Goal: Task Accomplishment & Management: Use online tool/utility

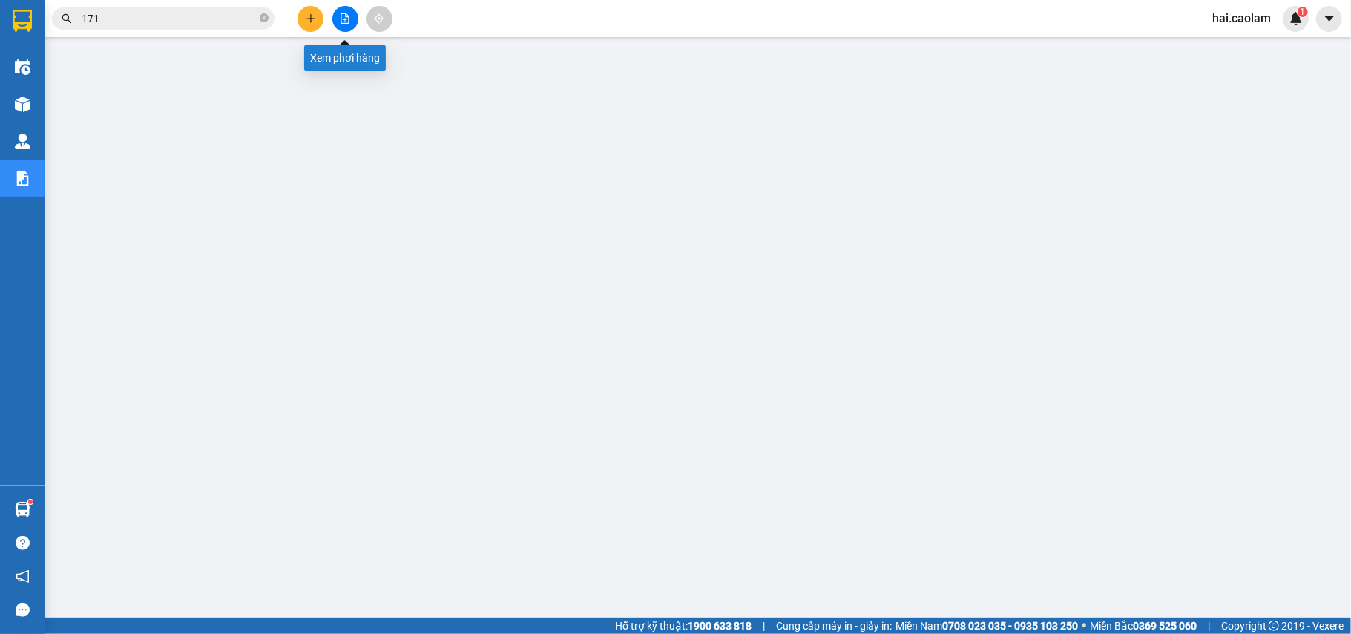
click at [347, 19] on icon "file-add" at bounding box center [345, 18] width 10 height 10
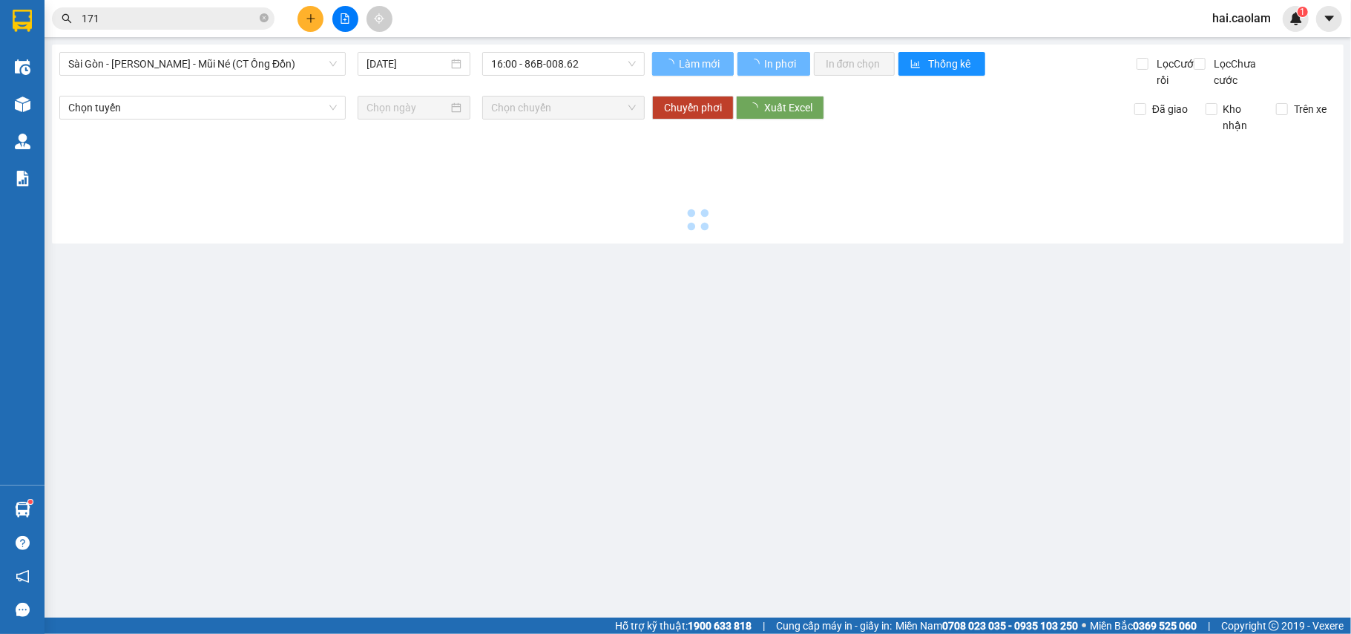
click at [229, 49] on div "Sài Gòn - [PERSON_NAME] - Mũi Né (CT Ông Đồn) [DATE] 16:00 - 86B-008.62 Làm mới…" at bounding box center [698, 144] width 1292 height 199
click at [235, 61] on span "Sài Gòn - [PERSON_NAME] - Mũi Né (CT Ông Đồn)" at bounding box center [202, 64] width 269 height 22
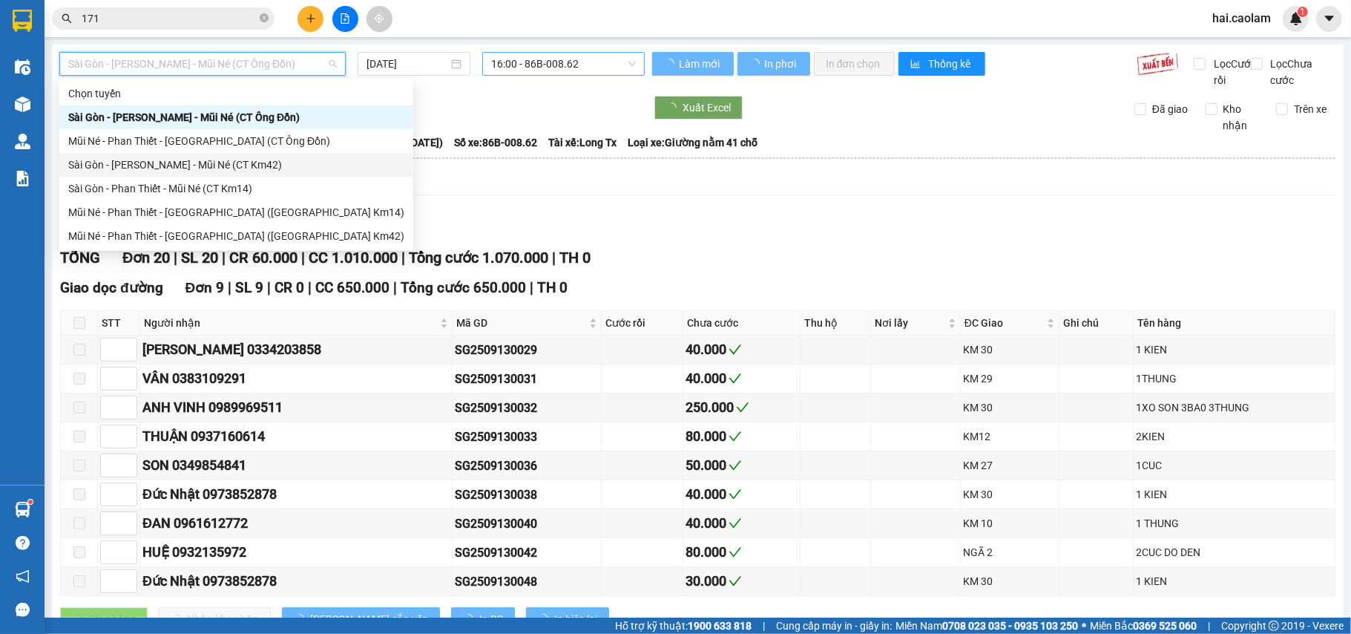
click at [277, 164] on div "Sài Gòn - [PERSON_NAME] - Mũi Né (CT Km42)" at bounding box center [236, 165] width 336 height 16
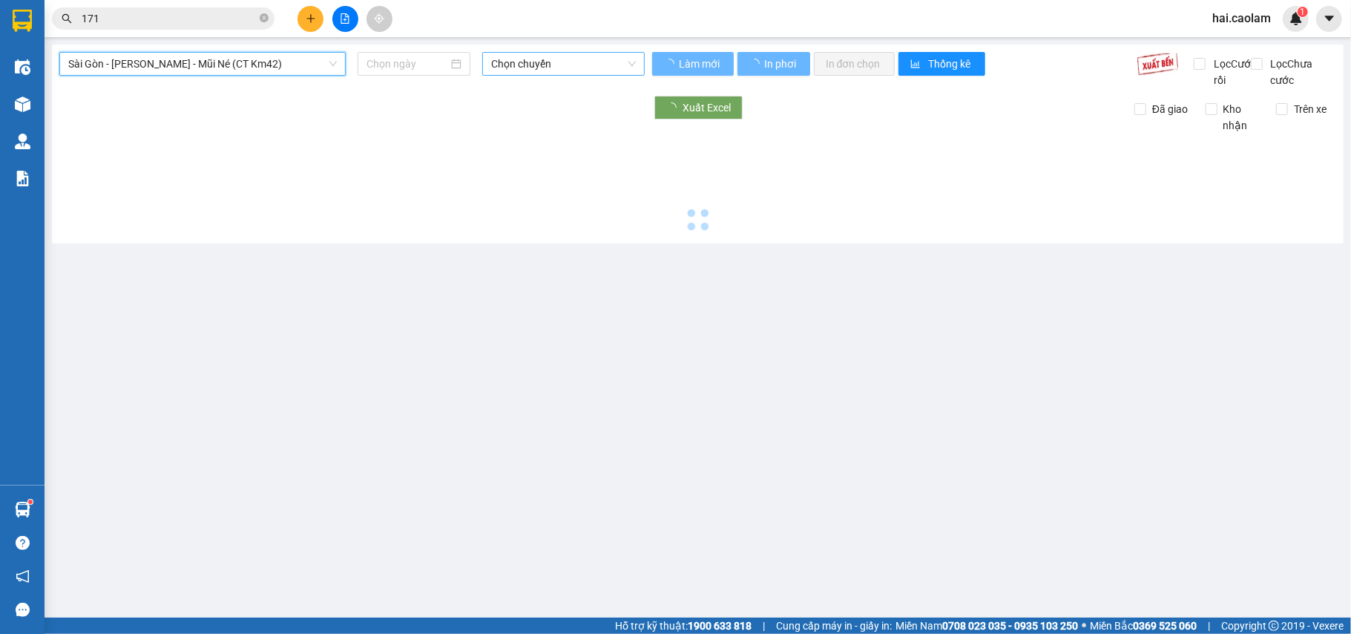
type input "[DATE]"
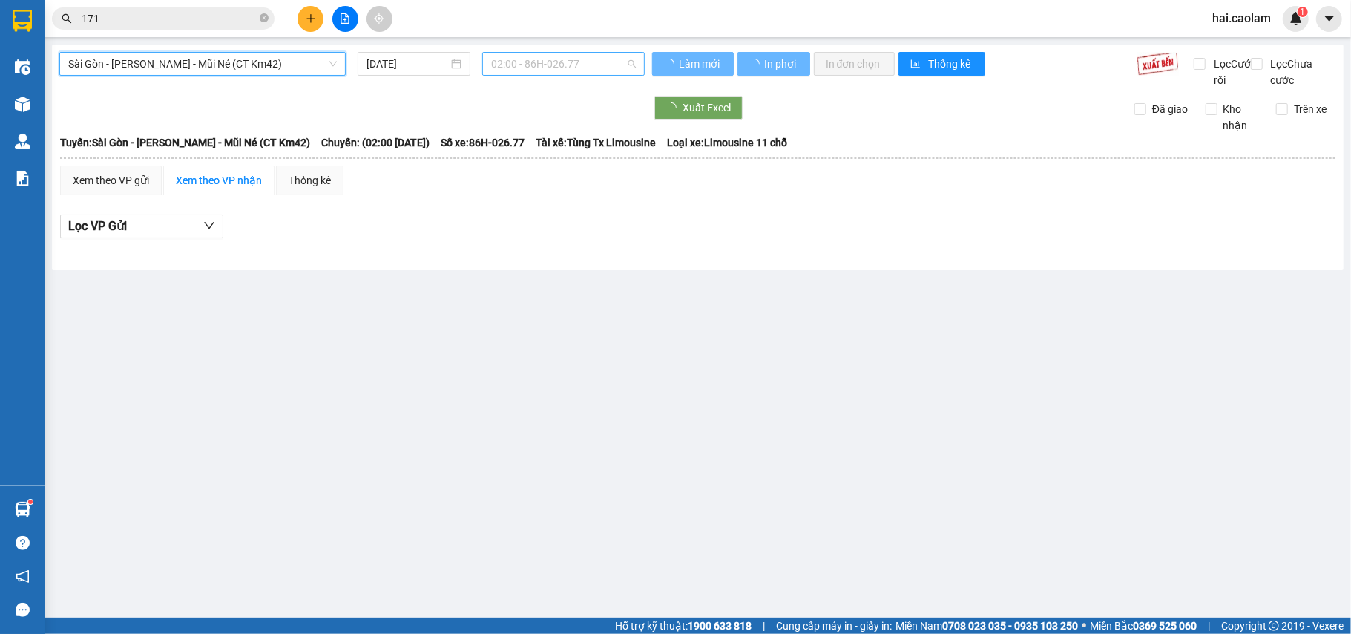
click at [571, 55] on span "02:00 - 86H-026.77" at bounding box center [563, 64] width 145 height 22
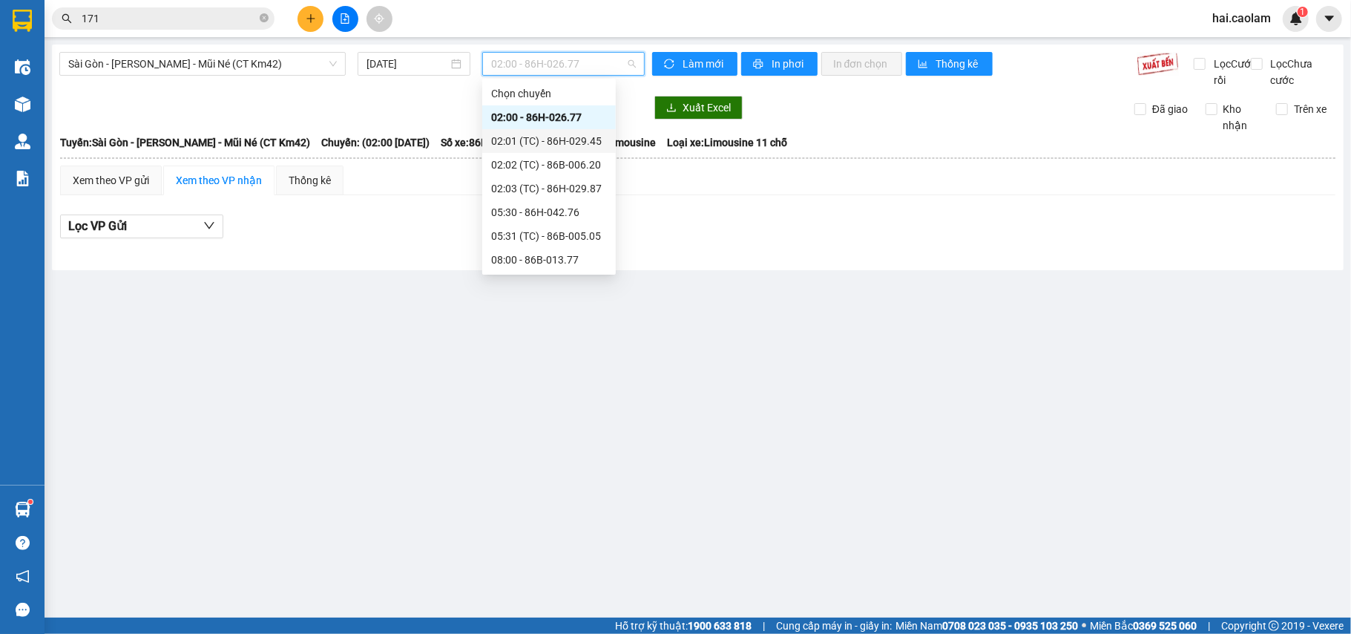
scroll to position [261, 0]
click at [560, 232] on div "20:00 - 86H-026.52" at bounding box center [549, 236] width 116 height 16
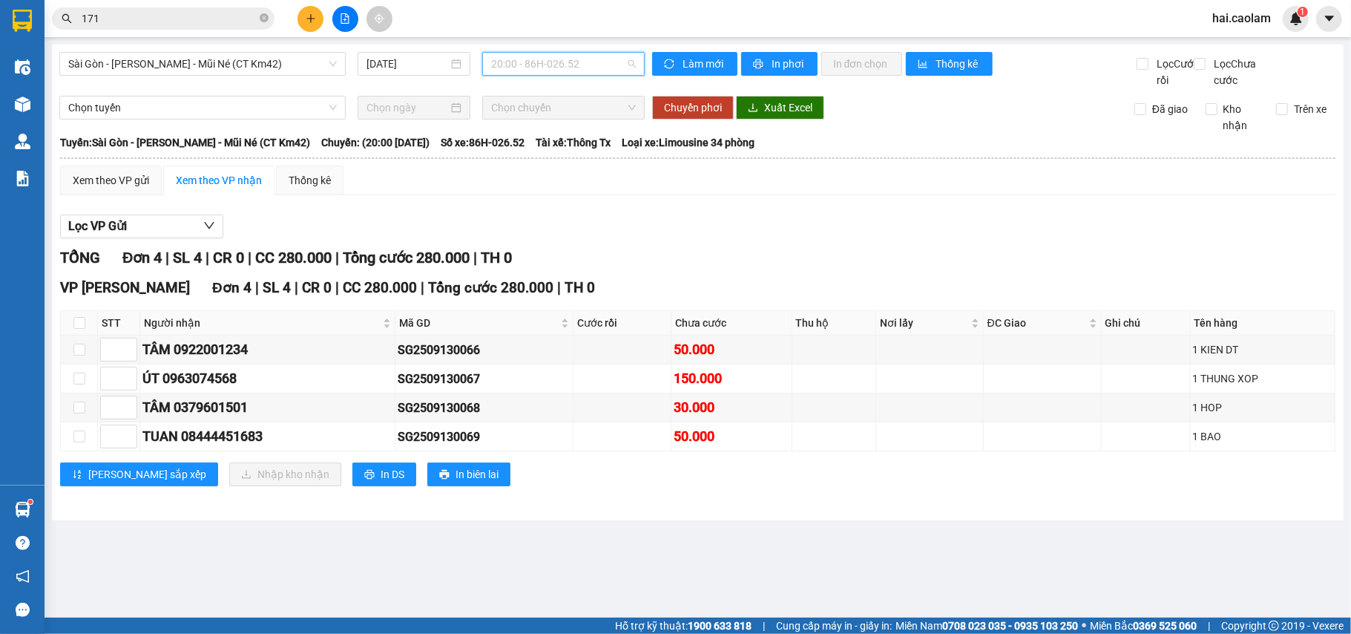
click at [549, 68] on span "20:00 - 86H-026.52" at bounding box center [563, 64] width 145 height 22
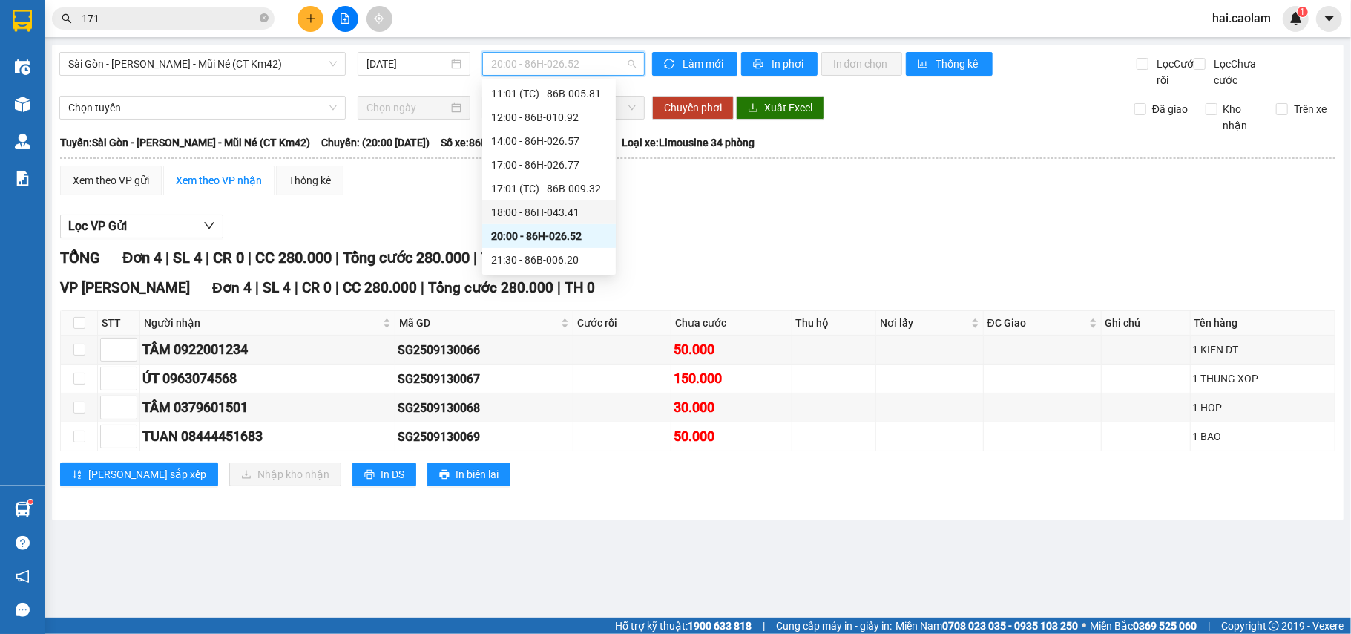
click at [570, 206] on div "18:00 - 86H-043.41" at bounding box center [549, 212] width 116 height 16
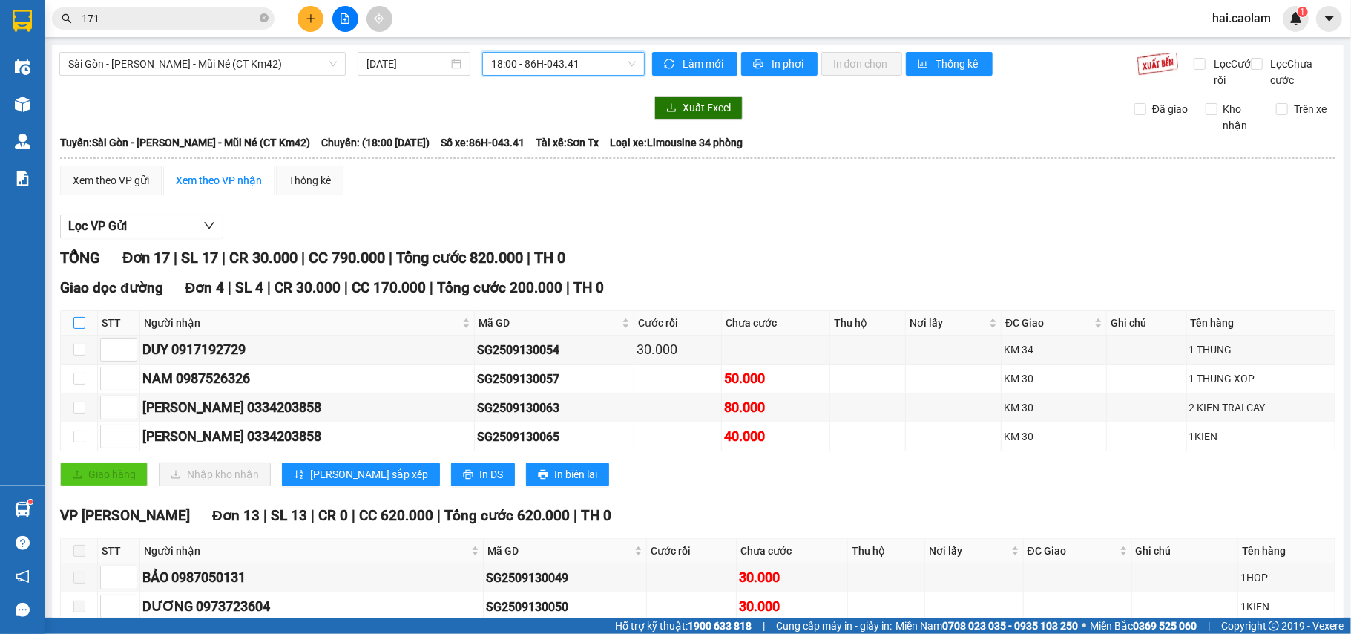
click at [80, 329] on input "checkbox" at bounding box center [79, 323] width 12 height 12
checkbox input "true"
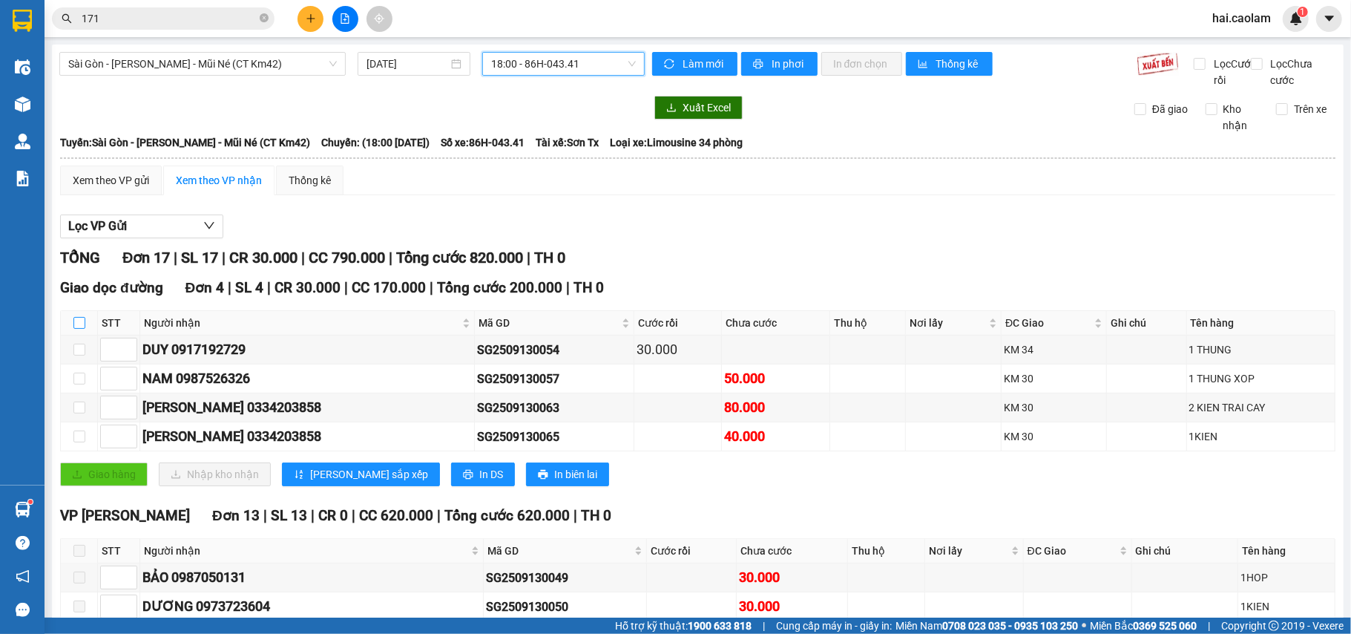
checkbox input "true"
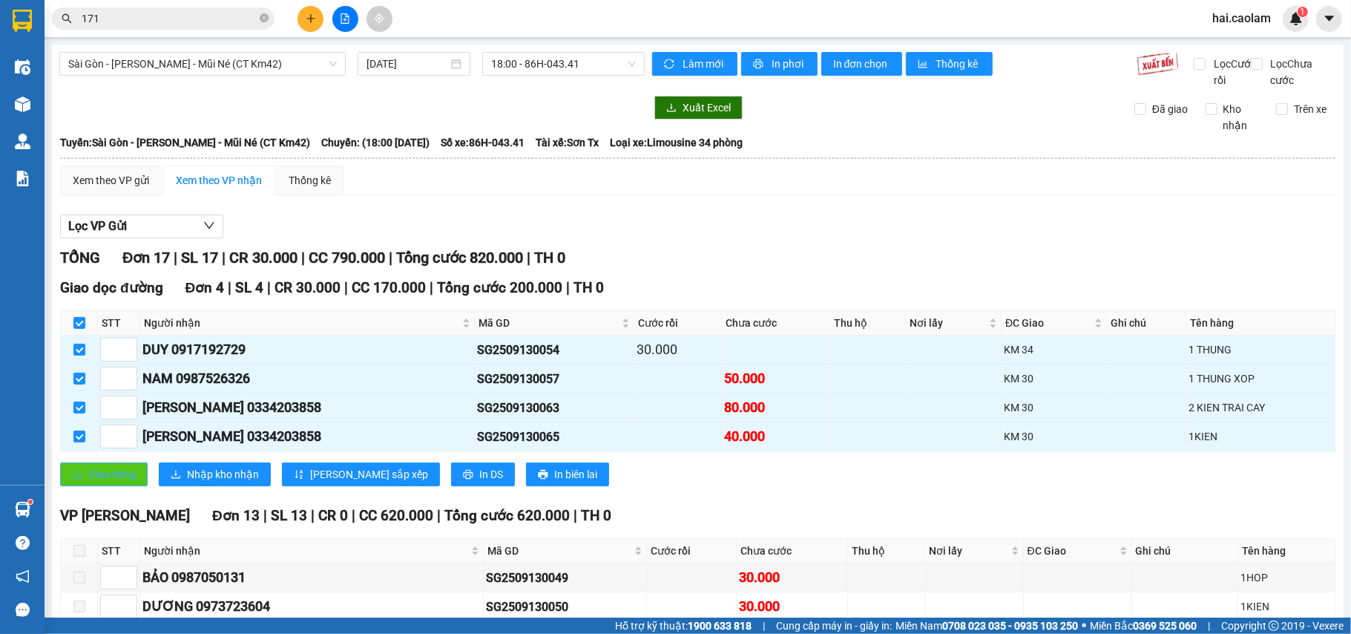
click at [101, 482] on span "Giao hàng" at bounding box center [111, 474] width 47 height 16
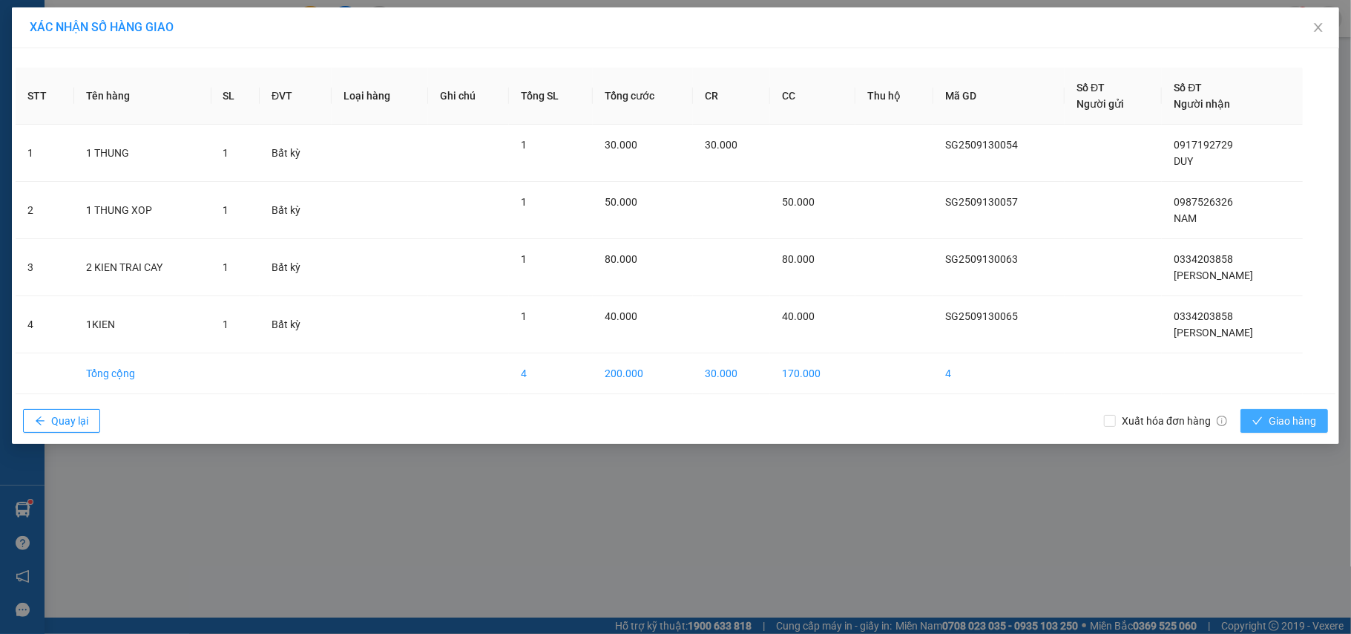
click at [1286, 428] on span "Giao hàng" at bounding box center [1292, 421] width 47 height 16
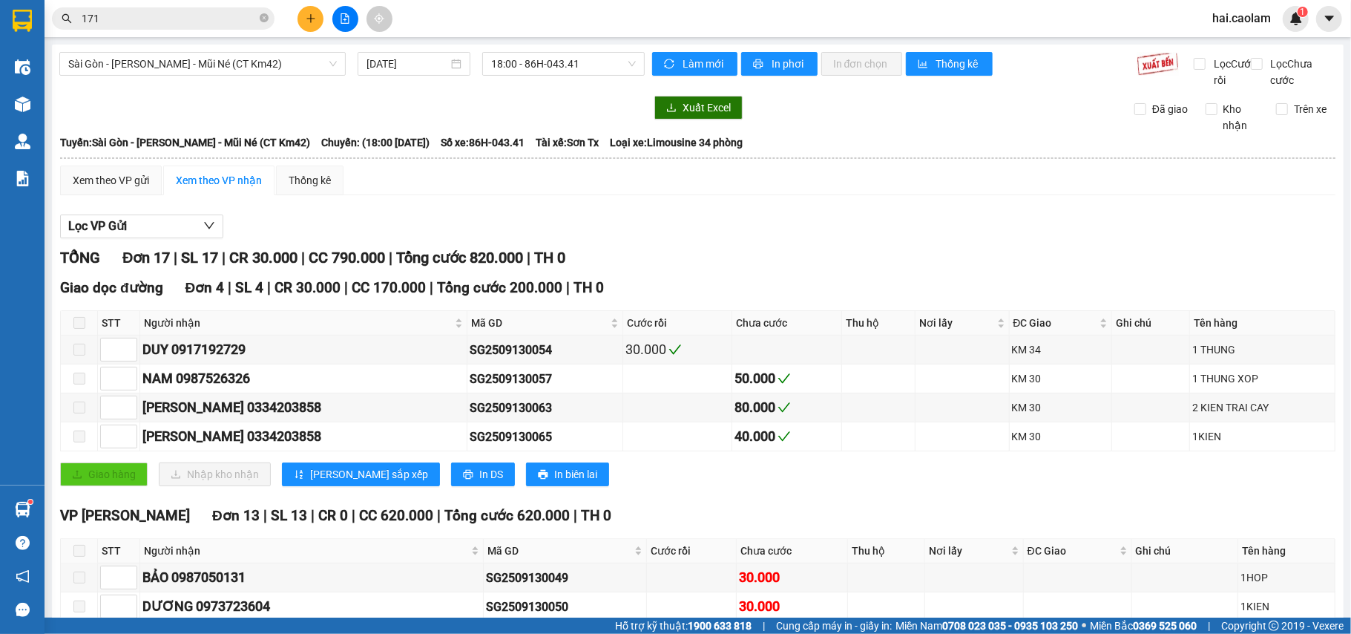
scroll to position [396, 0]
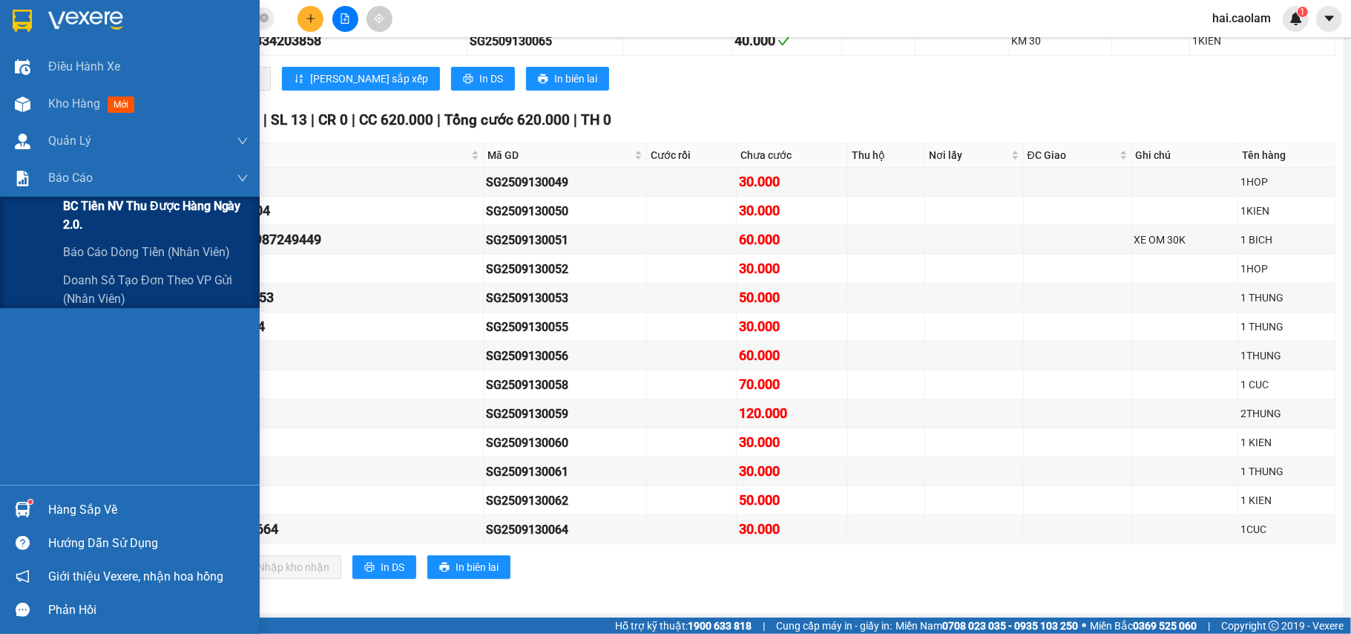
click at [105, 223] on span "BC Tiền NV thu được hàng ngày 2.0." at bounding box center [156, 215] width 186 height 37
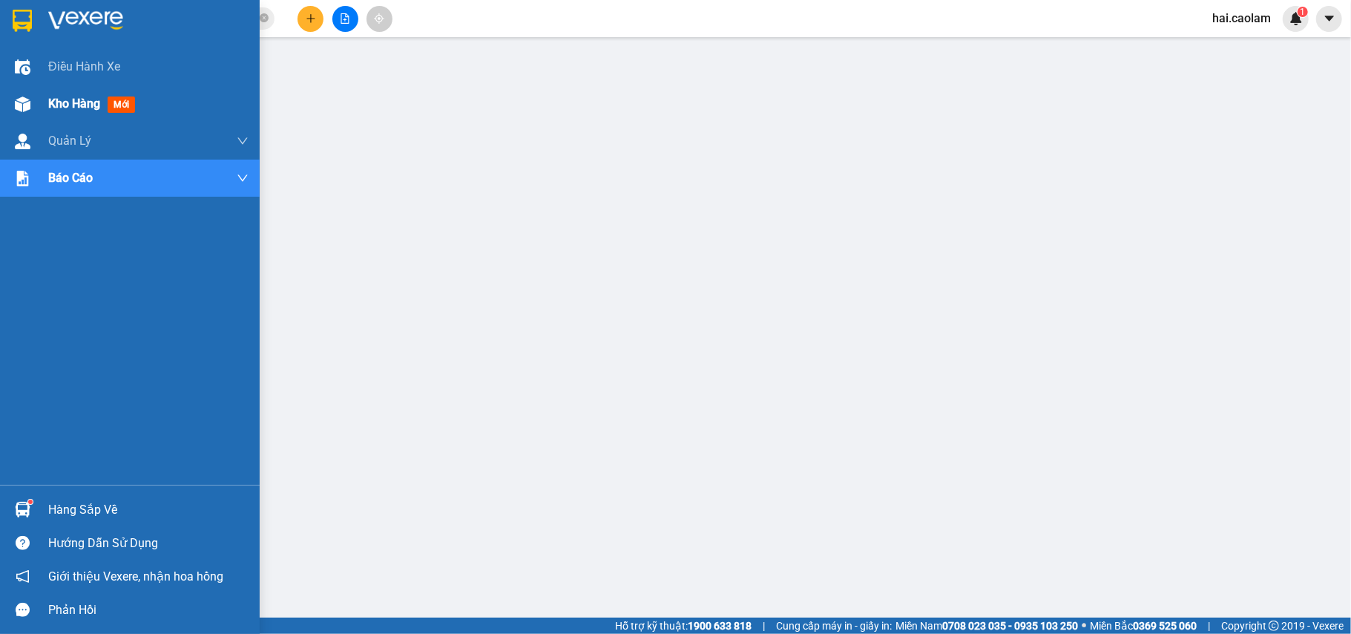
click at [1, 119] on div "Kho hàng mới" at bounding box center [130, 103] width 260 height 37
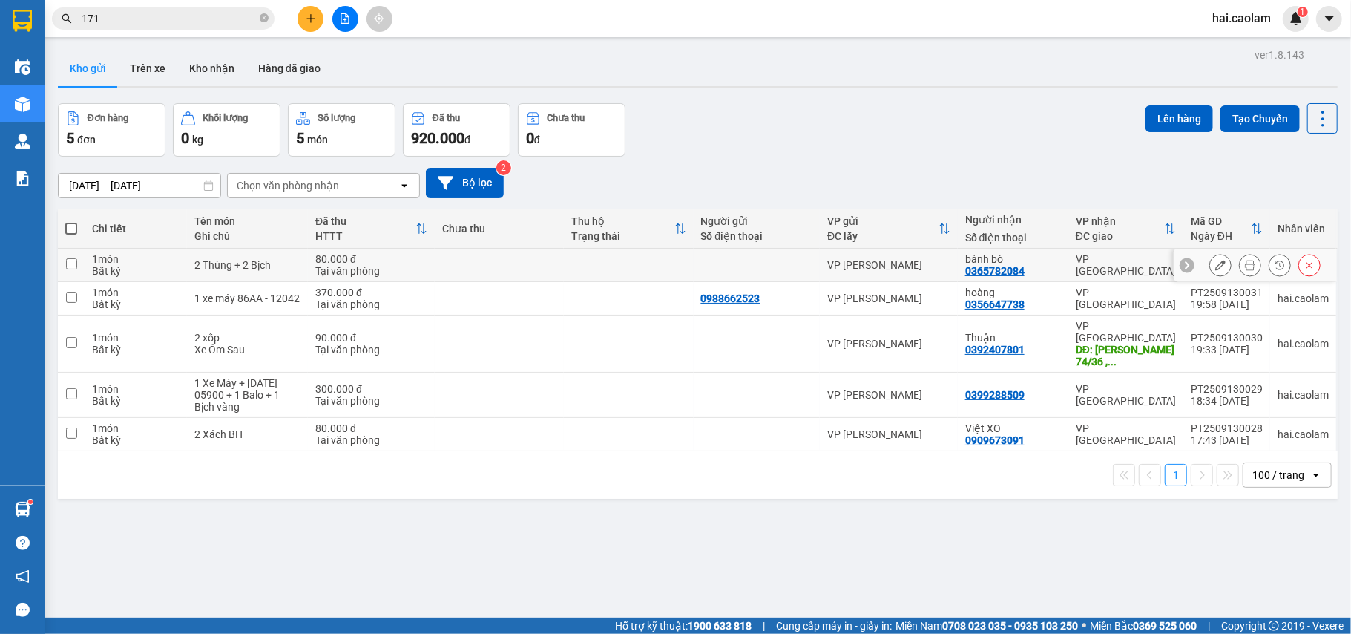
click at [512, 275] on td at bounding box center [499, 265] width 129 height 33
checkbox input "true"
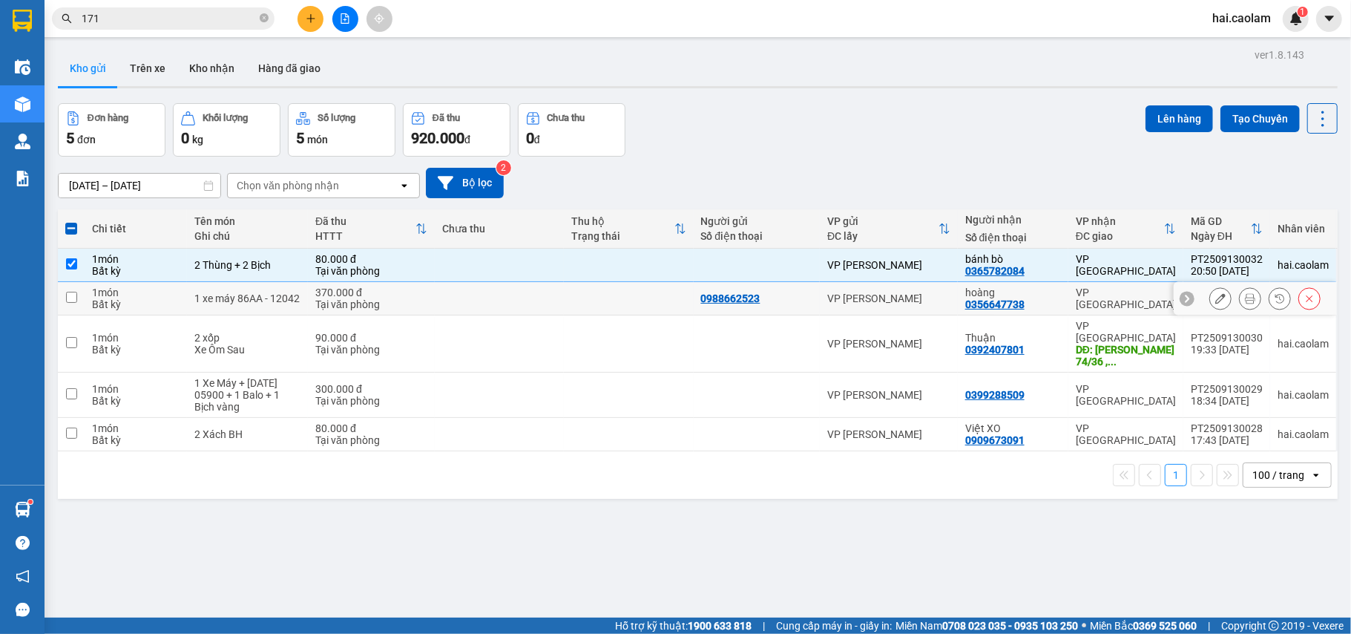
click at [500, 304] on td at bounding box center [499, 298] width 129 height 33
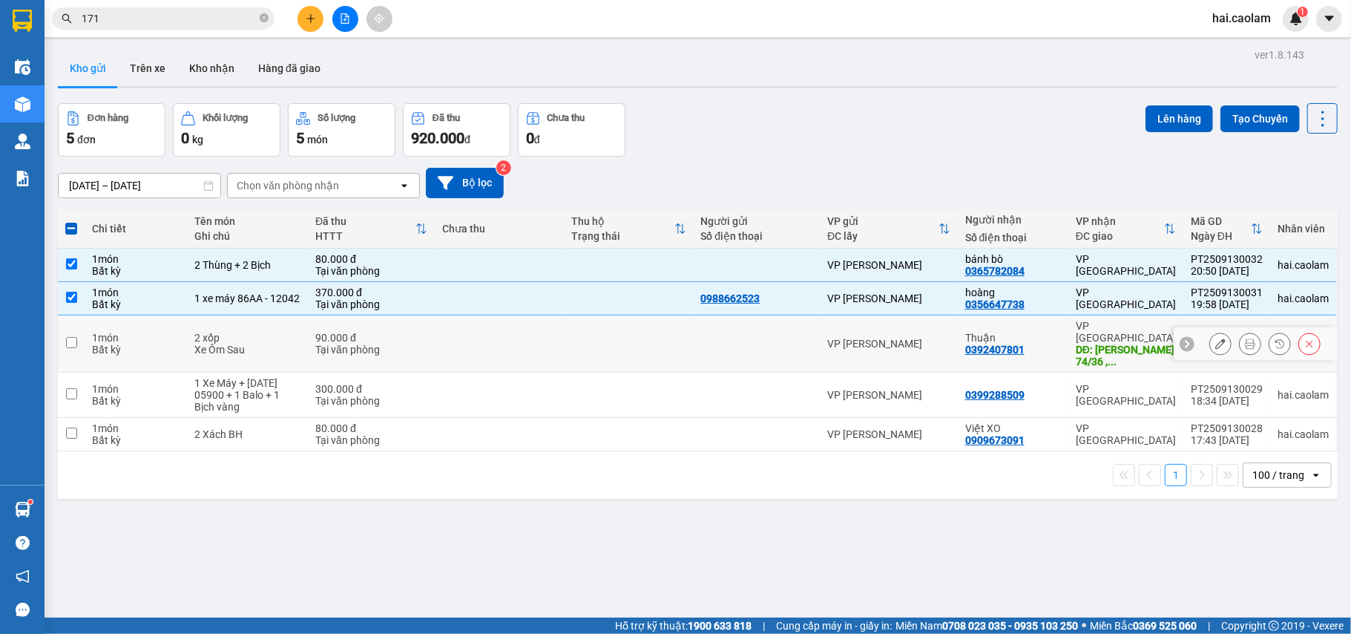
click at [523, 312] on td at bounding box center [499, 298] width 129 height 33
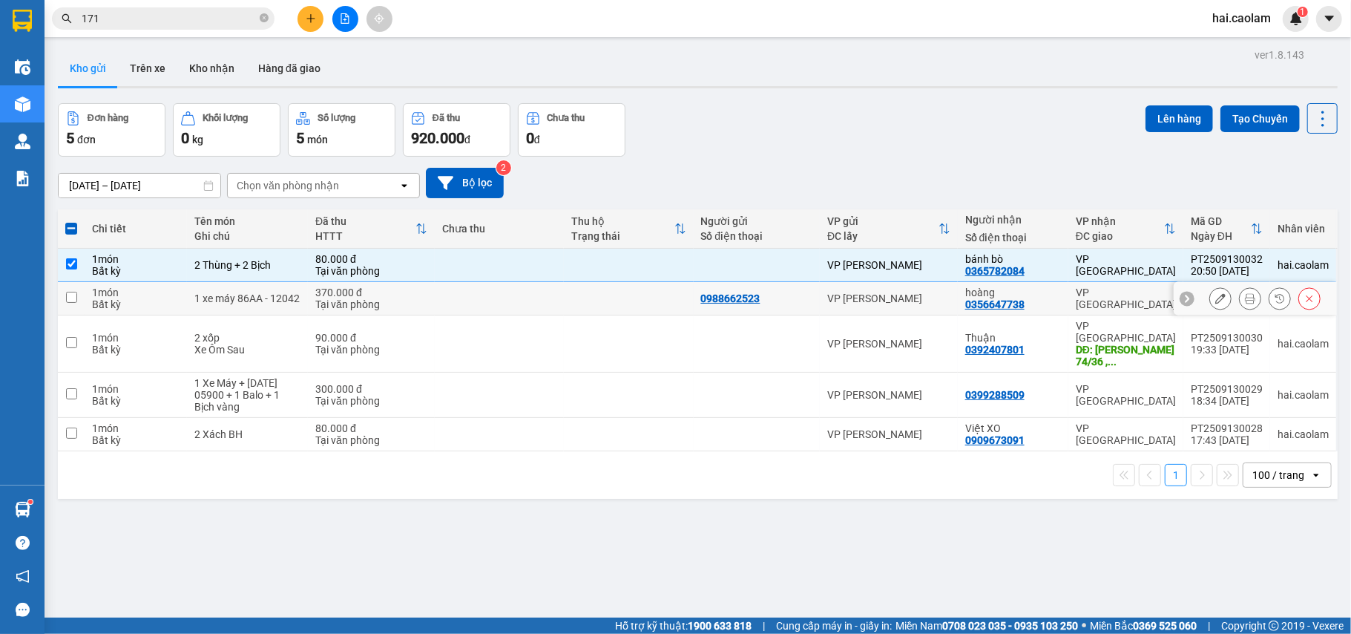
checkbox input "false"
drag, startPoint x: 518, startPoint y: 342, endPoint x: 514, endPoint y: 381, distance: 39.5
click at [517, 343] on td at bounding box center [499, 343] width 129 height 57
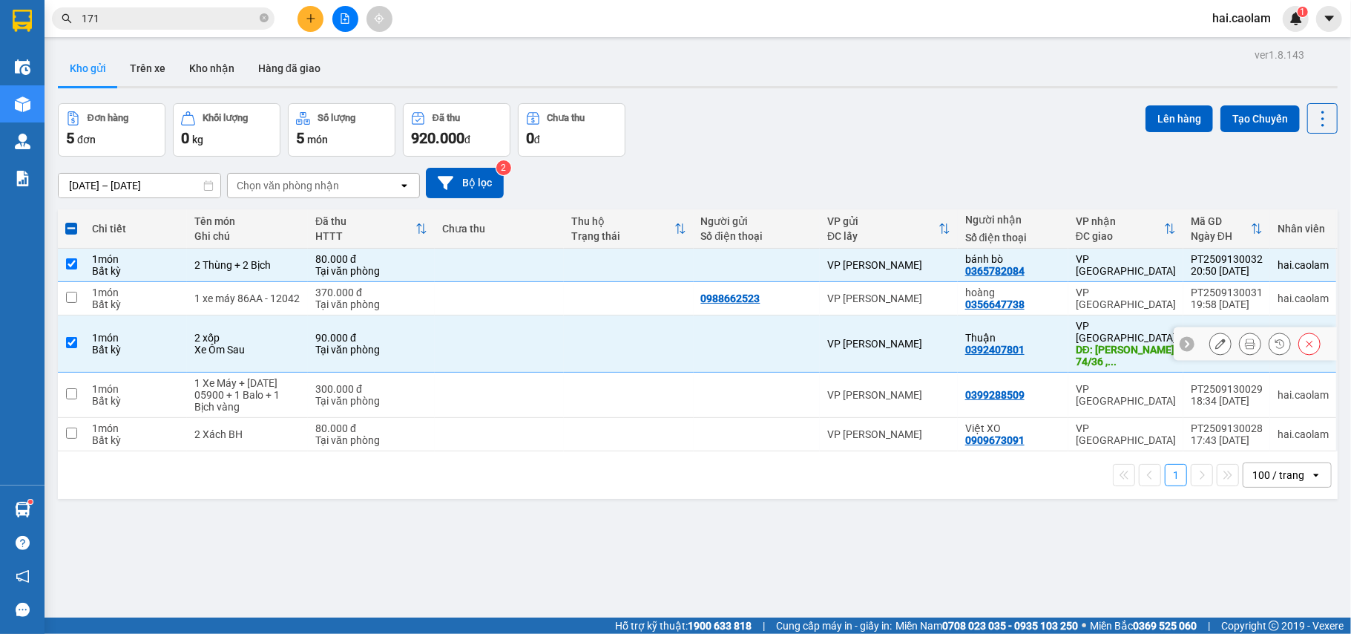
click at [502, 339] on td at bounding box center [499, 343] width 129 height 57
checkbox input "false"
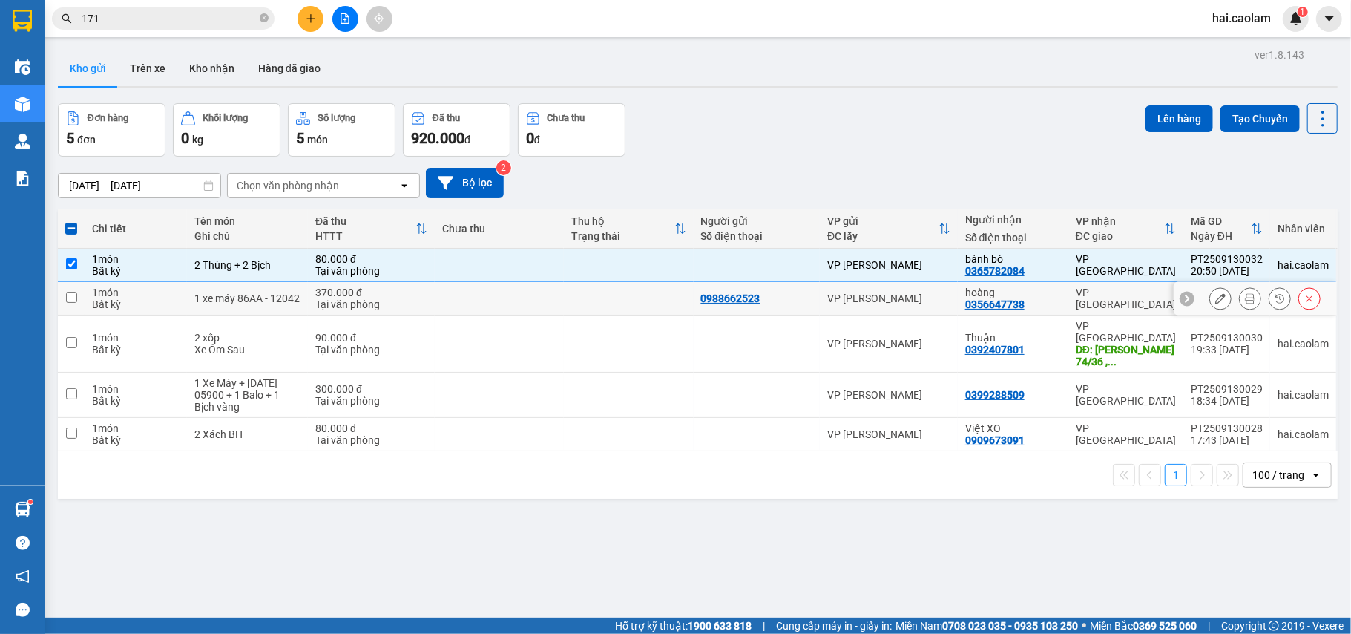
click at [485, 292] on td at bounding box center [499, 298] width 129 height 33
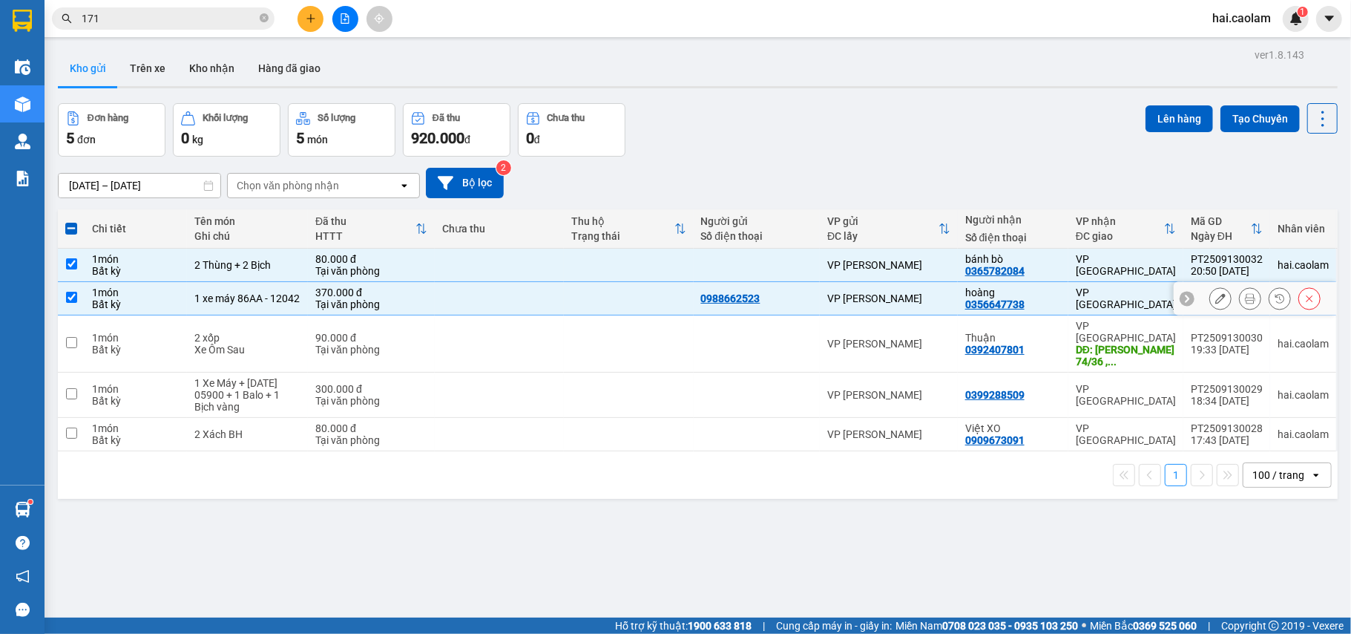
click at [485, 295] on td at bounding box center [499, 298] width 129 height 33
checkbox input "false"
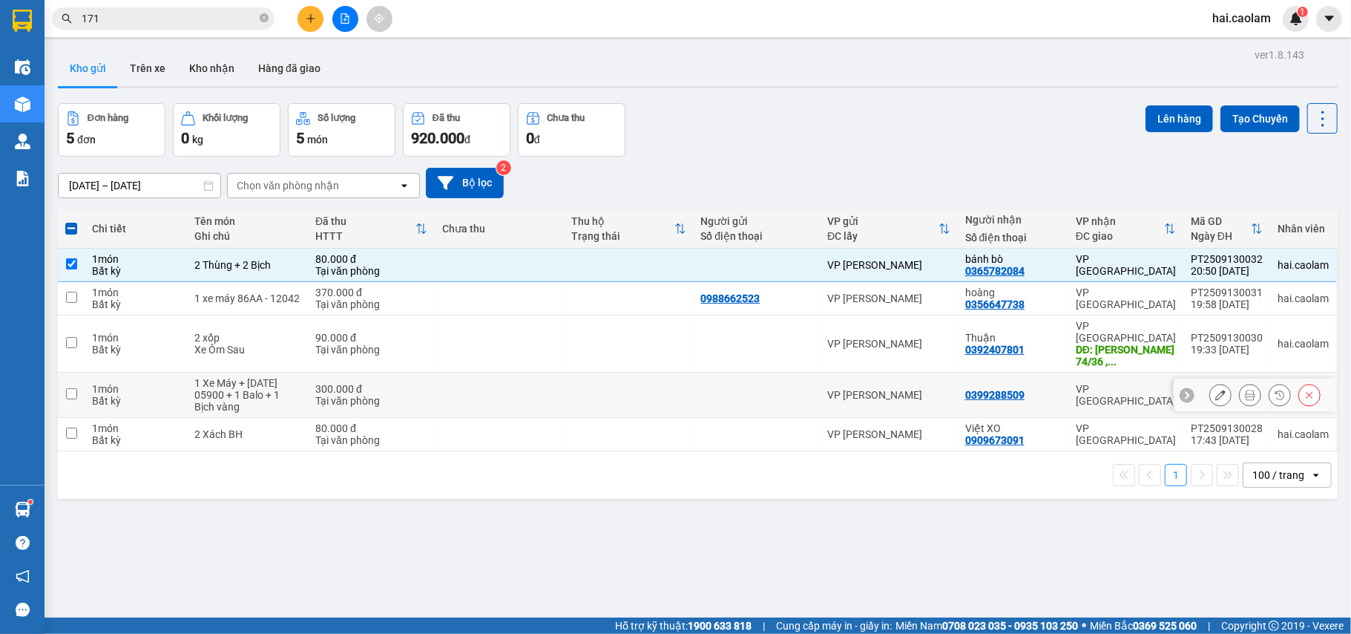
click at [485, 378] on td at bounding box center [499, 395] width 129 height 45
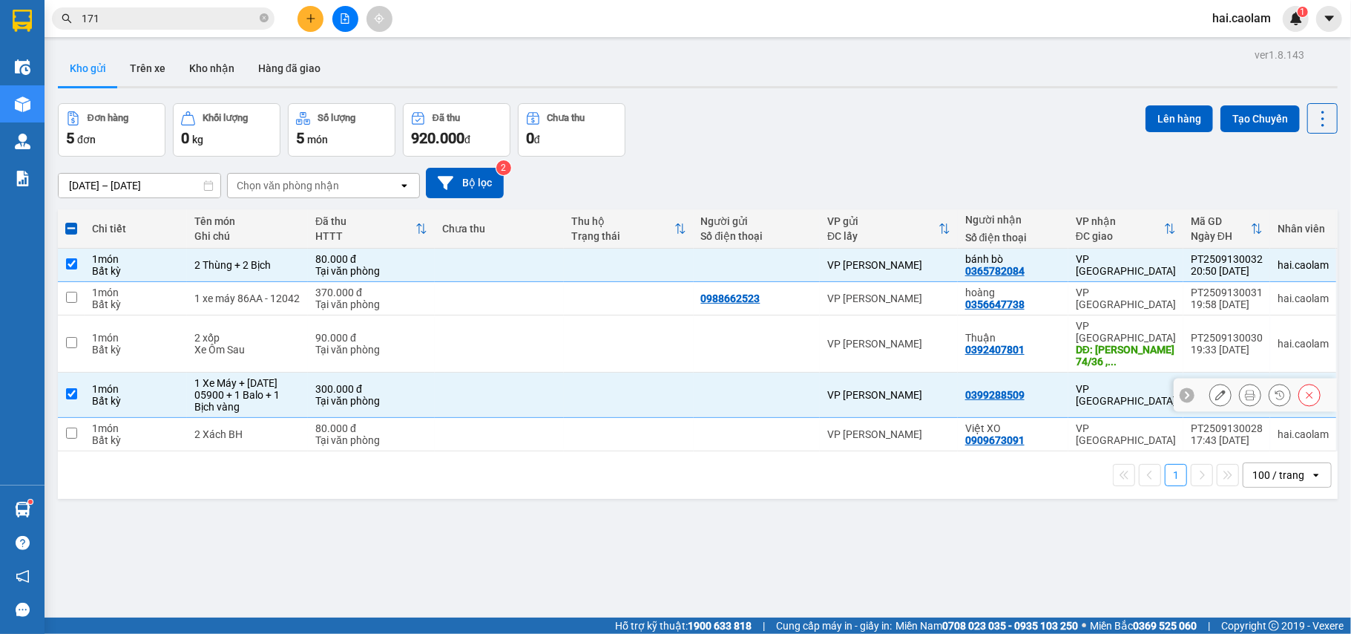
click at [488, 383] on td at bounding box center [499, 395] width 129 height 45
checkbox input "false"
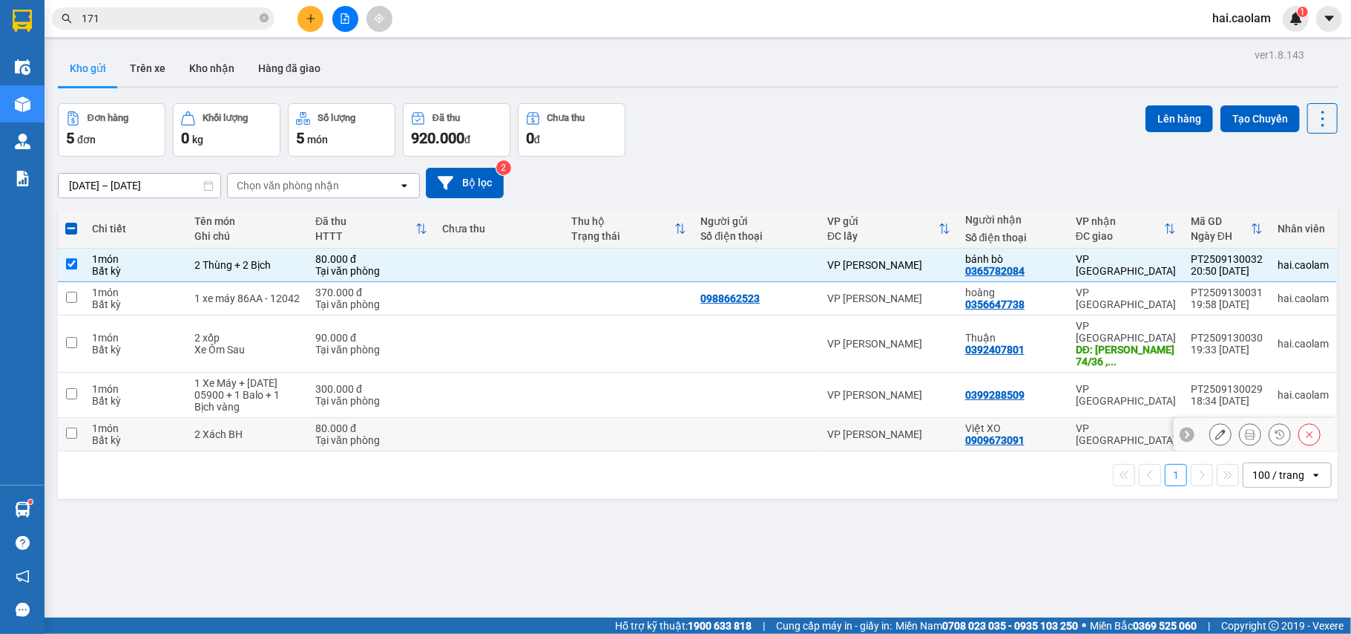
click at [482, 431] on td at bounding box center [499, 434] width 129 height 33
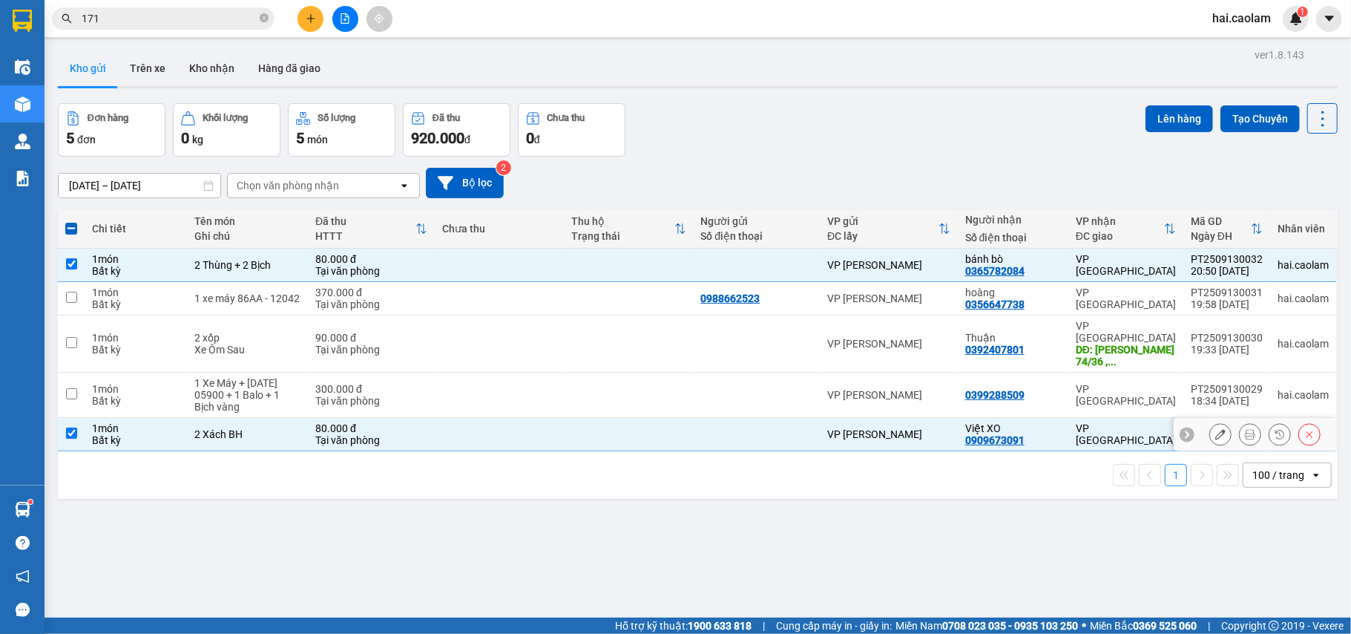
click at [479, 431] on td at bounding box center [499, 434] width 129 height 33
checkbox input "false"
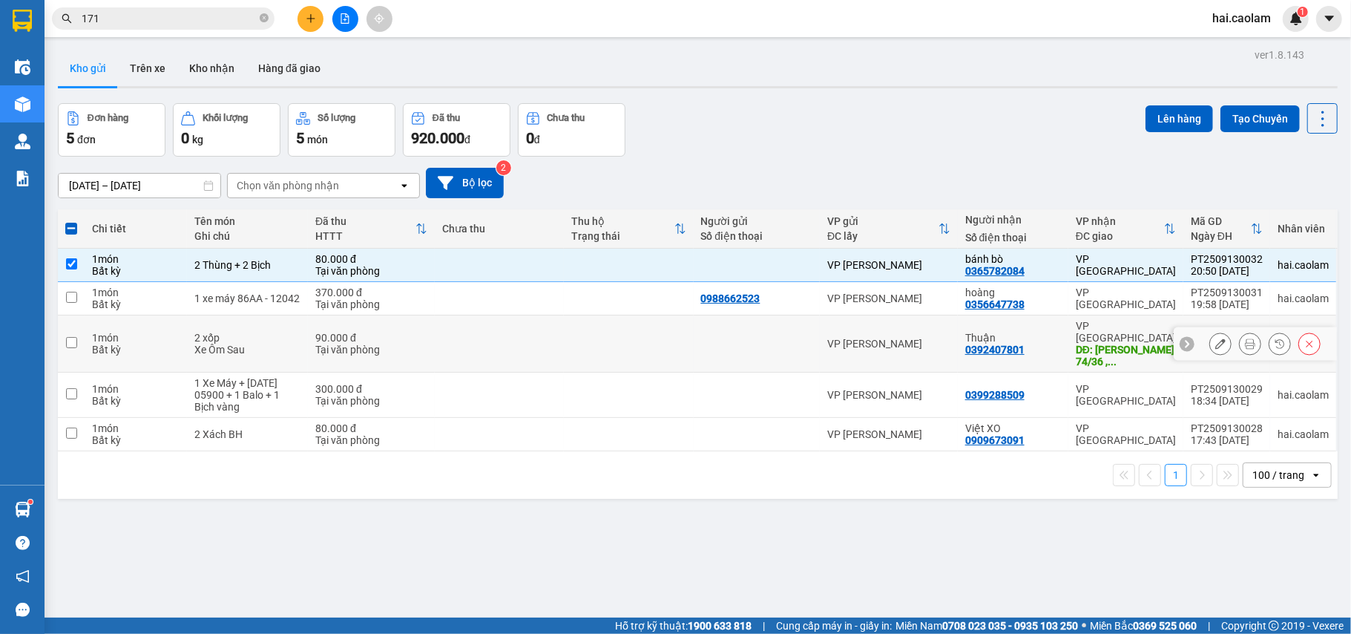
click at [473, 338] on td at bounding box center [499, 343] width 129 height 57
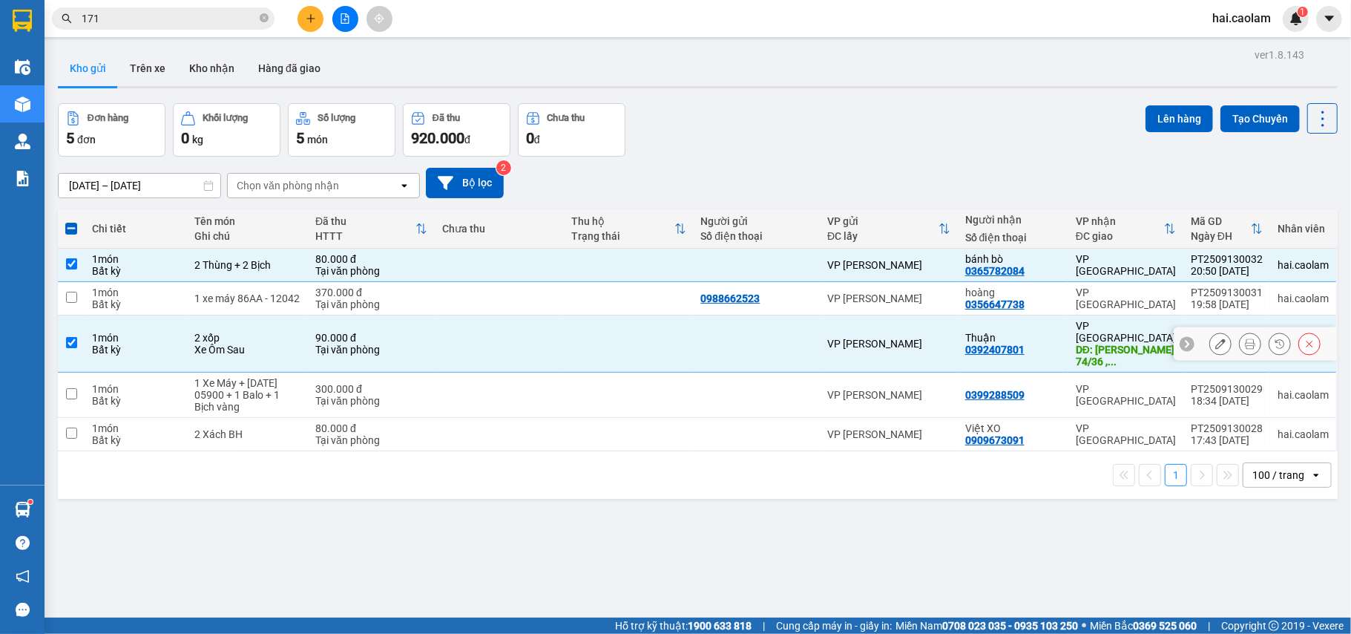
click at [473, 338] on td at bounding box center [499, 343] width 129 height 57
checkbox input "false"
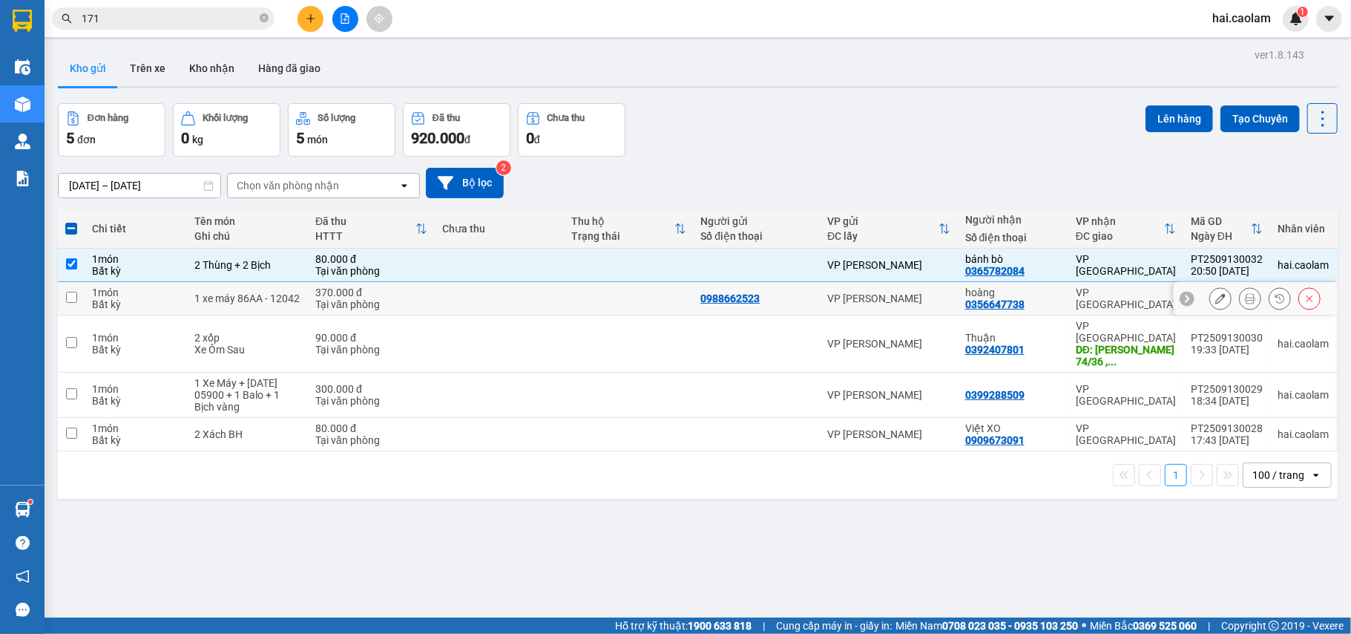
click at [427, 304] on td "370.000 đ Tại văn phòng" at bounding box center [371, 298] width 127 height 33
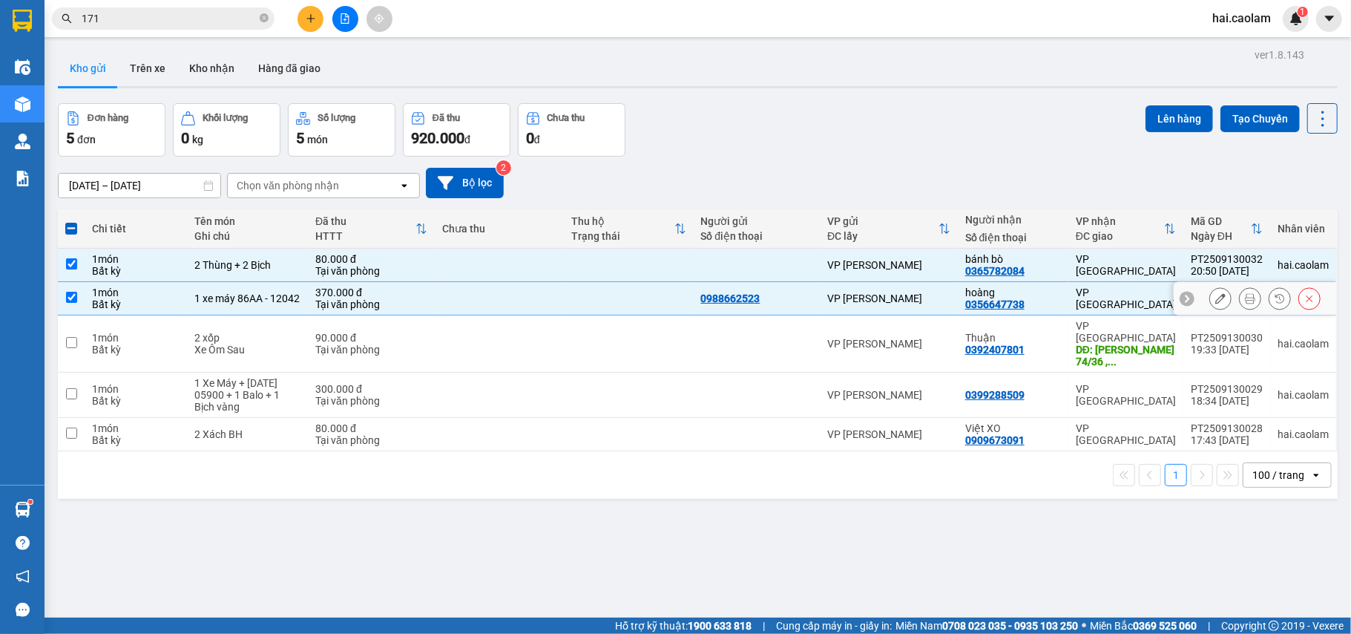
click at [427, 304] on td "370.000 đ Tại văn phòng" at bounding box center [371, 298] width 127 height 33
checkbox input "false"
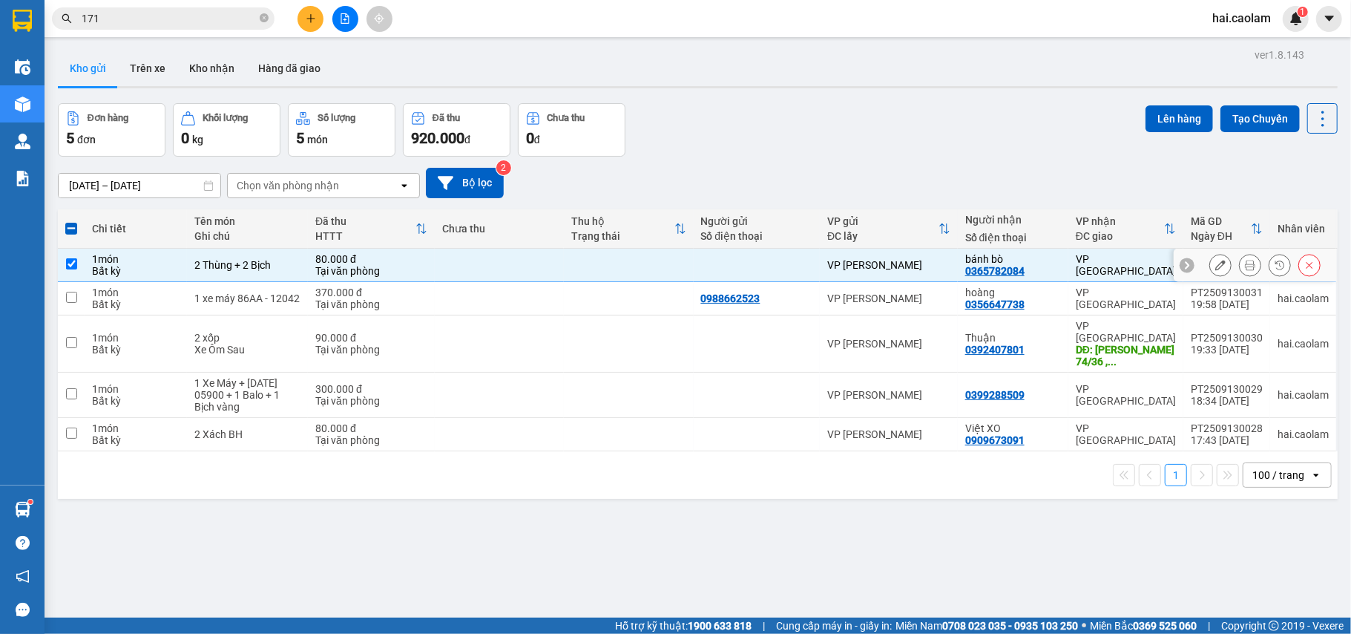
click at [439, 267] on td at bounding box center [499, 265] width 129 height 33
checkbox input "false"
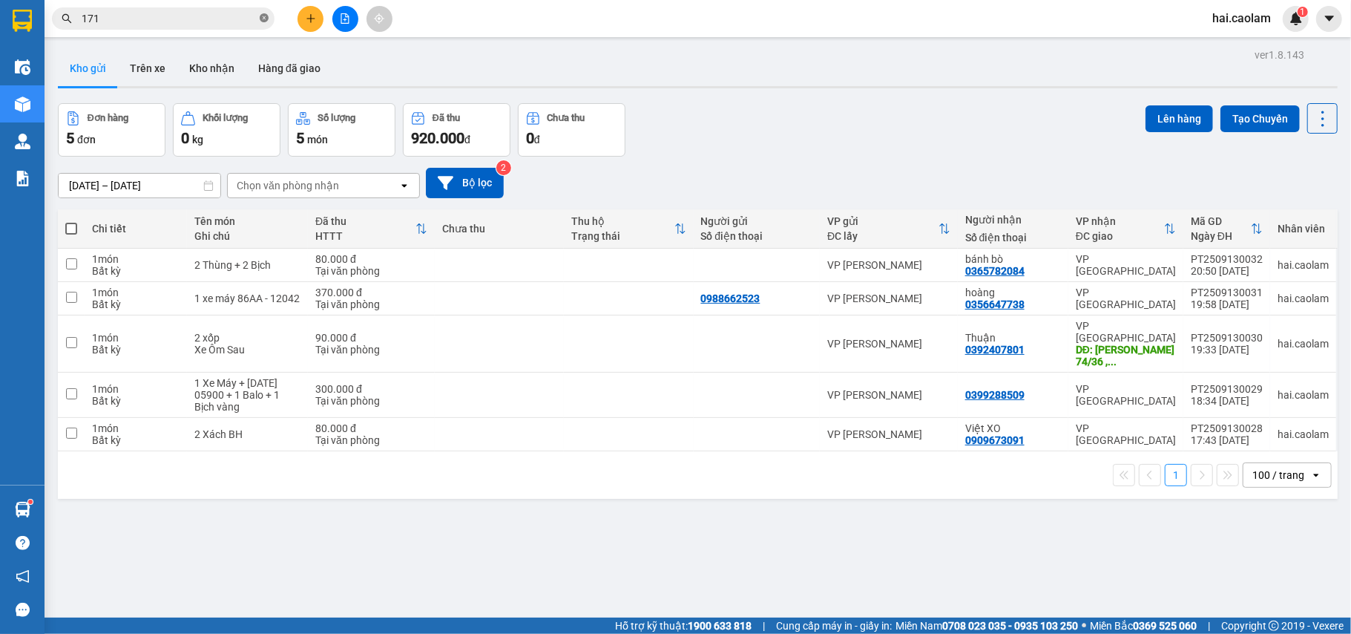
drag, startPoint x: 265, startPoint y: 21, endPoint x: 168, endPoint y: 9, distance: 97.9
click at [264, 21] on icon "close-circle" at bounding box center [264, 17] width 9 height 9
click at [164, 13] on input "text" at bounding box center [169, 18] width 175 height 16
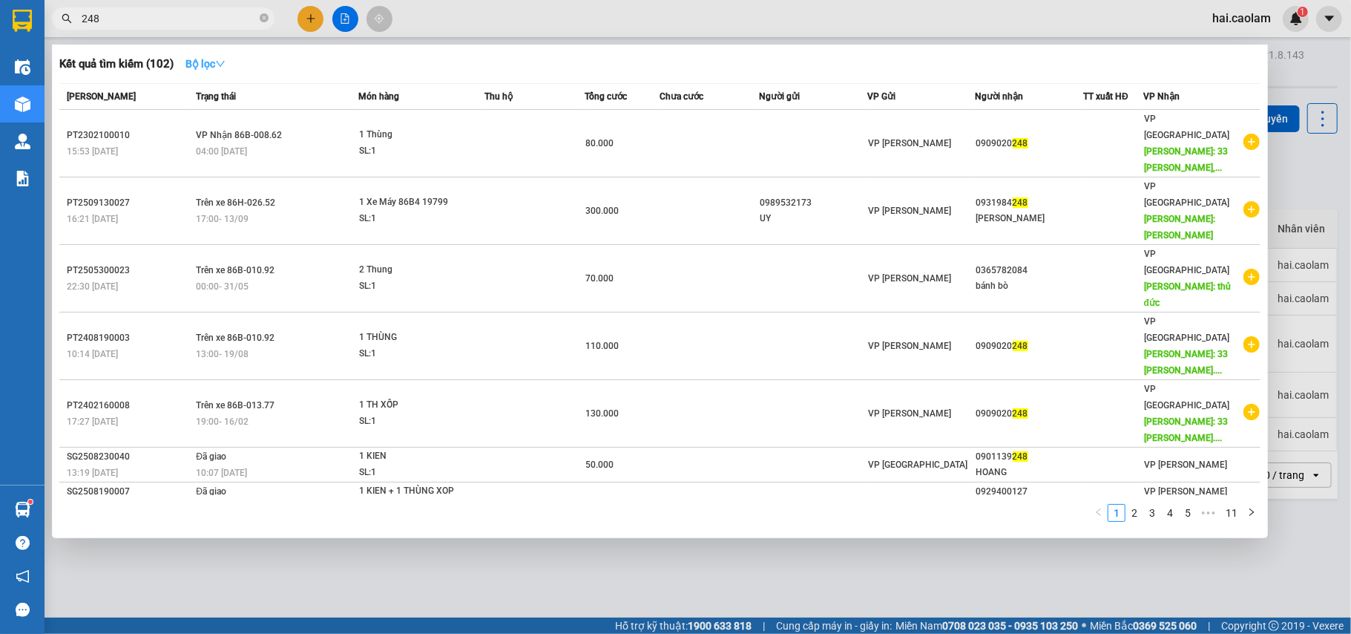
type input "248"
click at [197, 61] on strong "Bộ lọc" at bounding box center [206, 64] width 40 height 12
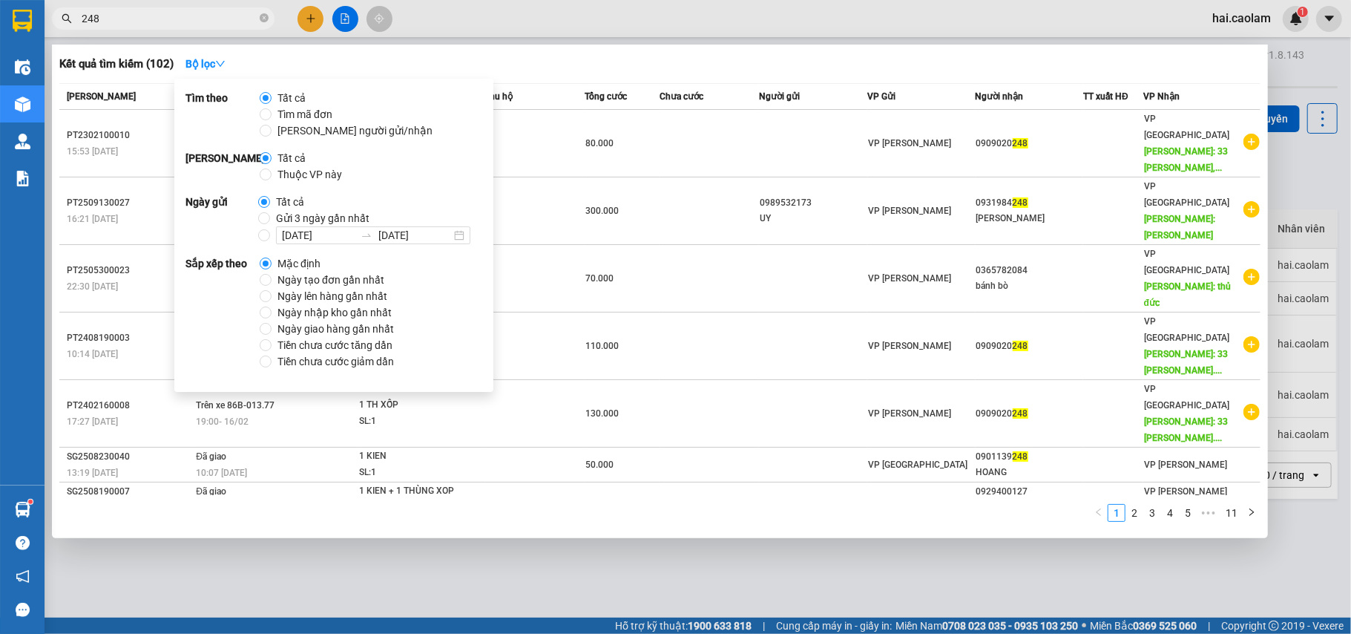
click at [321, 220] on span "Gửi 3 ngày gần nhất" at bounding box center [322, 218] width 105 height 16
click at [270, 220] on input "Gửi 3 ngày gần nhất" at bounding box center [264, 218] width 12 height 12
radio input "true"
radio input "false"
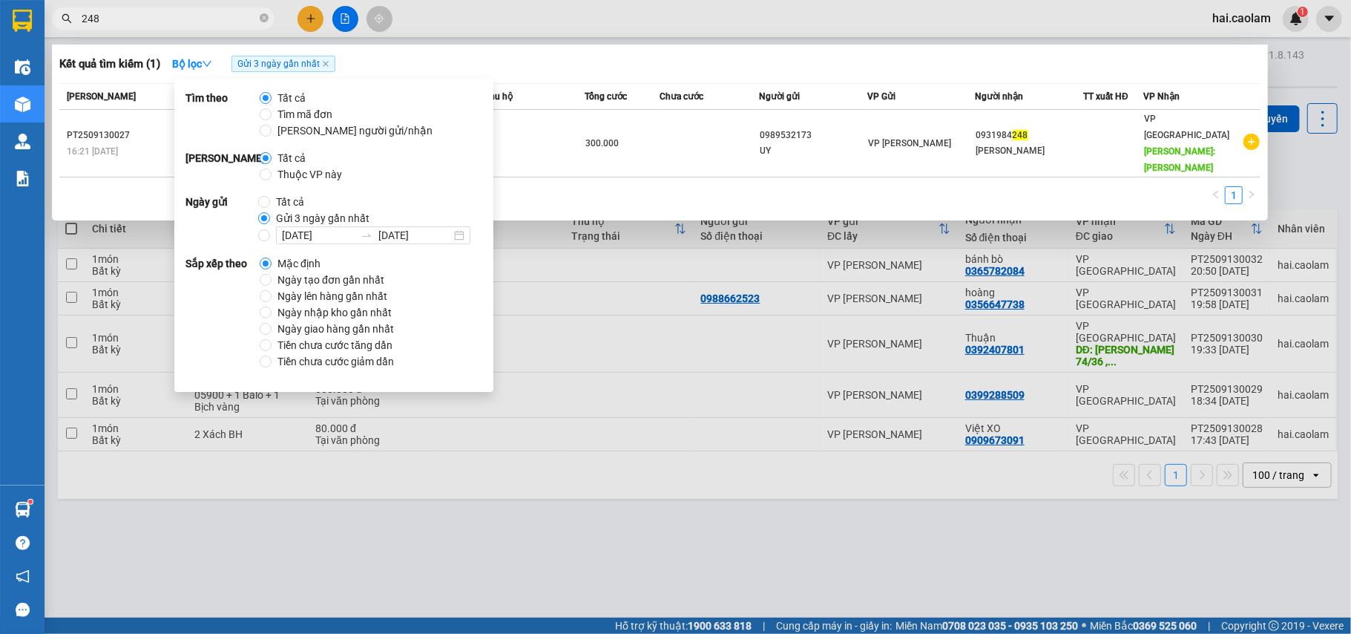
click at [741, 66] on div "Kết quả tìm kiếm ( 1 ) Bộ lọc Gửi 3 ngày gần nhất" at bounding box center [659, 64] width 1201 height 24
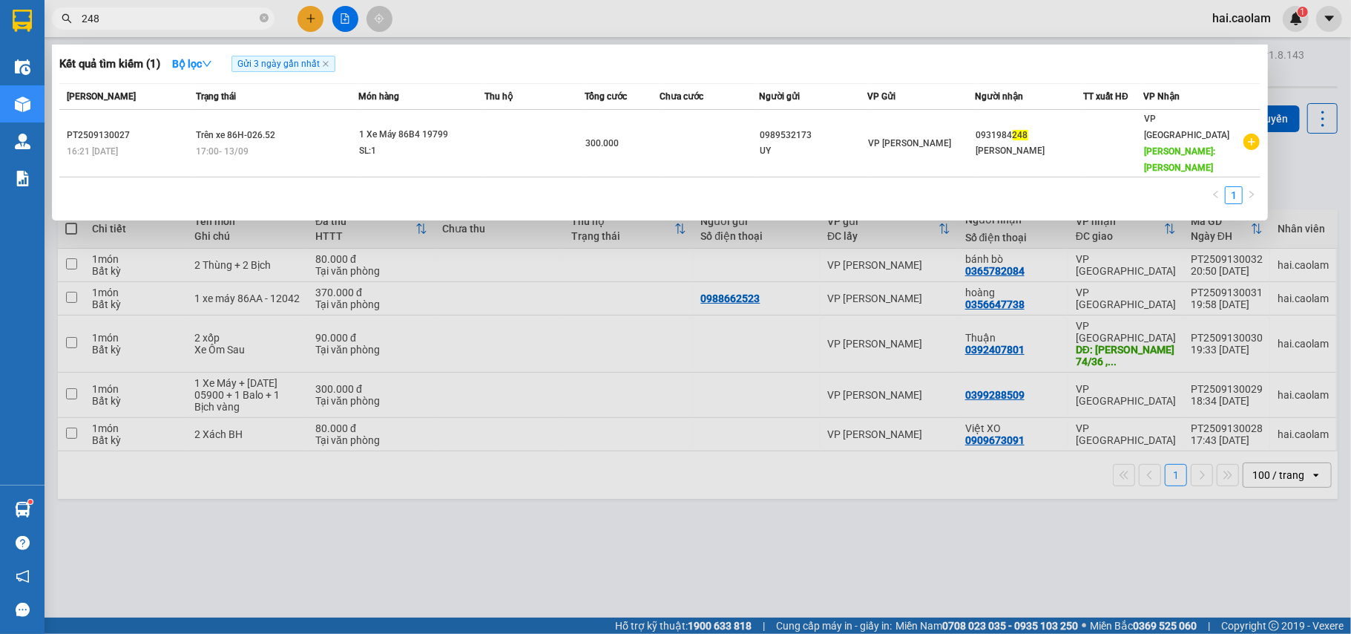
click at [626, 22] on div at bounding box center [675, 317] width 1351 height 634
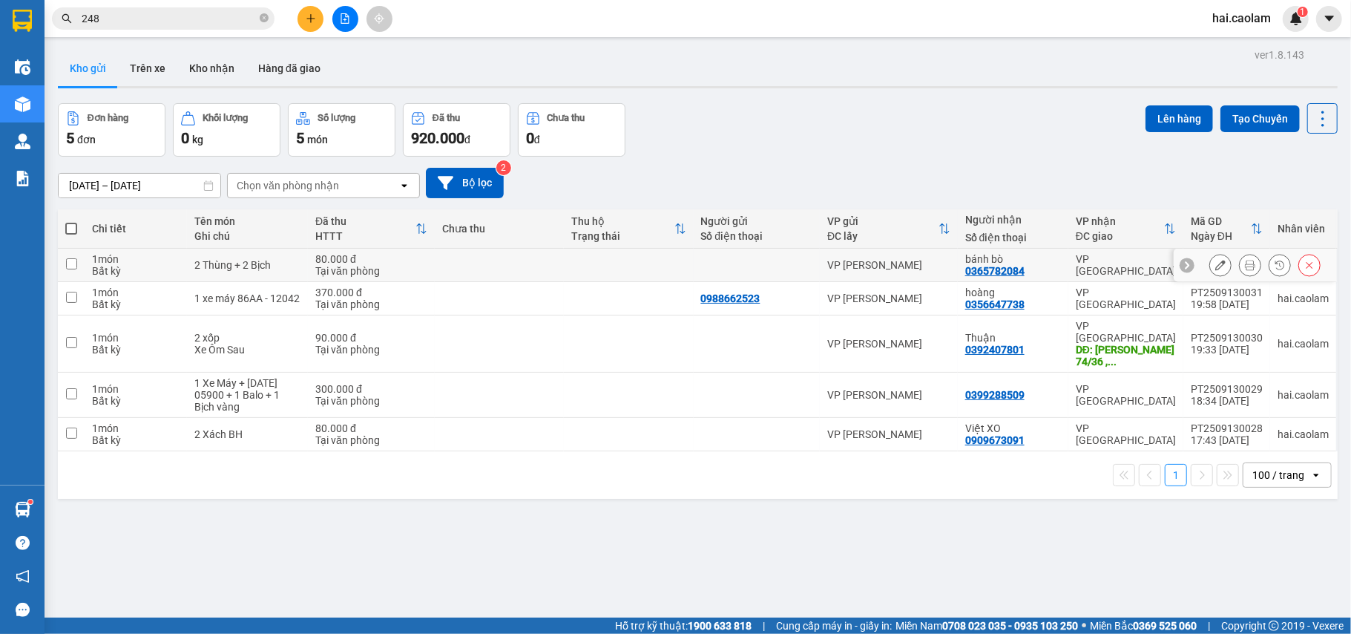
click at [404, 275] on div "Tại văn phòng" at bounding box center [371, 271] width 112 height 12
checkbox input "true"
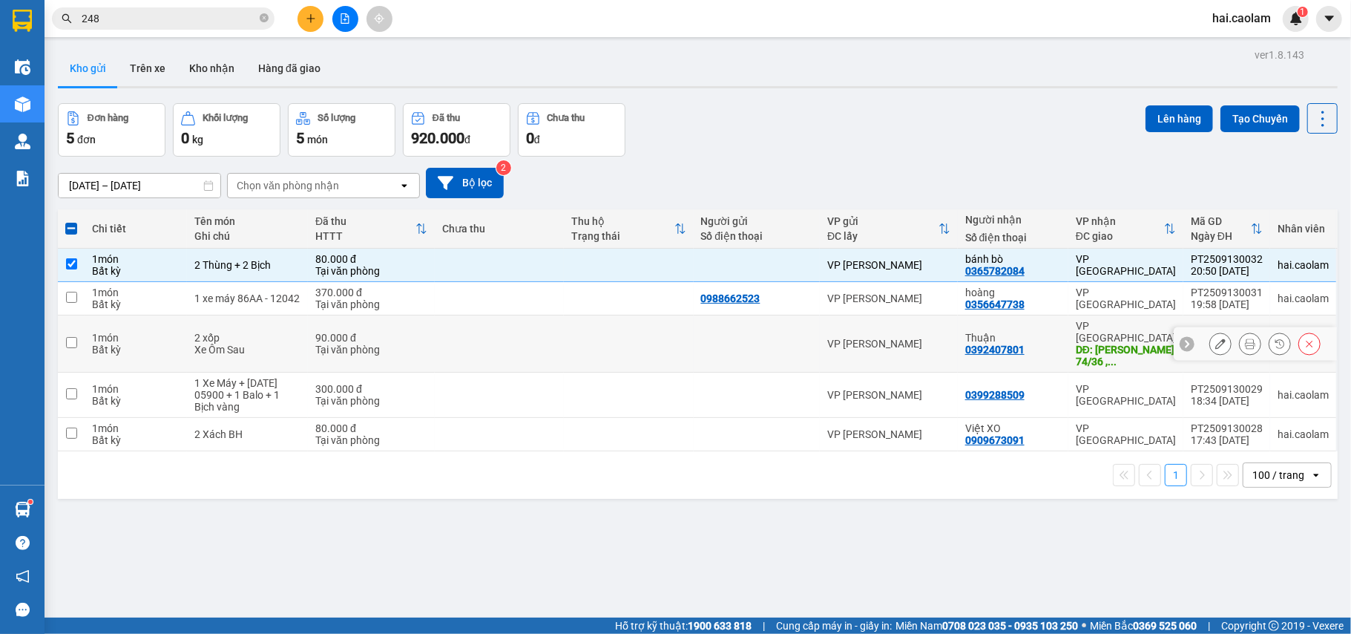
click at [410, 333] on div "90.000 đ" at bounding box center [371, 338] width 112 height 12
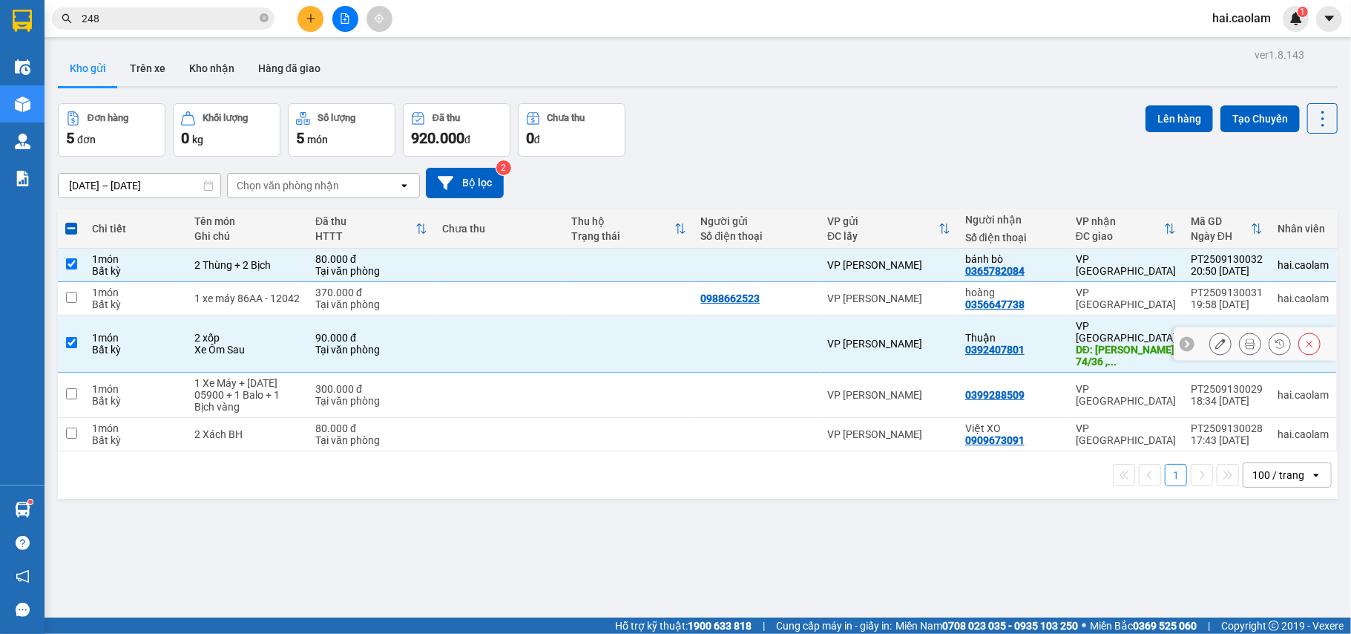
checkbox input "true"
click at [442, 429] on td at bounding box center [499, 434] width 129 height 33
checkbox input "true"
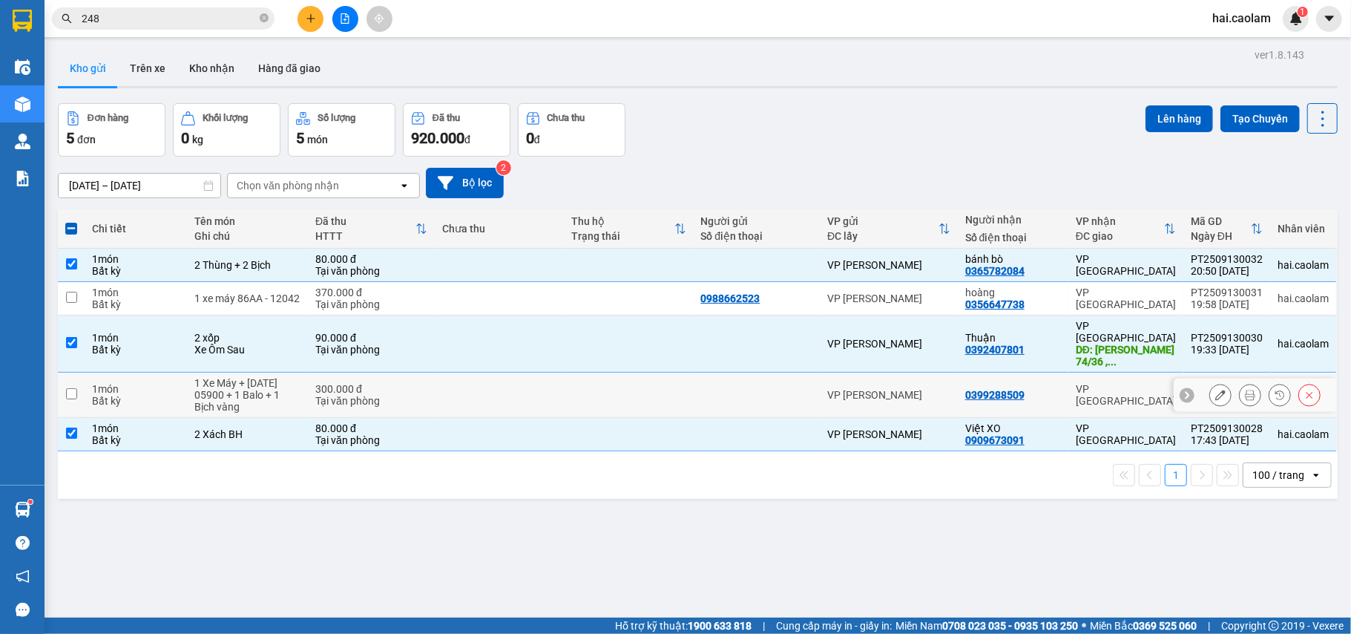
click at [437, 378] on td at bounding box center [499, 395] width 129 height 45
checkbox input "true"
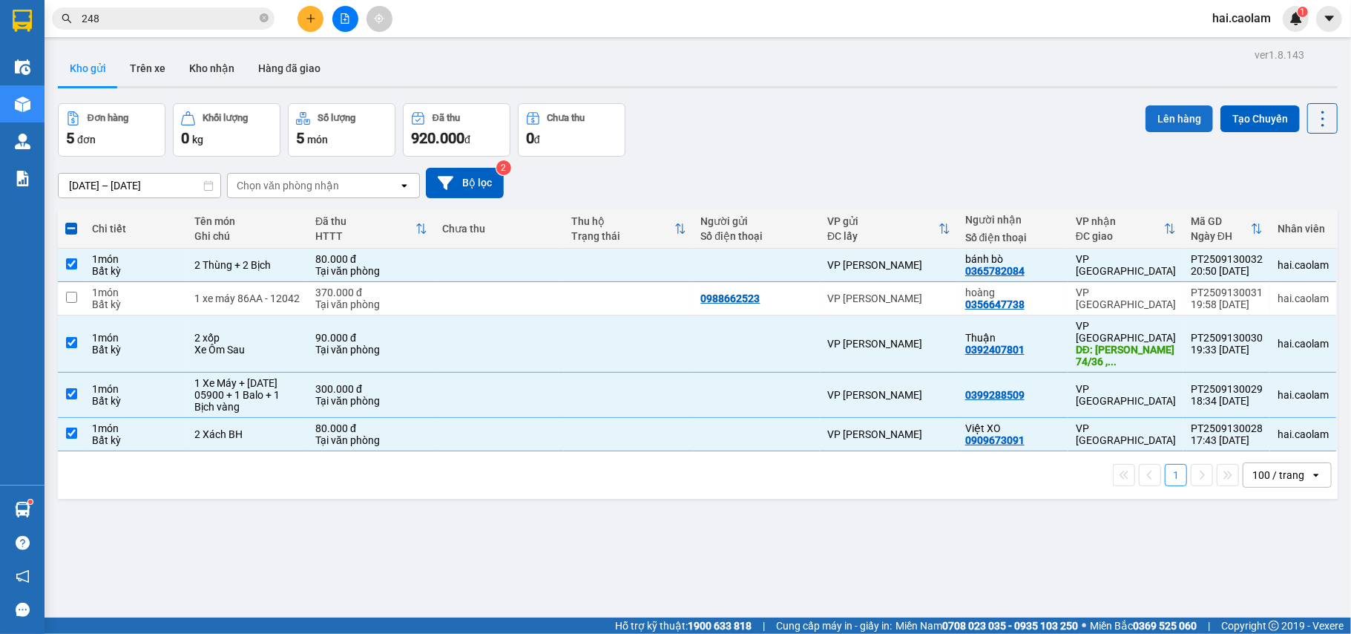
click at [1162, 122] on button "Lên hàng" at bounding box center [1180, 118] width 68 height 27
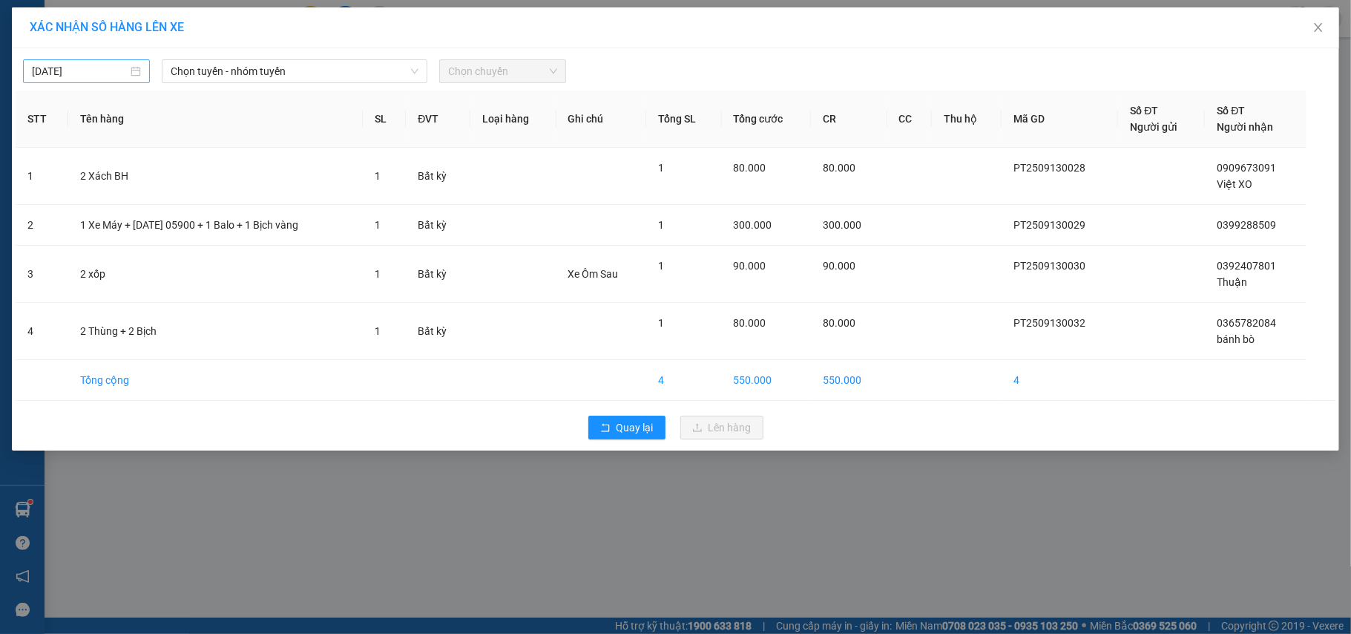
click at [102, 64] on body "Kết quả tìm kiếm ( 1 ) Bộ lọc Gửi 3 ngày gần nhất Mã ĐH Trạng thái Món hàng Thu…" at bounding box center [675, 317] width 1351 height 634
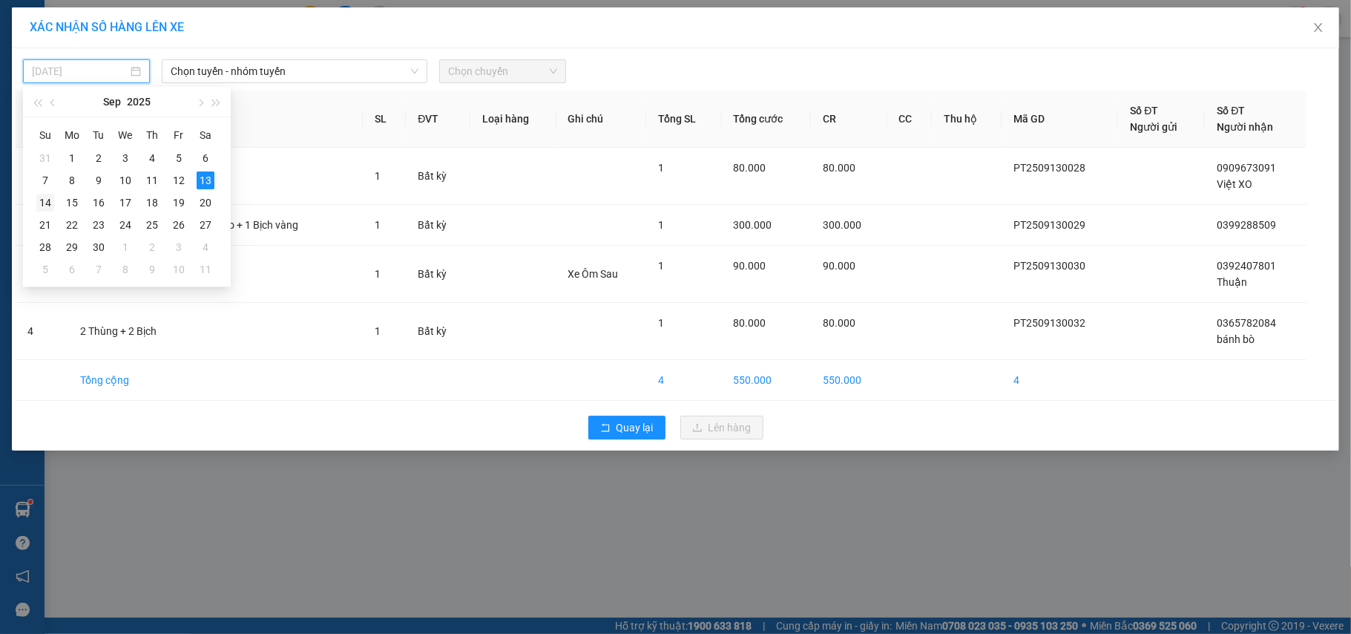
click at [49, 202] on div "14" at bounding box center [45, 203] width 18 height 18
type input "[DATE]"
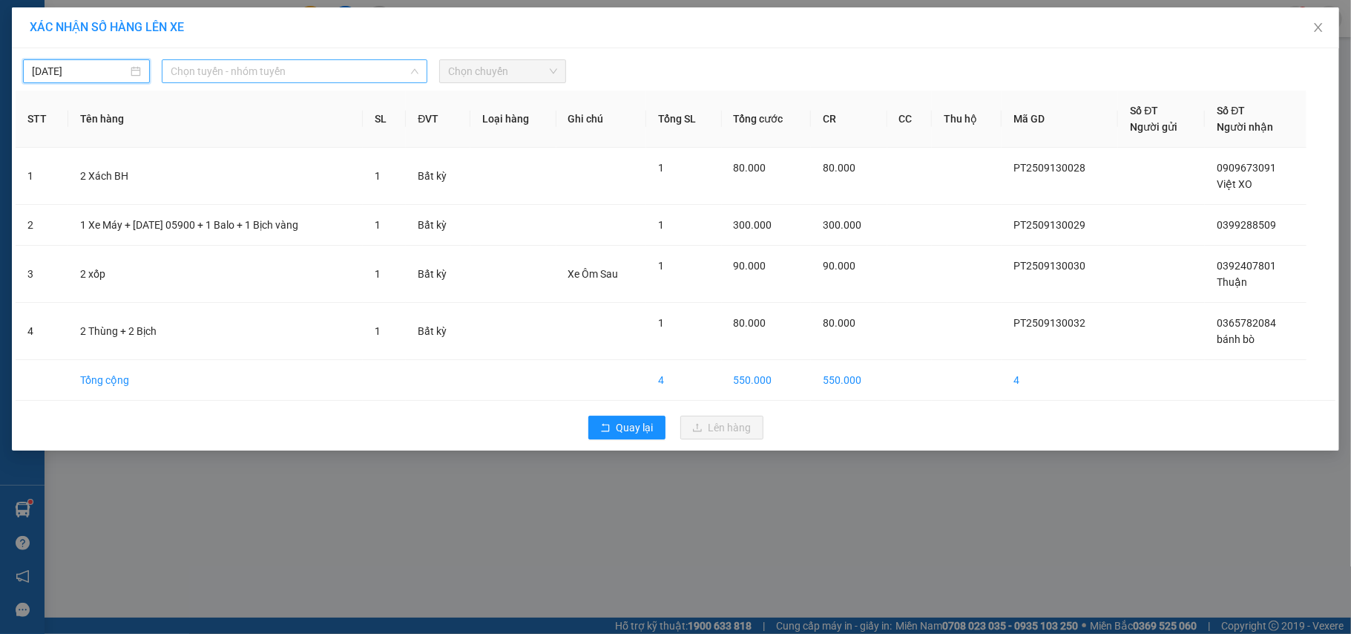
click at [301, 71] on span "Chọn tuyến - nhóm tuyến" at bounding box center [295, 71] width 248 height 22
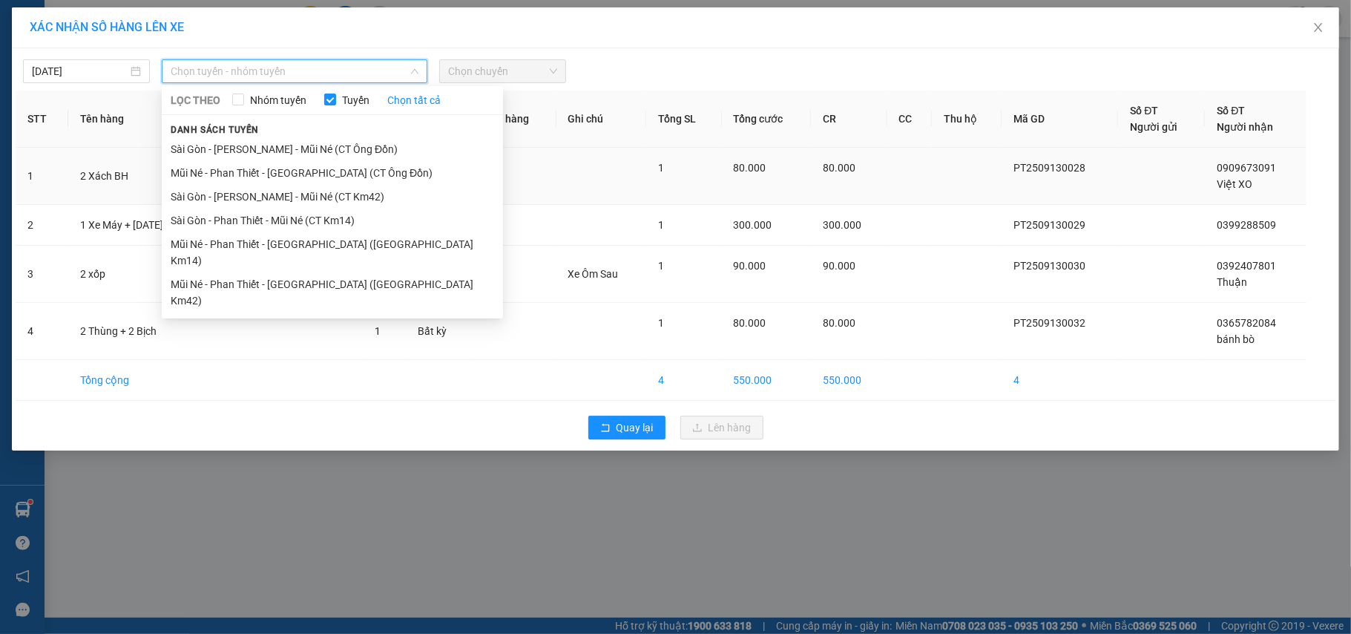
drag, startPoint x: 329, startPoint y: 270, endPoint x: 420, endPoint y: 178, distance: 129.1
click at [329, 272] on li "Mũi Né - Phan Thiết - [GEOGRAPHIC_DATA] ([GEOGRAPHIC_DATA] Km42)" at bounding box center [332, 292] width 341 height 40
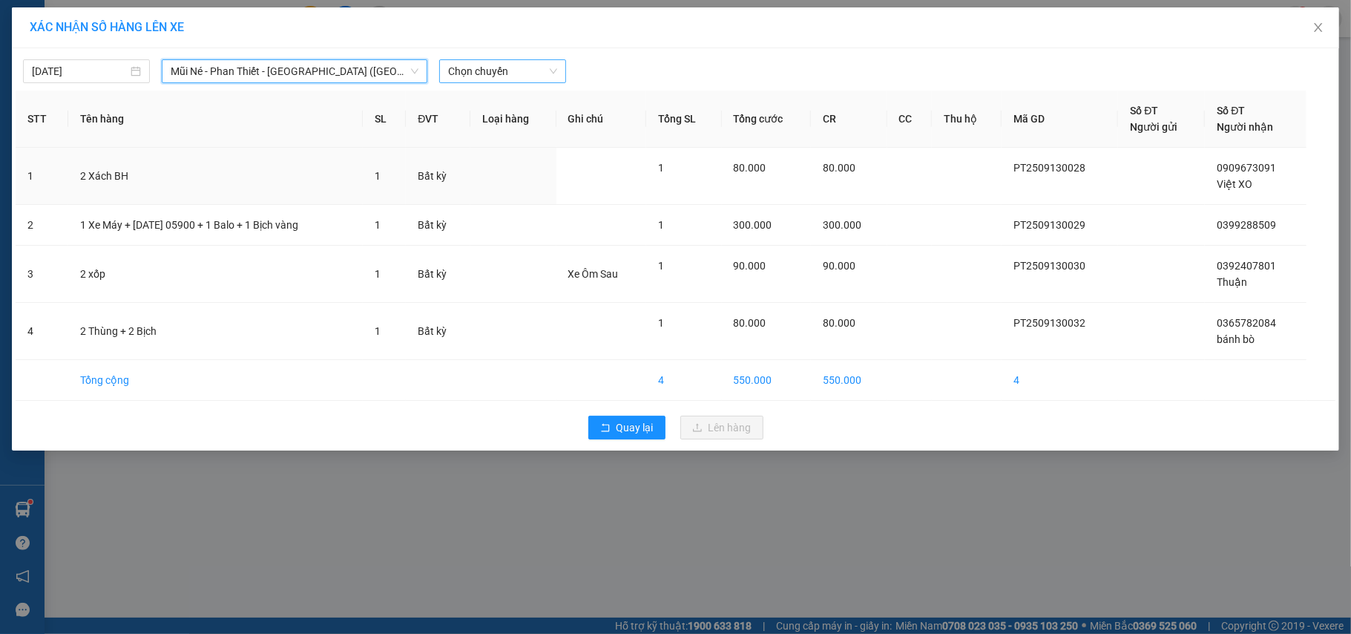
drag, startPoint x: 508, startPoint y: 68, endPoint x: 508, endPoint y: 81, distance: 12.6
click at [508, 68] on span "Chọn chuyến" at bounding box center [502, 71] width 109 height 22
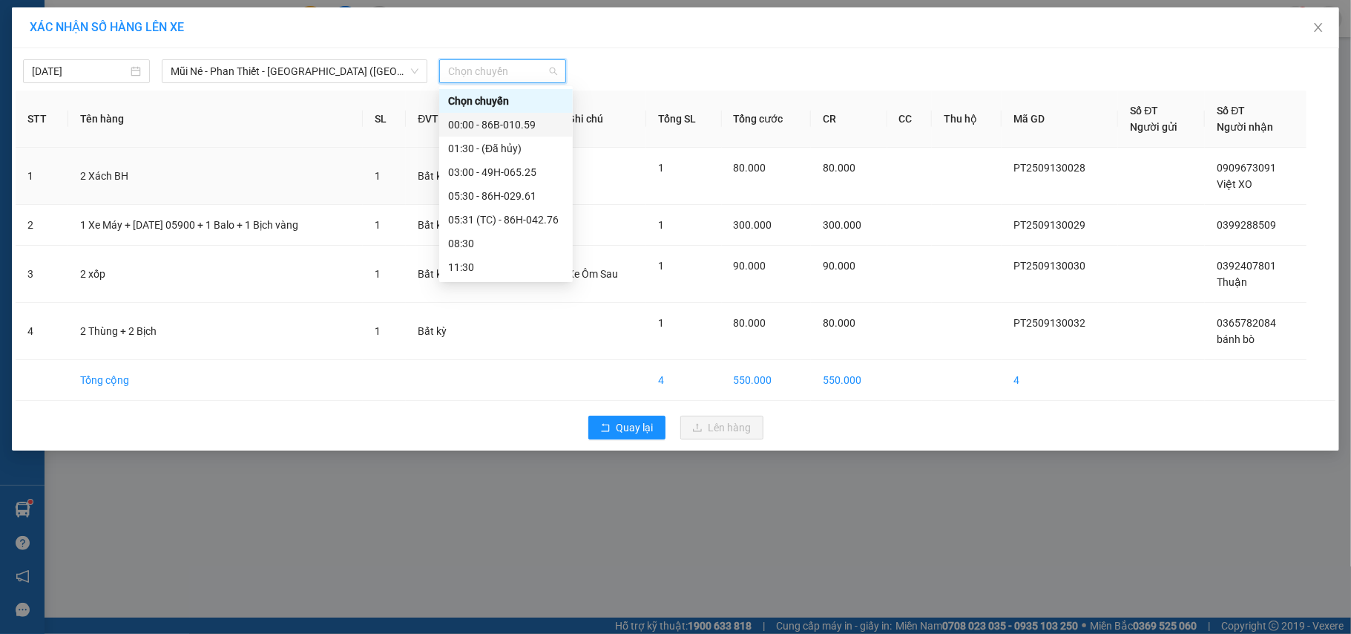
click at [494, 122] on div "00:00 - 86B-010.59" at bounding box center [506, 125] width 116 height 16
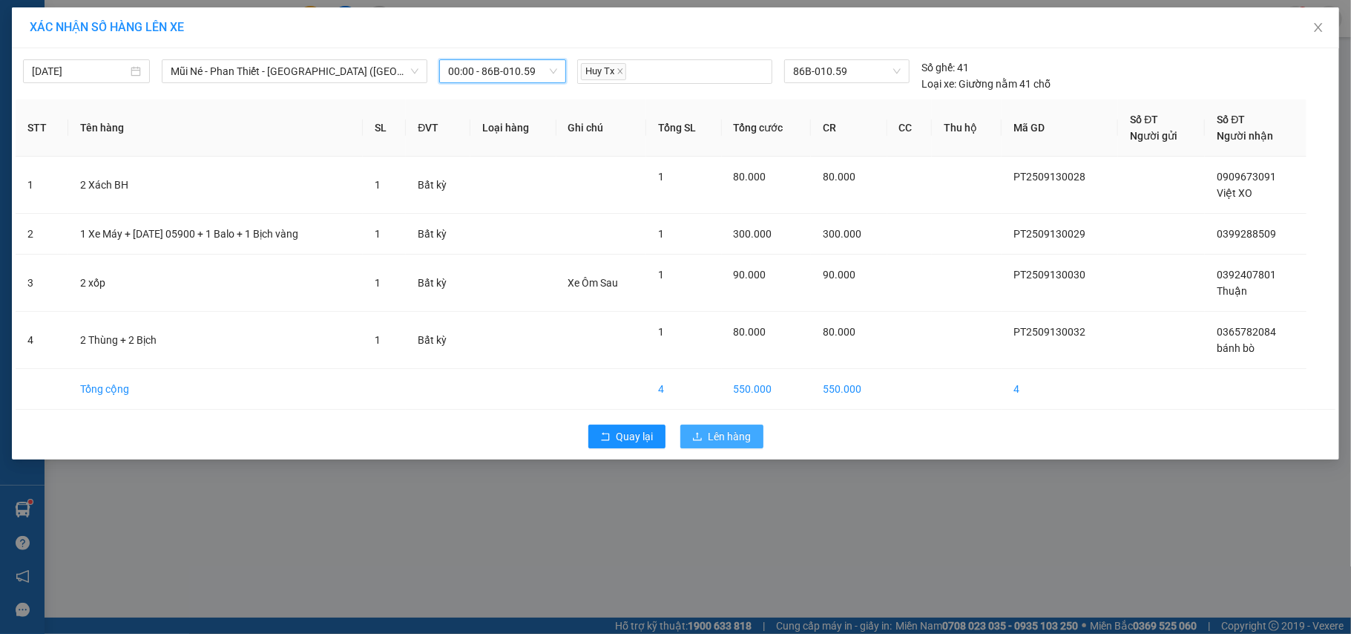
click at [698, 440] on icon "upload" at bounding box center [697, 436] width 10 height 10
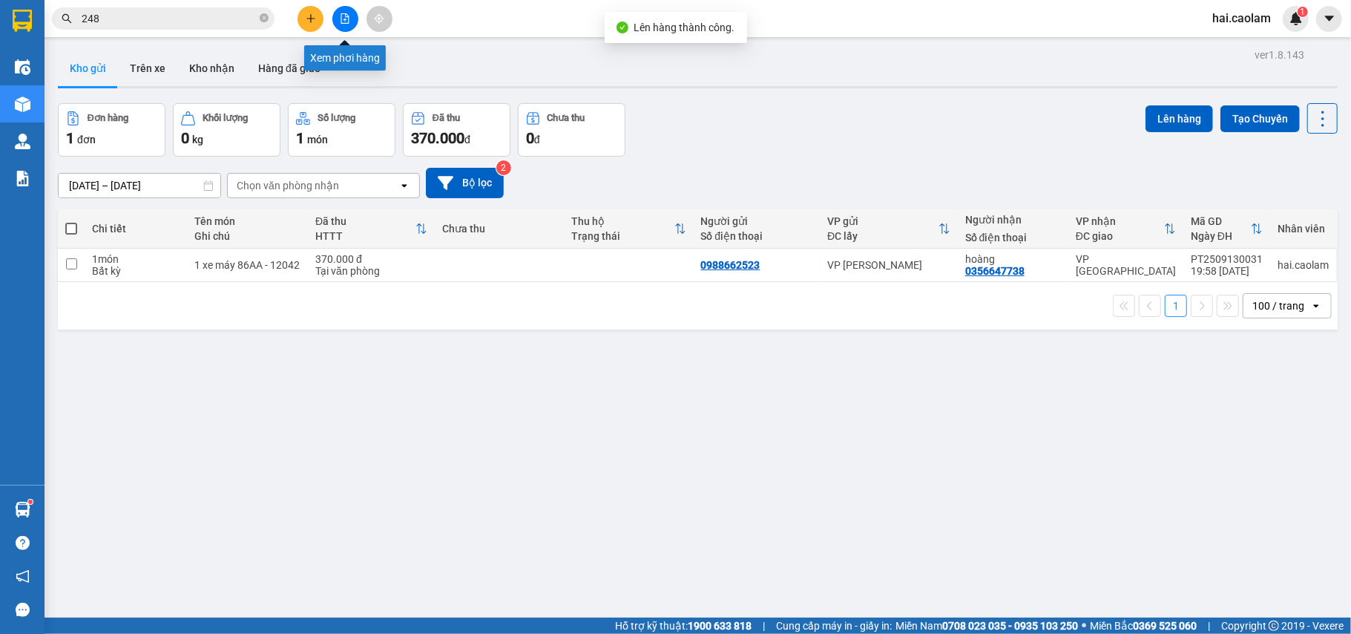
click at [349, 22] on icon "file-add" at bounding box center [345, 18] width 10 height 10
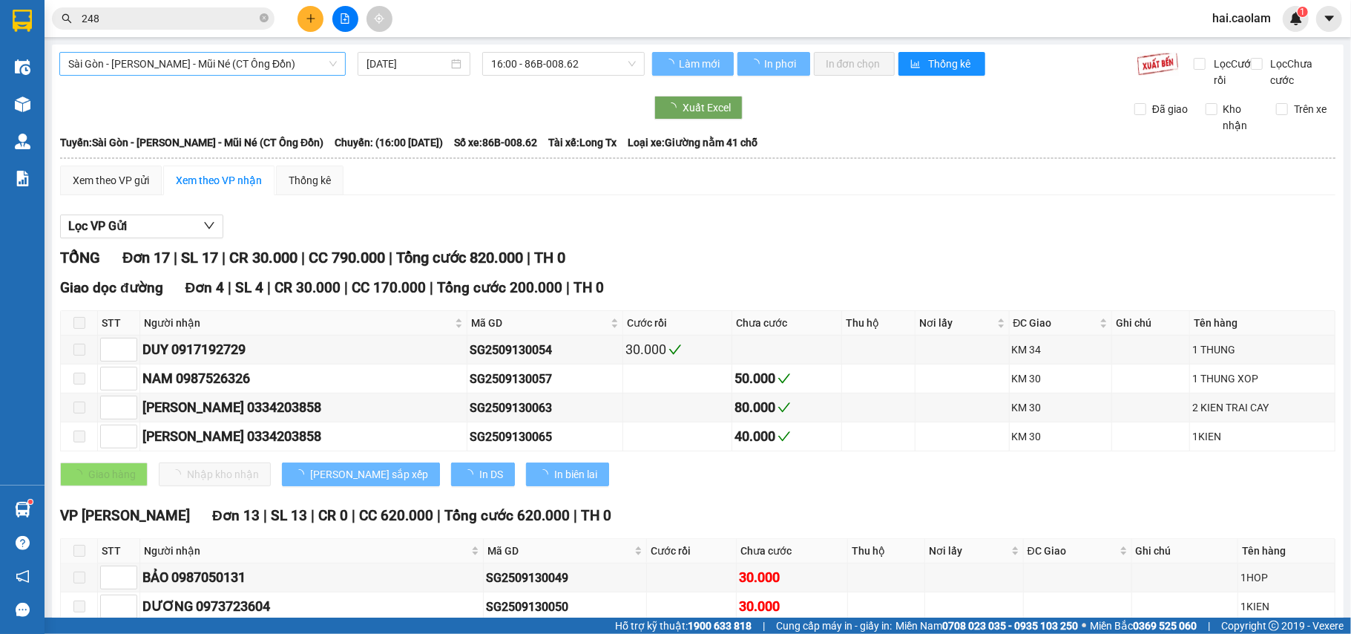
click at [263, 68] on span "Sài Gòn - [PERSON_NAME] - Mũi Né (CT Ông Đồn)" at bounding box center [202, 64] width 269 height 22
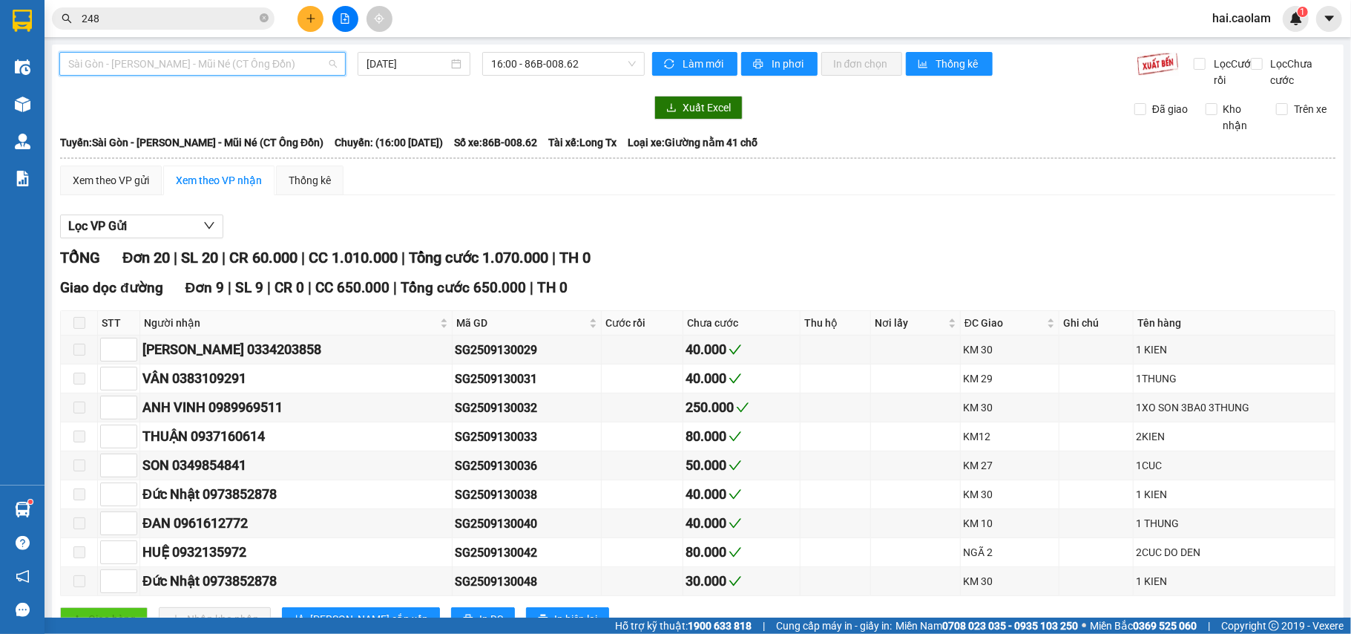
click at [218, 67] on span "Sài Gòn - [PERSON_NAME] - Mũi Né (CT Ông Đồn)" at bounding box center [202, 64] width 269 height 22
click at [264, 64] on span "Sài Gòn - [PERSON_NAME] - Mũi Né (CT Ông Đồn)" at bounding box center [202, 64] width 269 height 22
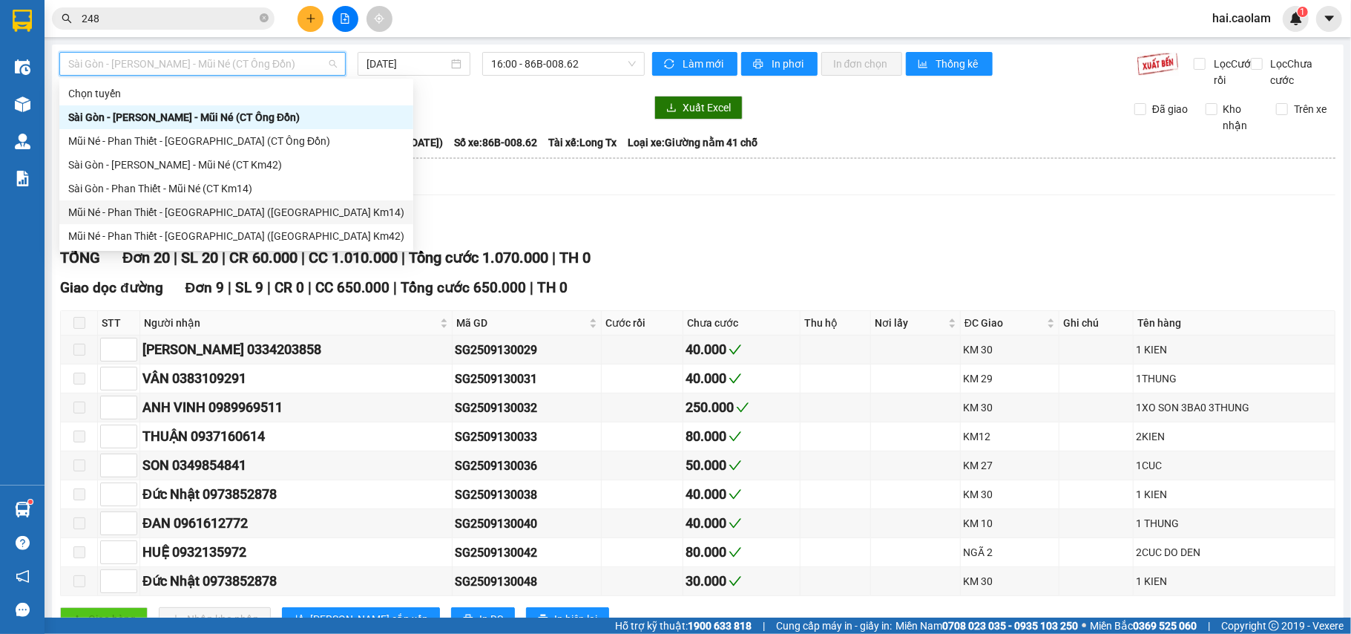
click at [232, 209] on div "Mũi Né - Phan Thiết - [GEOGRAPHIC_DATA] ([GEOGRAPHIC_DATA] Km14)" at bounding box center [236, 212] width 336 height 16
type input "[DATE]"
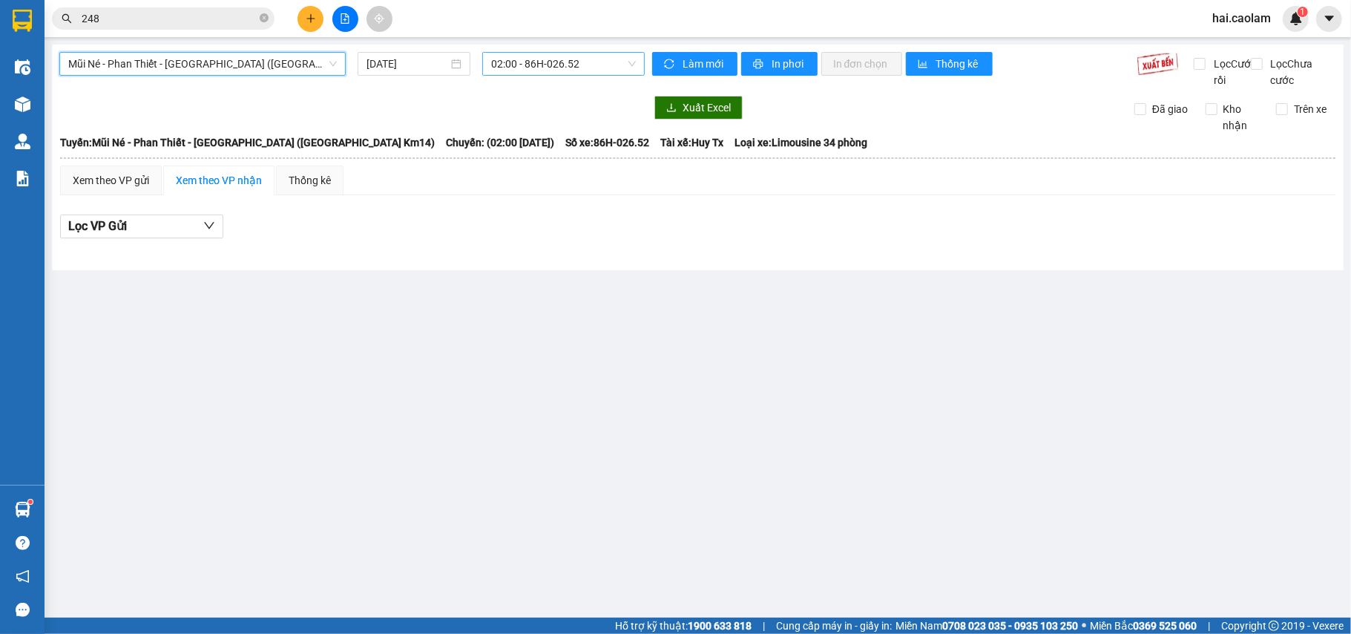
click at [531, 60] on span "02:00 - 86H-026.52" at bounding box center [563, 64] width 145 height 22
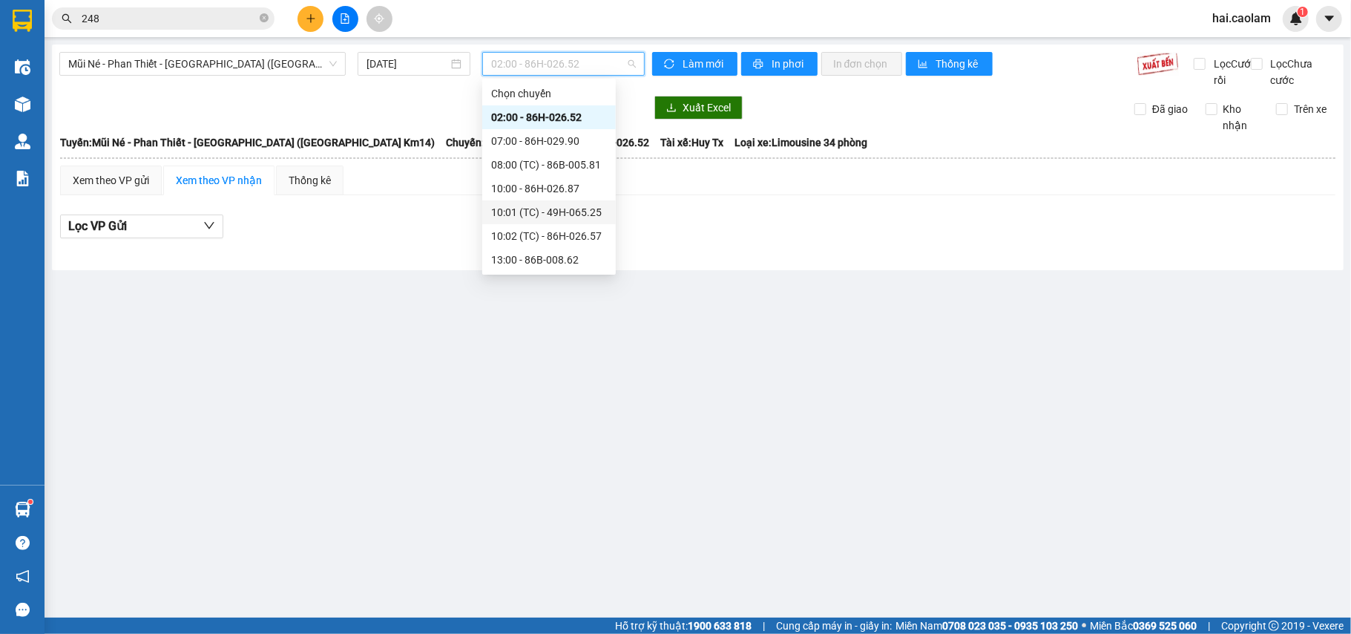
scroll to position [190, 0]
click at [531, 217] on div "17:00 - 86H-026.52" at bounding box center [549, 212] width 116 height 16
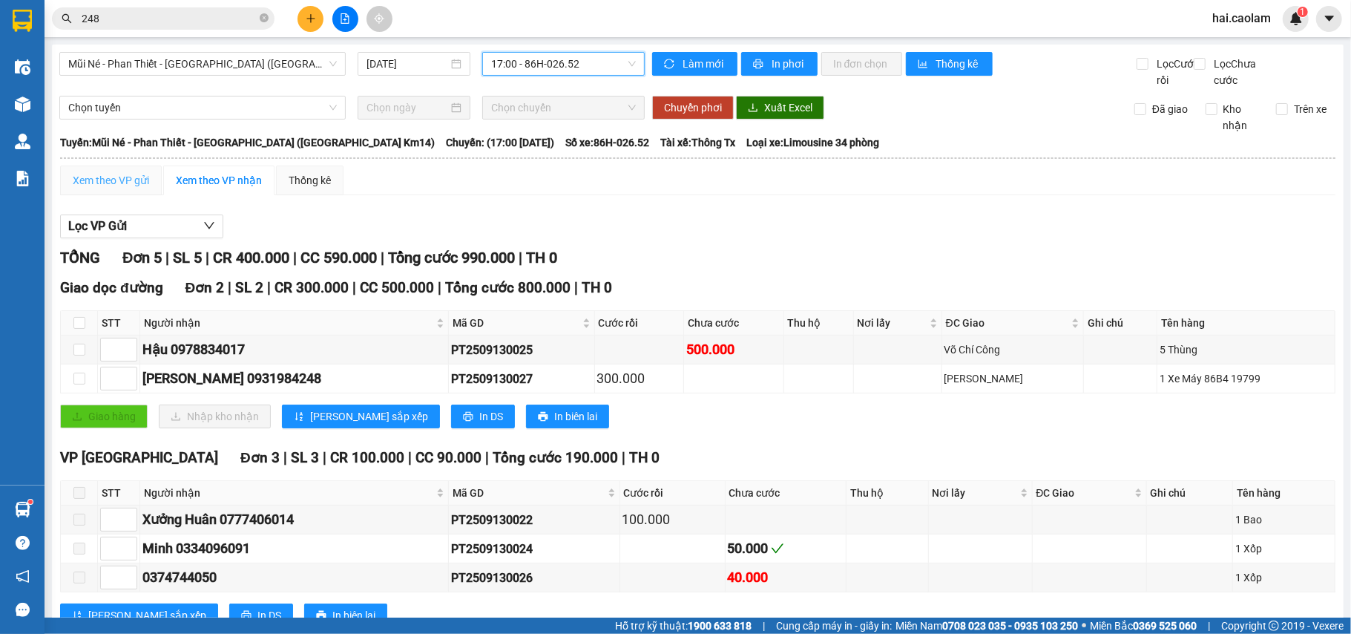
click at [135, 184] on div "Xem theo VP gửi" at bounding box center [111, 180] width 102 height 30
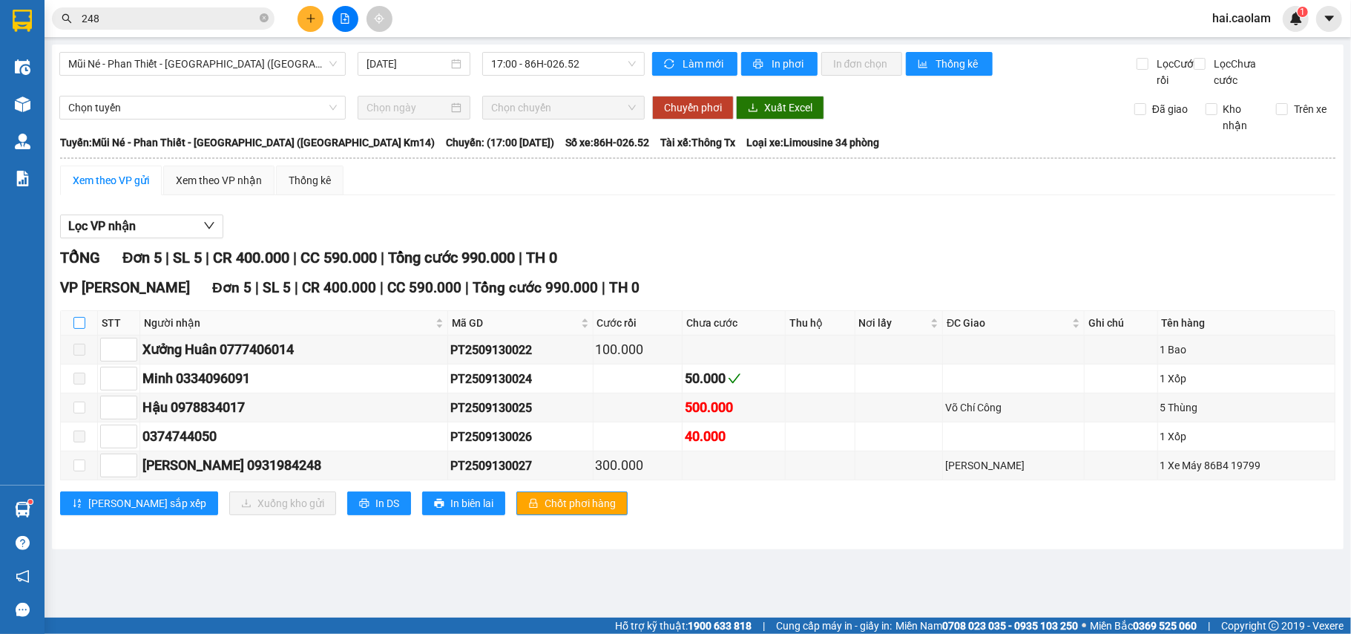
click at [80, 329] on input "checkbox" at bounding box center [79, 323] width 12 height 12
checkbox input "true"
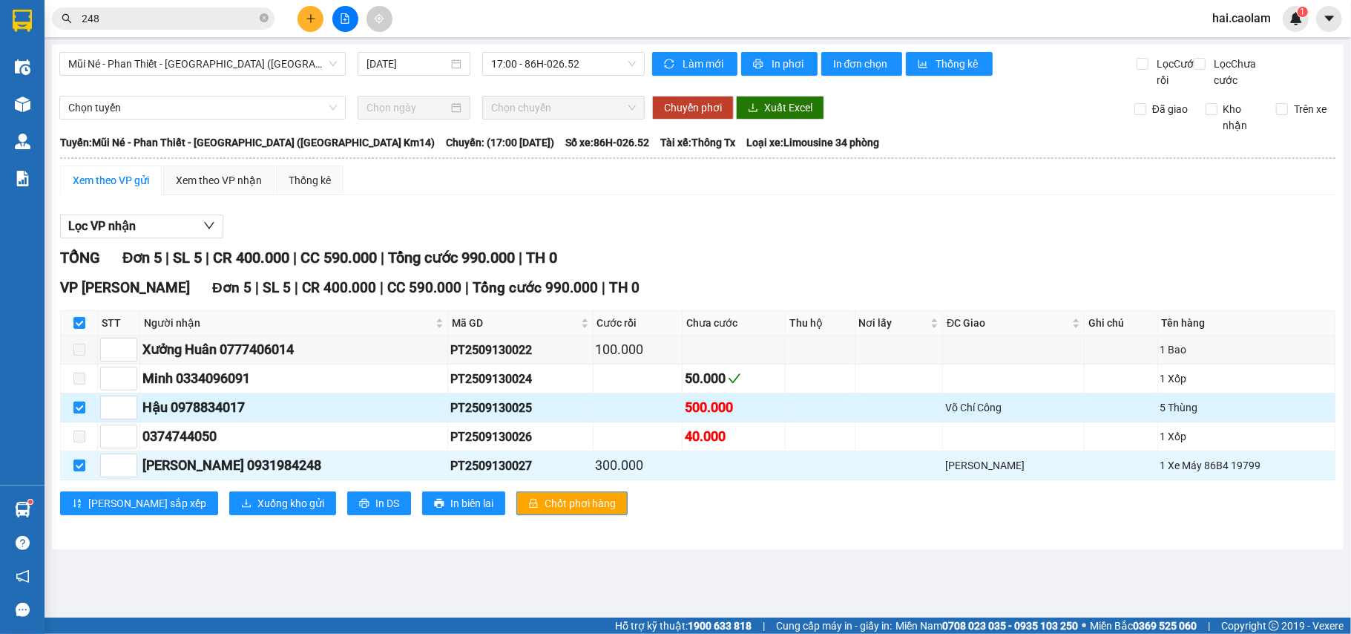
click at [76, 413] on input "checkbox" at bounding box center [79, 407] width 12 height 12
checkbox input "false"
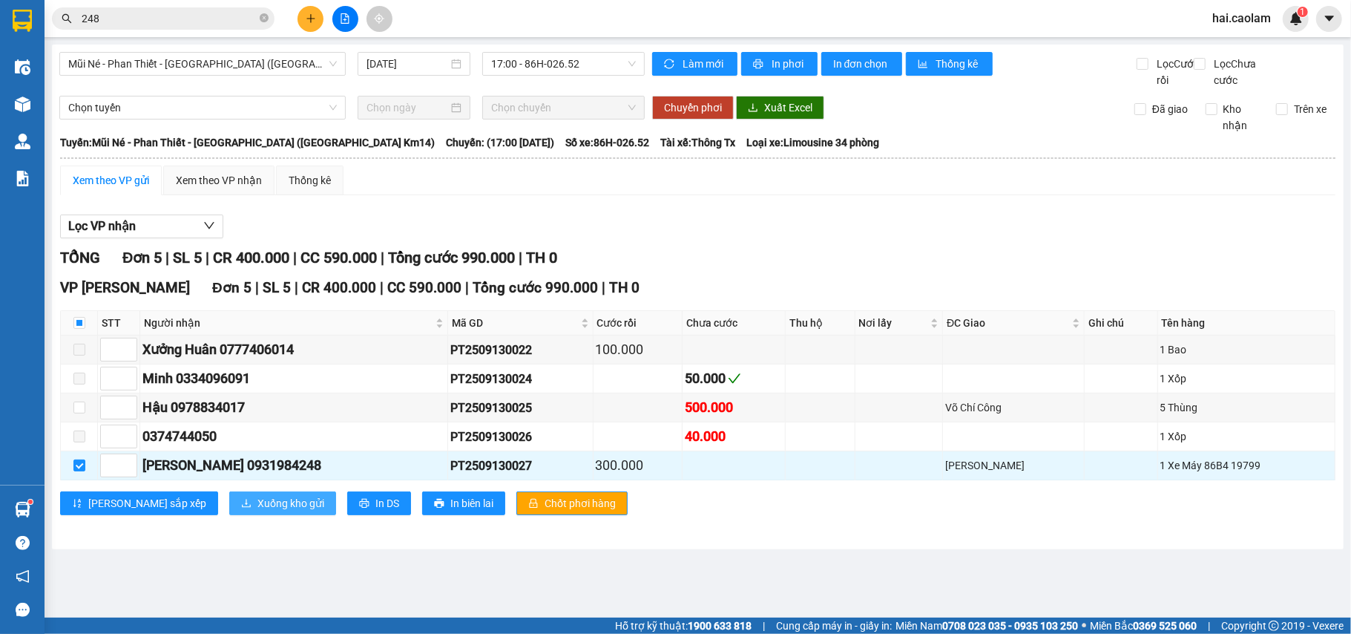
click at [257, 511] on span "Xuống kho gửi" at bounding box center [290, 503] width 67 height 16
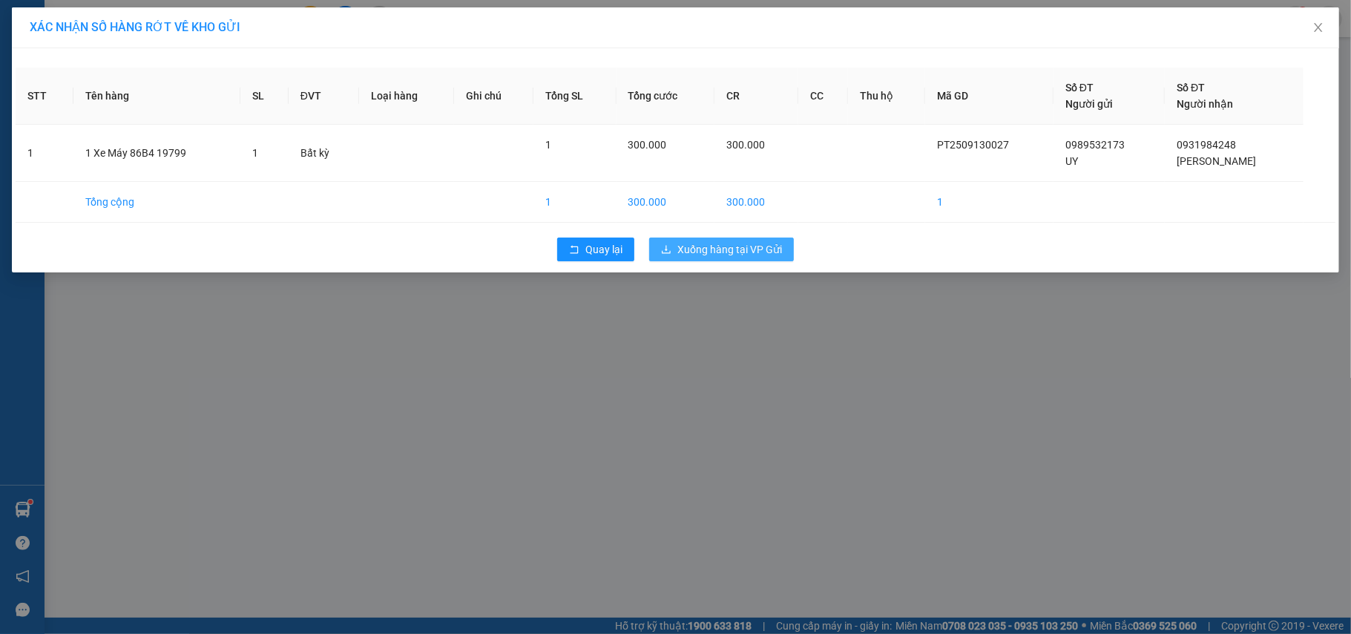
click at [745, 245] on span "Xuống hàng tại VP Gửi" at bounding box center [730, 249] width 105 height 16
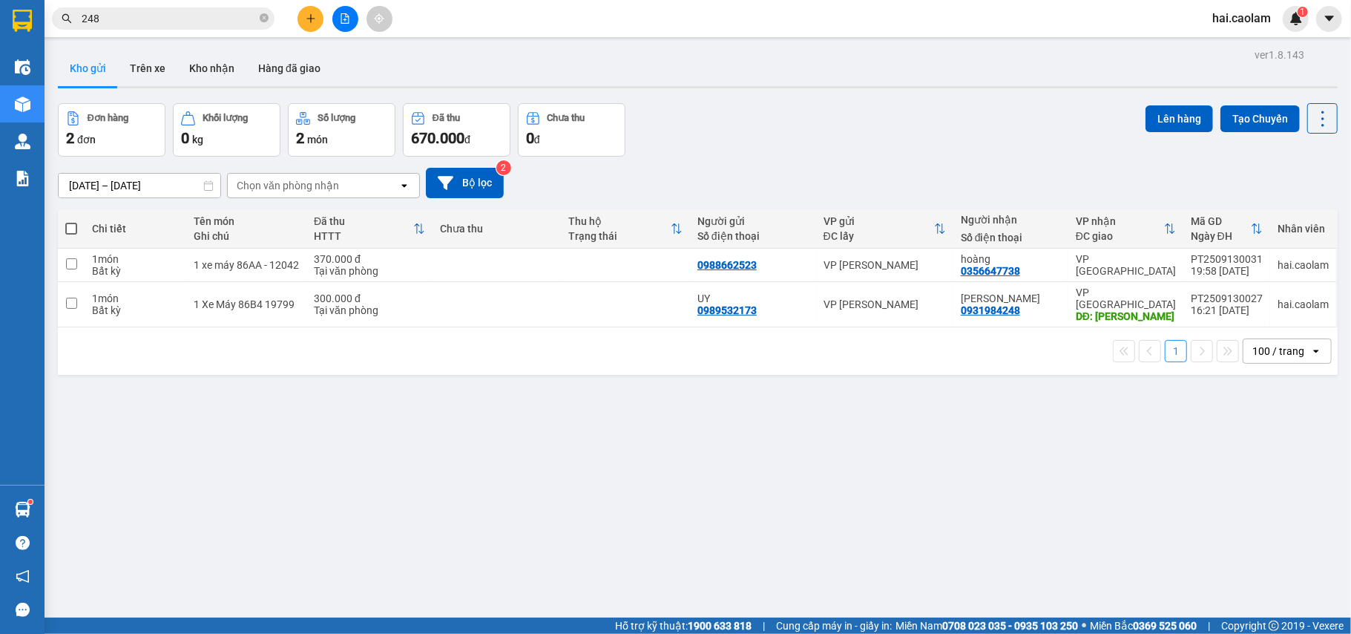
click at [336, 19] on button at bounding box center [345, 19] width 26 height 26
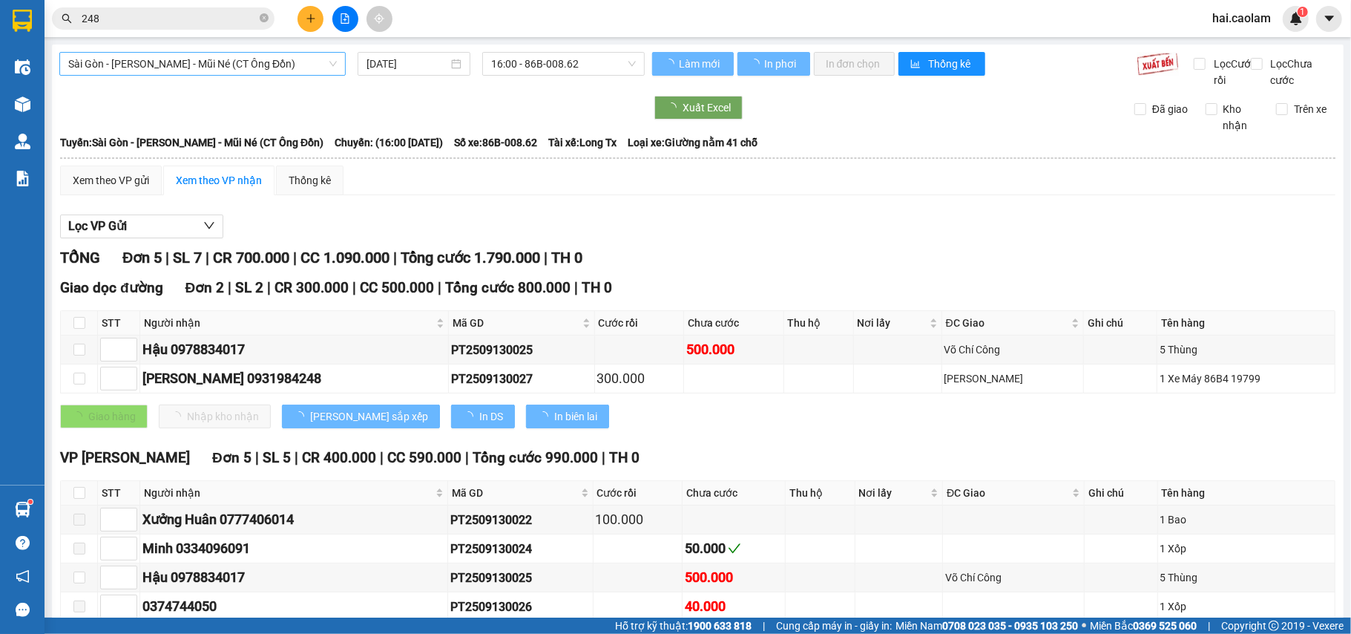
click at [229, 69] on span "Sài Gòn - [PERSON_NAME] - Mũi Né (CT Ông Đồn)" at bounding box center [202, 64] width 269 height 22
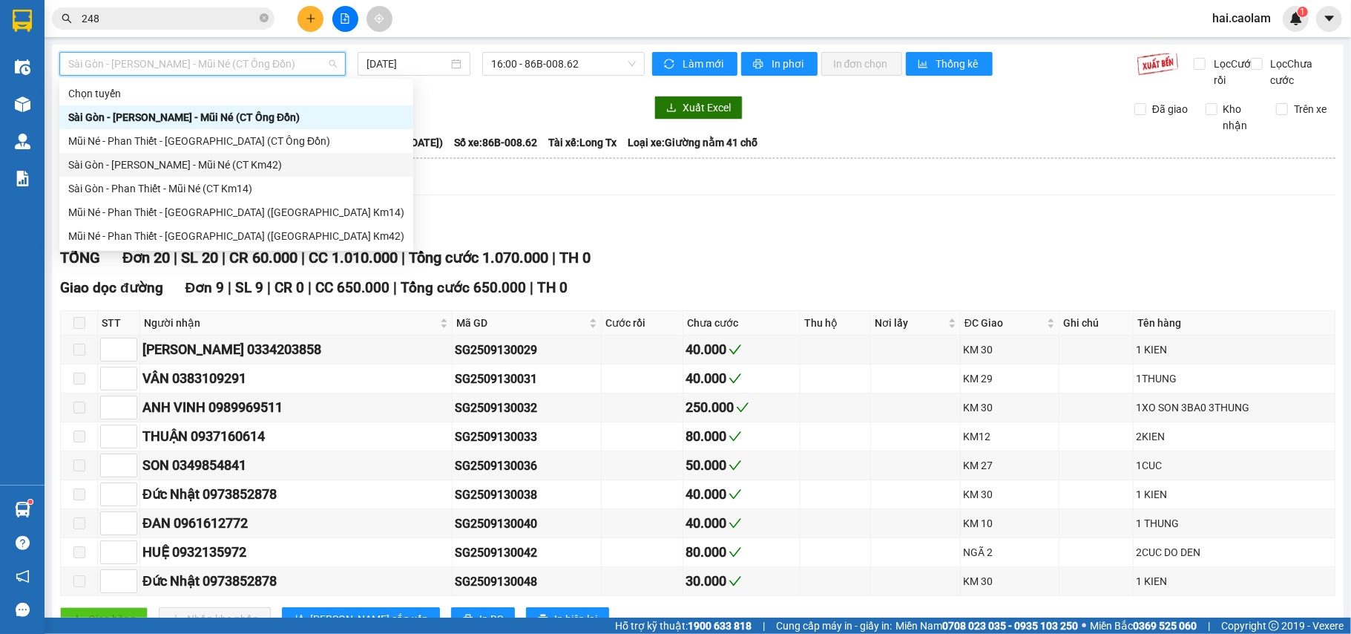
click at [265, 158] on div "Sài Gòn - [PERSON_NAME] - Mũi Né (CT Km42)" at bounding box center [236, 165] width 336 height 16
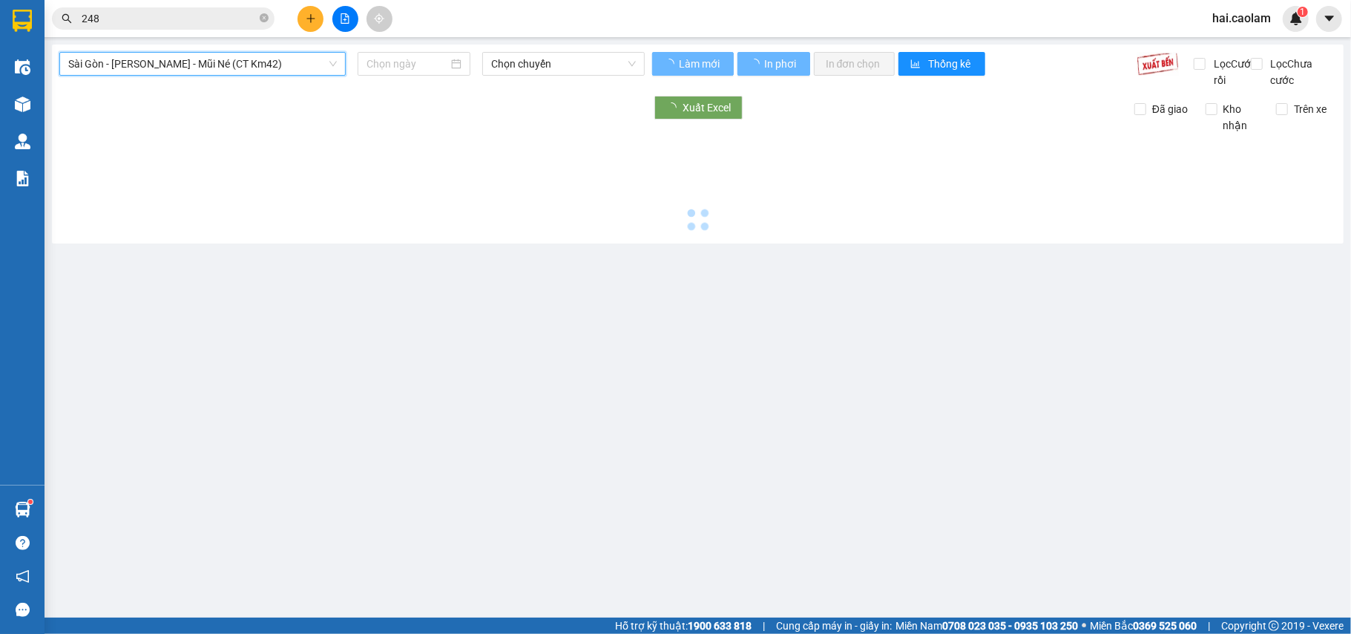
type input "[DATE]"
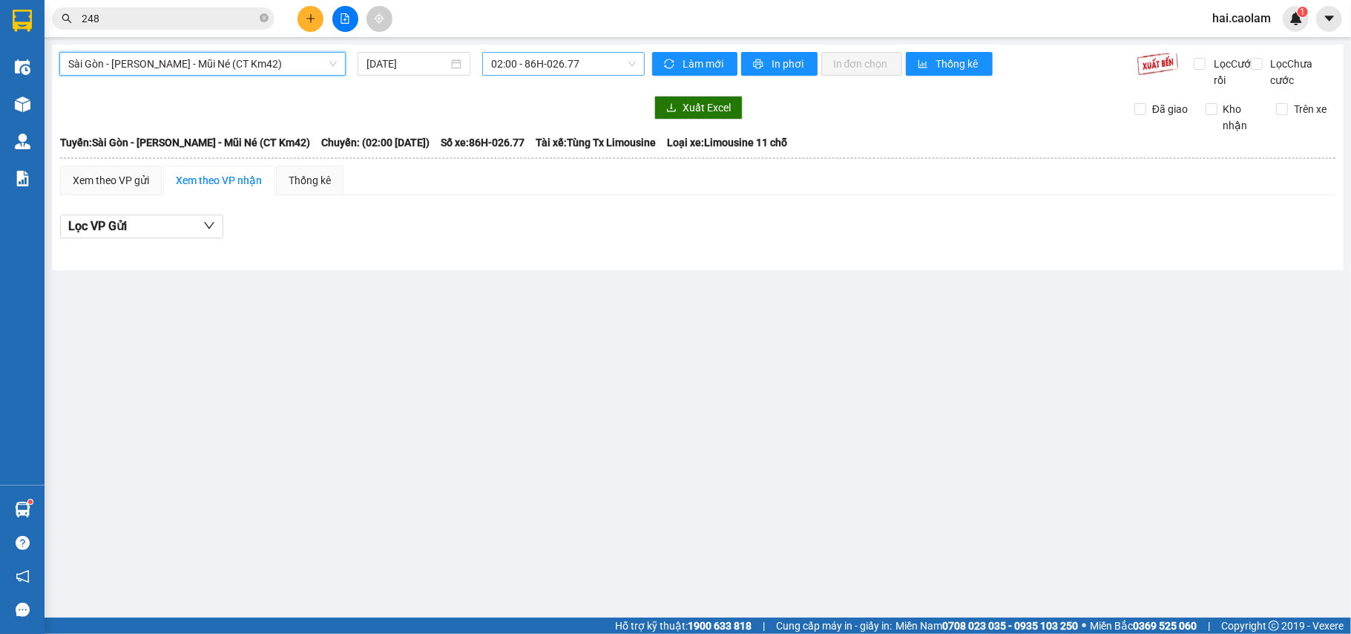
click at [536, 65] on span "02:00 - 86H-026.77" at bounding box center [563, 64] width 145 height 22
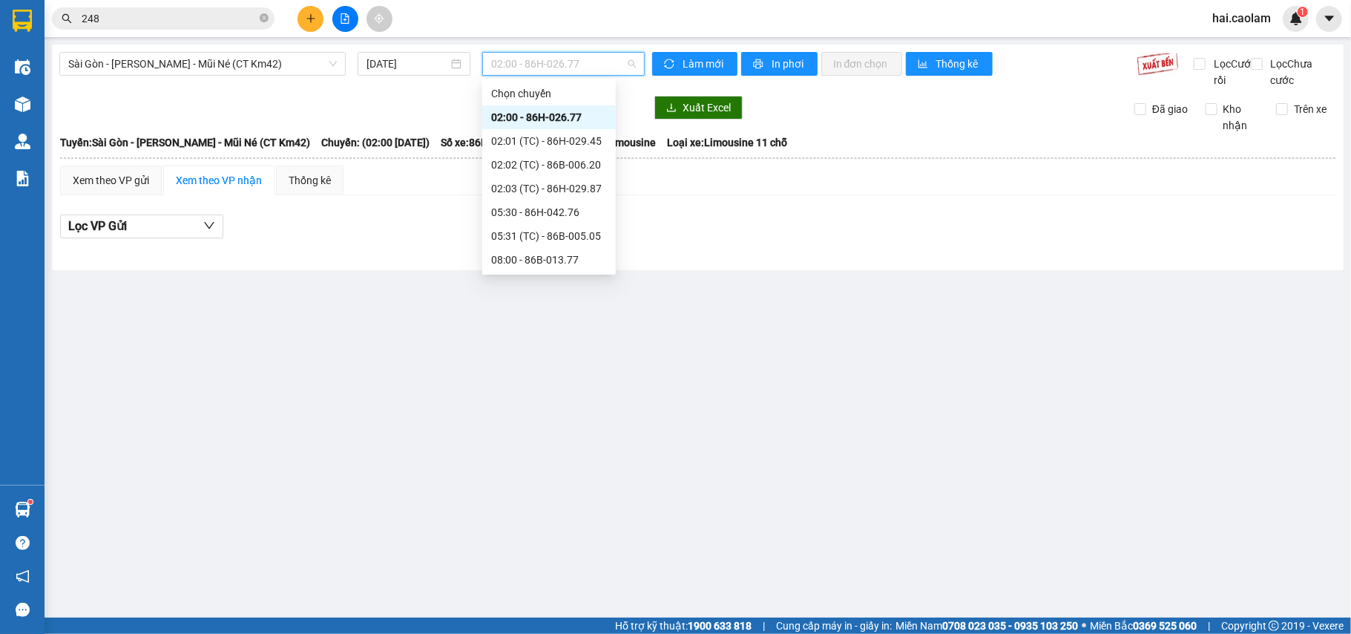
scroll to position [261, 0]
click at [573, 234] on div "20:00 - 86H-026.52" at bounding box center [549, 236] width 116 height 16
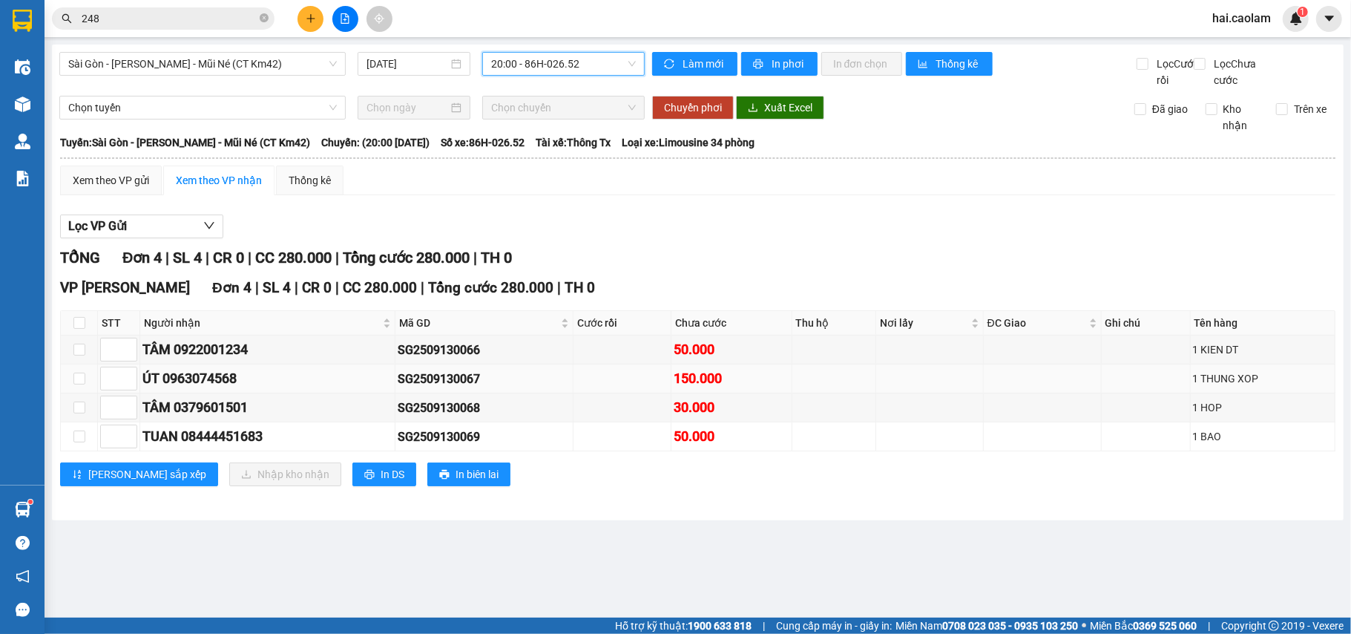
drag, startPoint x: 644, startPoint y: 373, endPoint x: 754, endPoint y: 404, distance: 114.4
click at [746, 401] on tbody "TÂM 0922001234 SG2509130066 50.000 1 KIEN DT ÚT 0963074568 SG2509130067 150.000…" at bounding box center [698, 393] width 1275 height 116
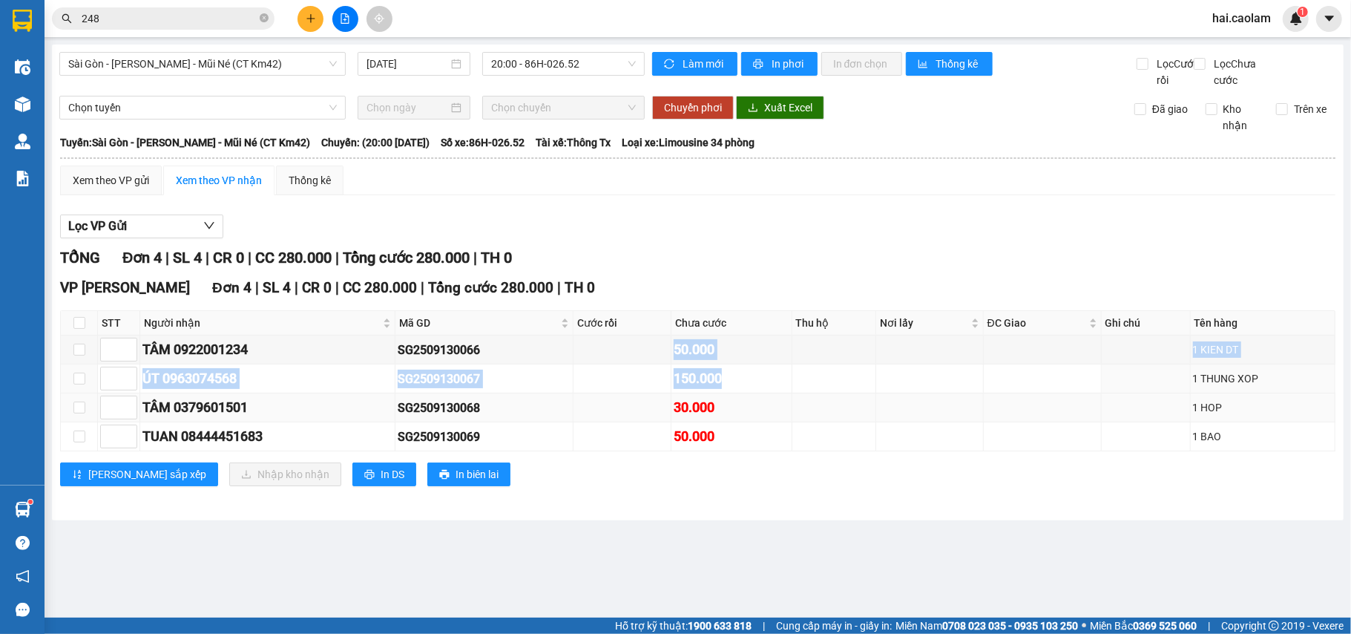
click at [755, 389] on div "150.000" at bounding box center [732, 378] width 116 height 21
click at [744, 505] on div "TỔNG Đơn 4 | SL 4 | CR 0 | CC 280.000 | Tổng cước 280.000 | TH 0 VP Phan Thiết …" at bounding box center [698, 375] width 1276 height 258
click at [234, 57] on span "Sài Gòn - [PERSON_NAME] - Mũi Né (CT Km42)" at bounding box center [202, 64] width 269 height 22
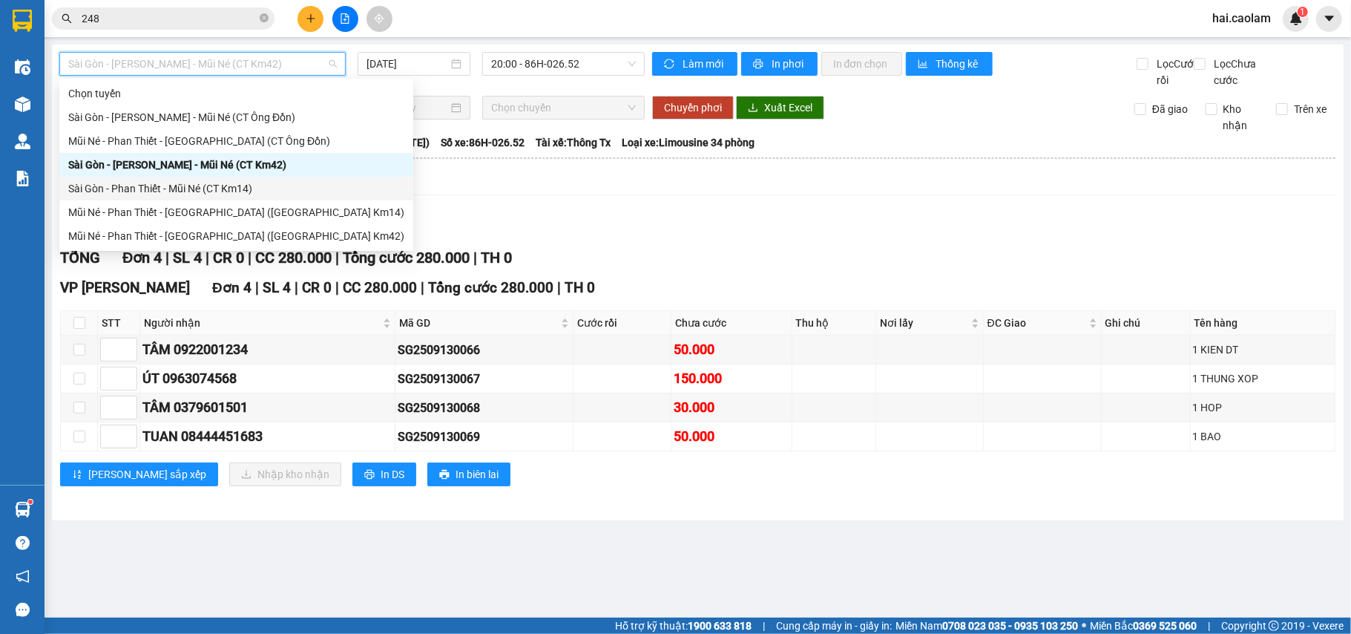
click at [244, 191] on div "Sài Gòn - Phan Thiết - Mũi Né (CT Km14)" at bounding box center [236, 188] width 336 height 16
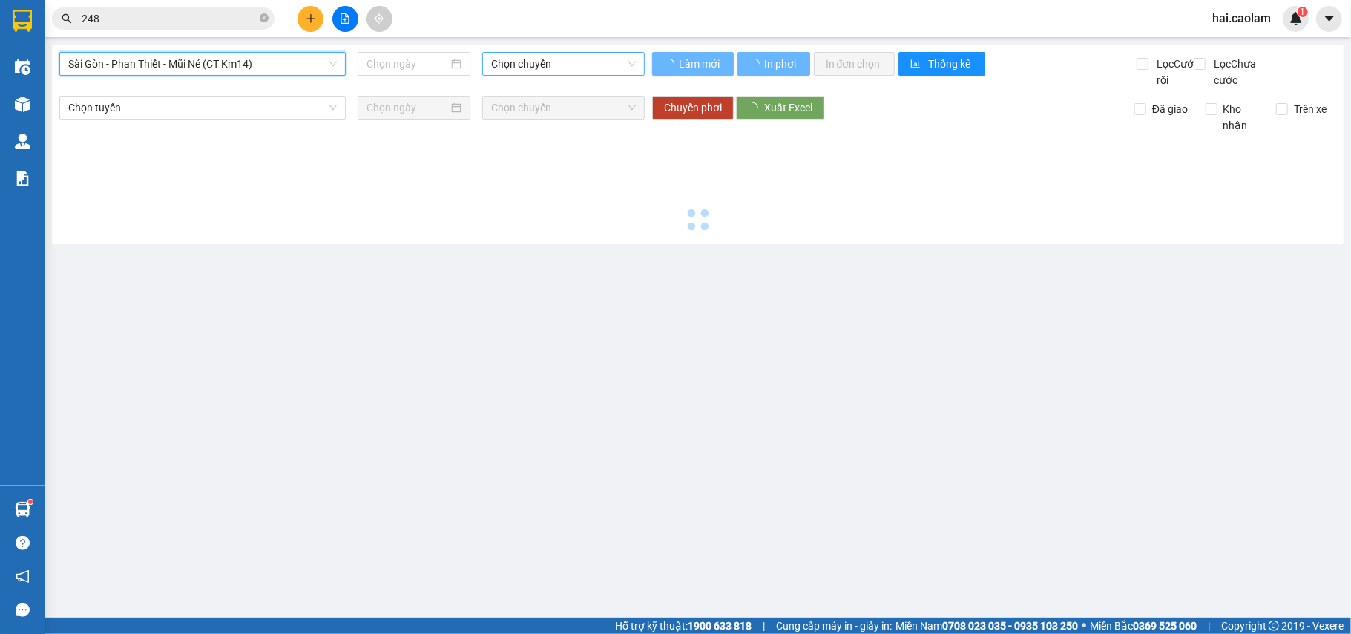
click at [594, 68] on span "Chọn chuyến" at bounding box center [563, 64] width 145 height 22
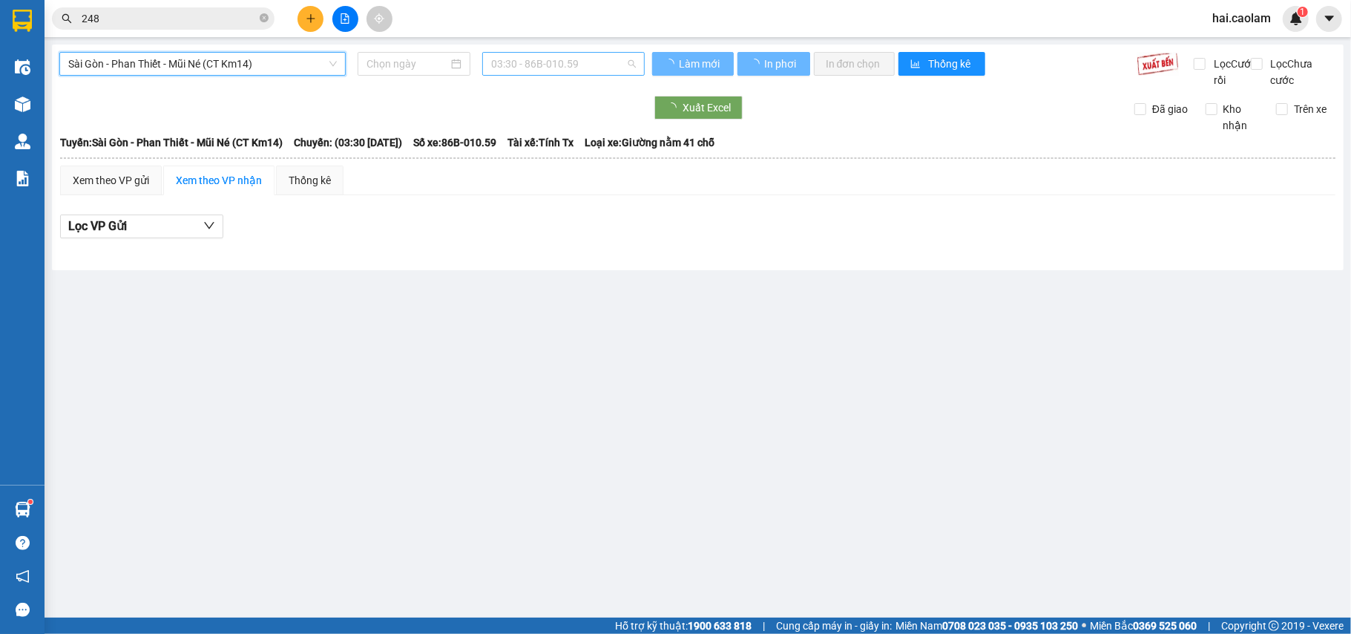
type input "[DATE]"
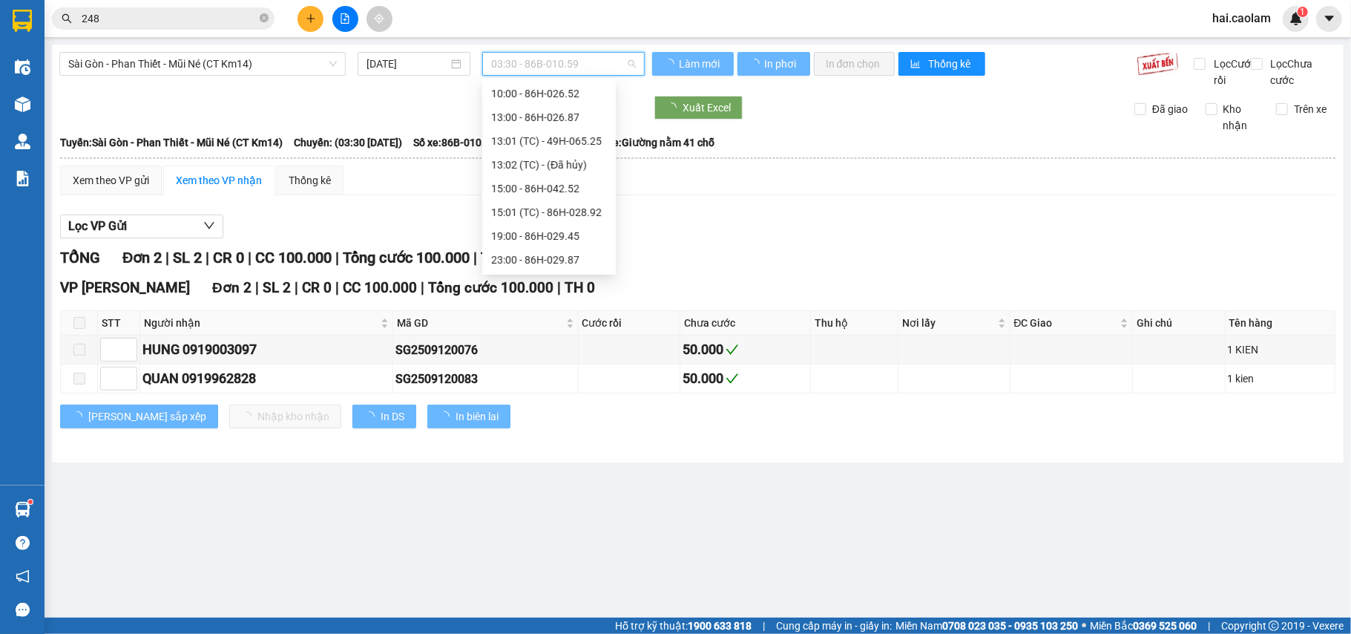
scroll to position [24, 0]
click at [588, 54] on span "03:30 - 86B-010.59" at bounding box center [563, 64] width 145 height 22
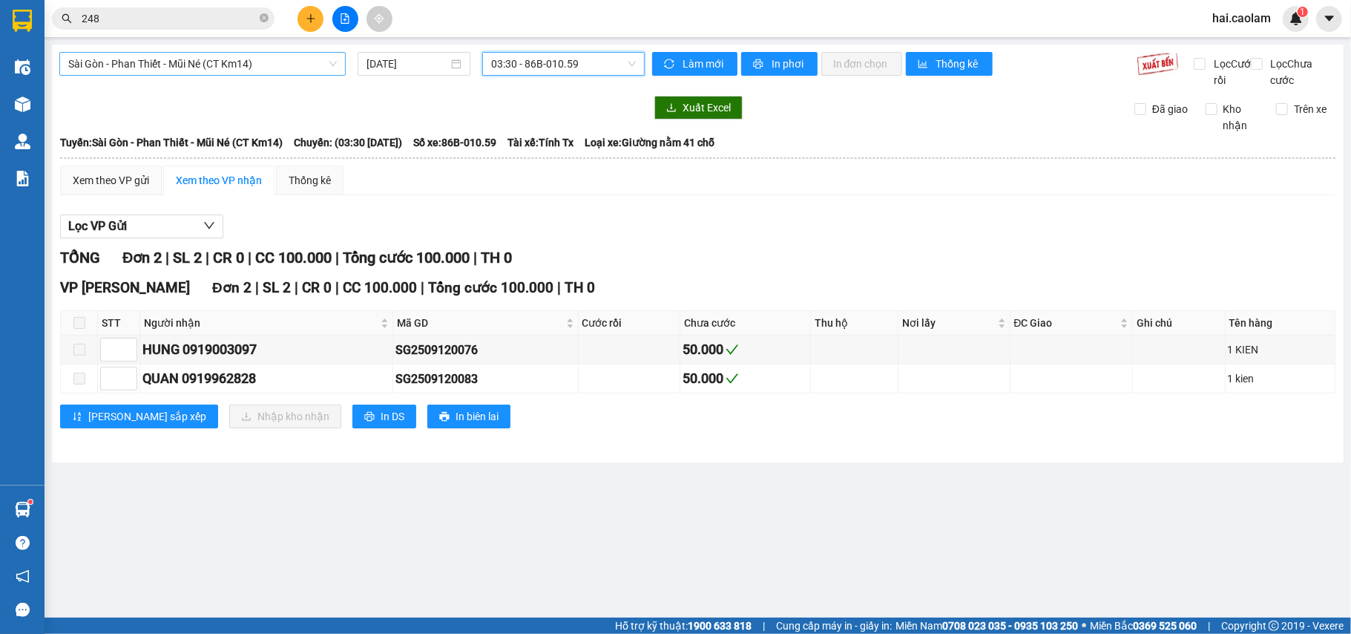
click at [291, 61] on span "Sài Gòn - Phan Thiết - Mũi Né (CT Km14)" at bounding box center [202, 64] width 269 height 22
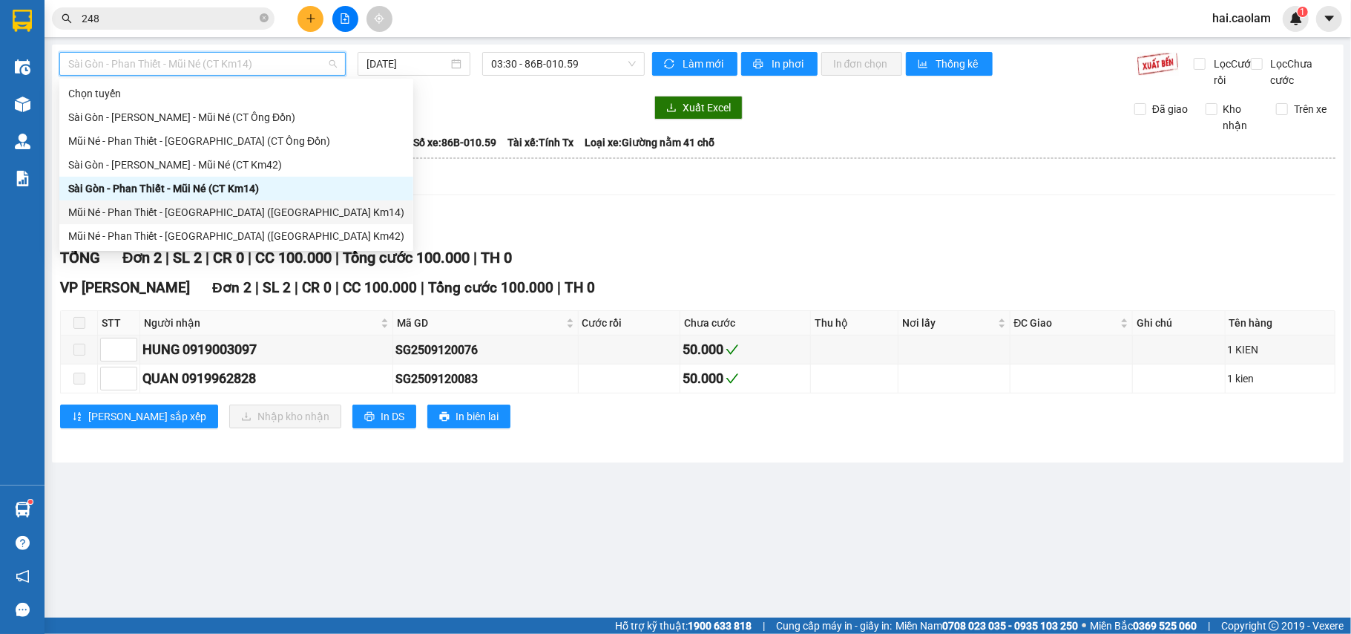
click at [273, 214] on div "Mũi Né - Phan Thiết - [GEOGRAPHIC_DATA] ([GEOGRAPHIC_DATA] Km14)" at bounding box center [236, 212] width 336 height 16
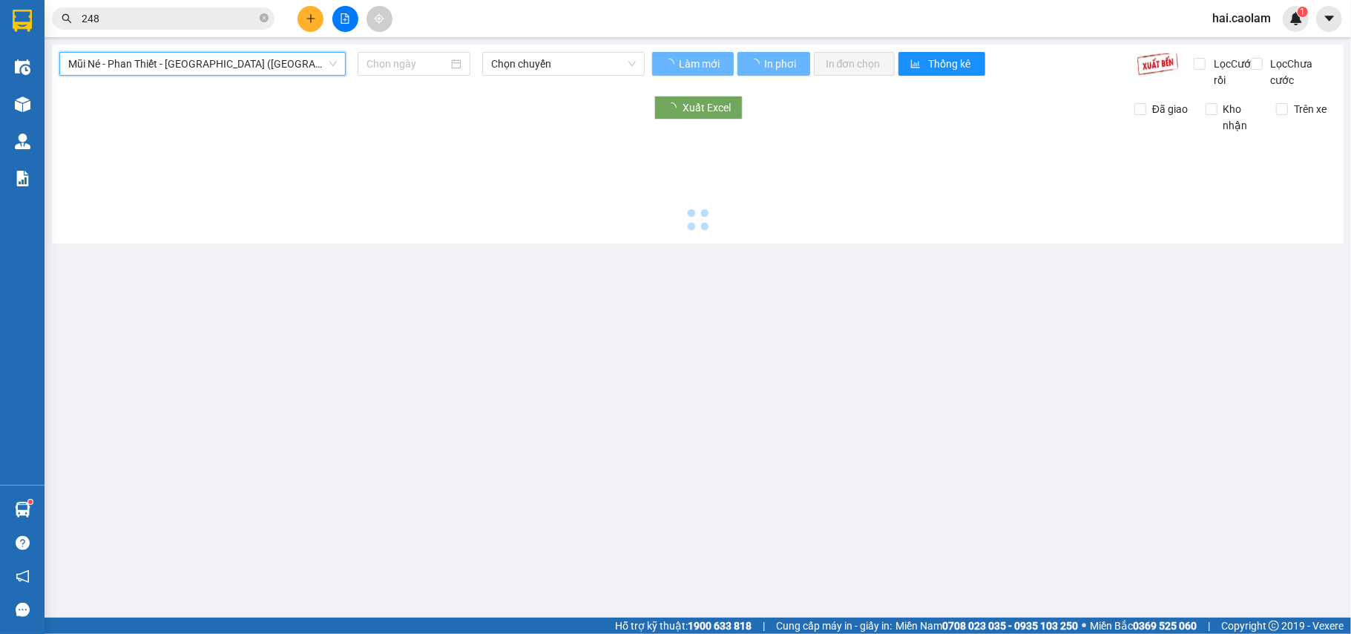
type input "[DATE]"
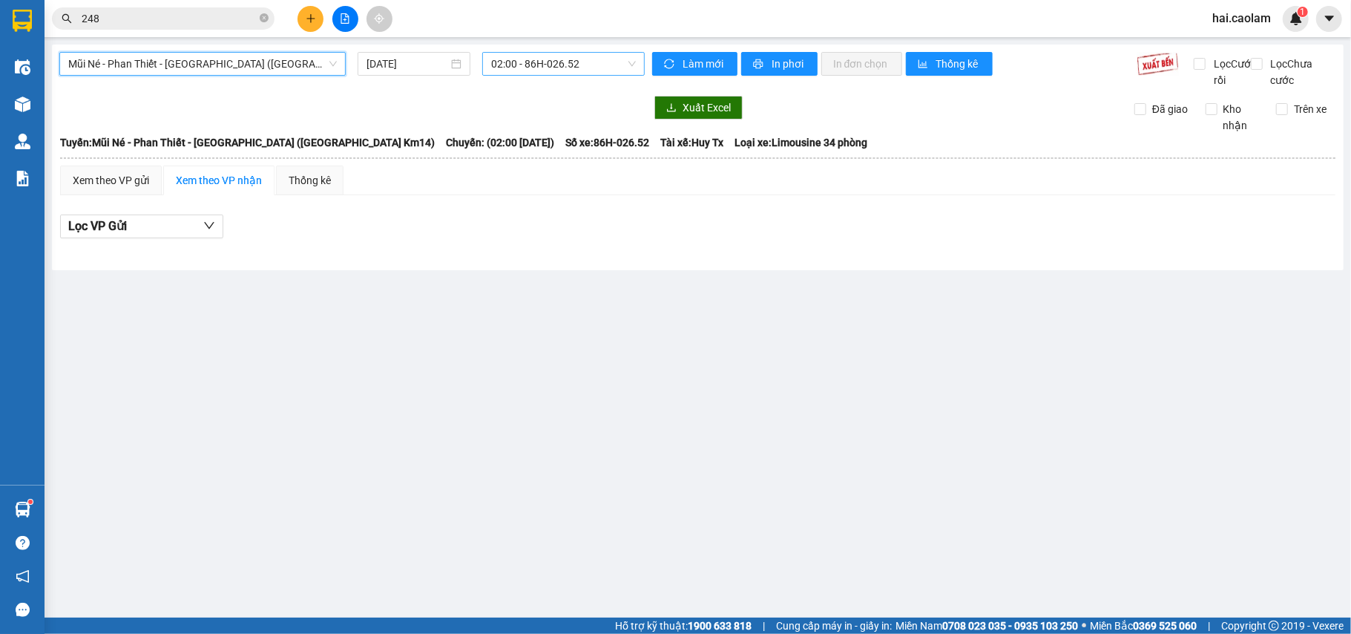
click at [548, 68] on span "02:00 - 86H-026.52" at bounding box center [563, 64] width 145 height 22
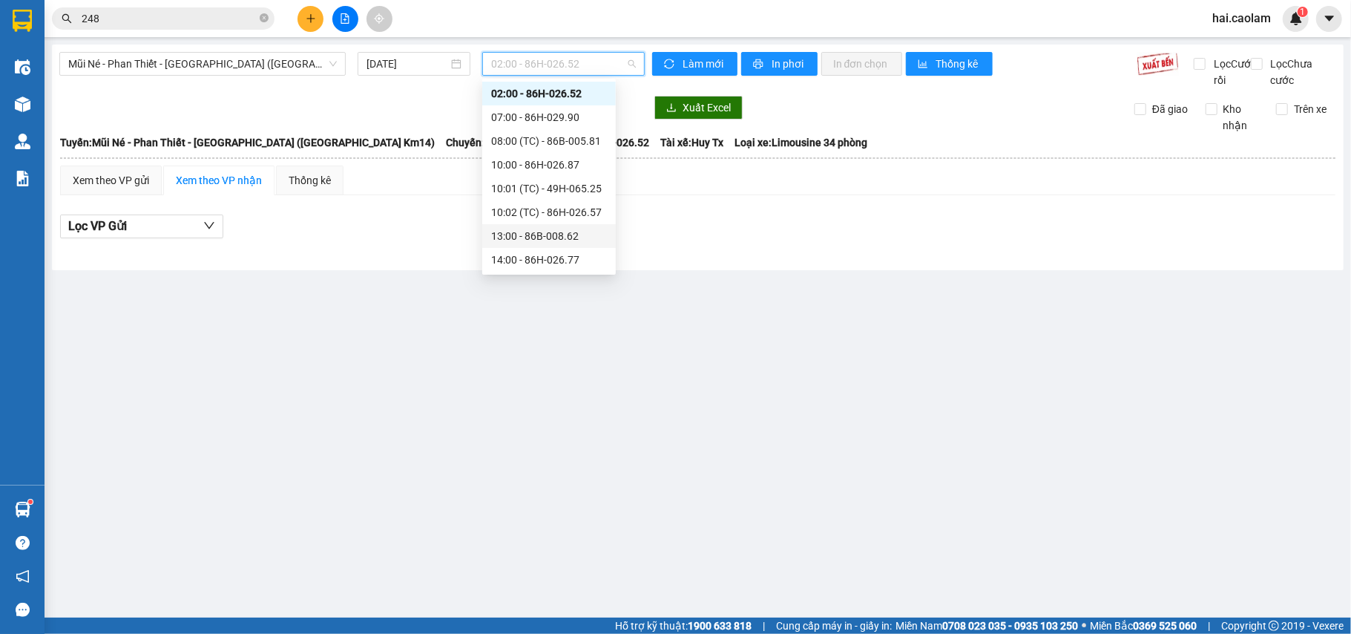
scroll to position [190, 0]
click at [570, 214] on div "17:00 - 86H-026.52" at bounding box center [549, 212] width 116 height 16
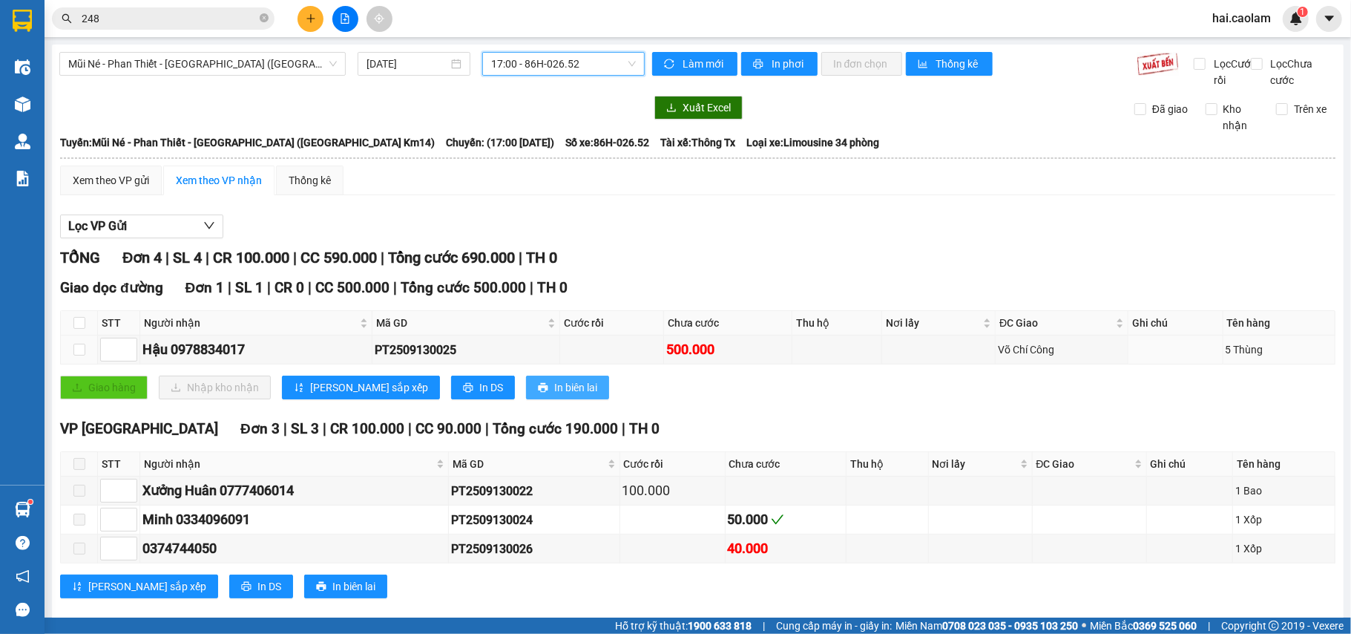
scroll to position [42, 0]
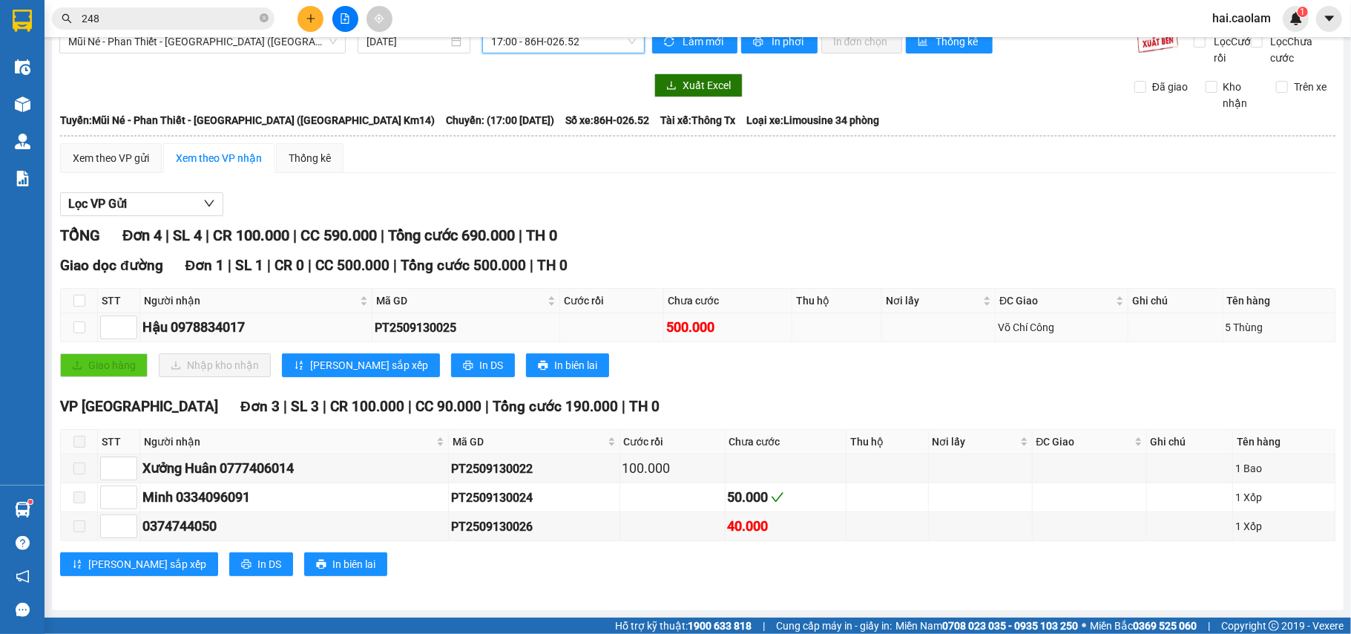
click at [419, 321] on div "PT2509130025" at bounding box center [466, 327] width 183 height 19
copy div "PT2509130025"
click at [262, 22] on icon "close-circle" at bounding box center [264, 17] width 9 height 9
paste input "PT2509130025"
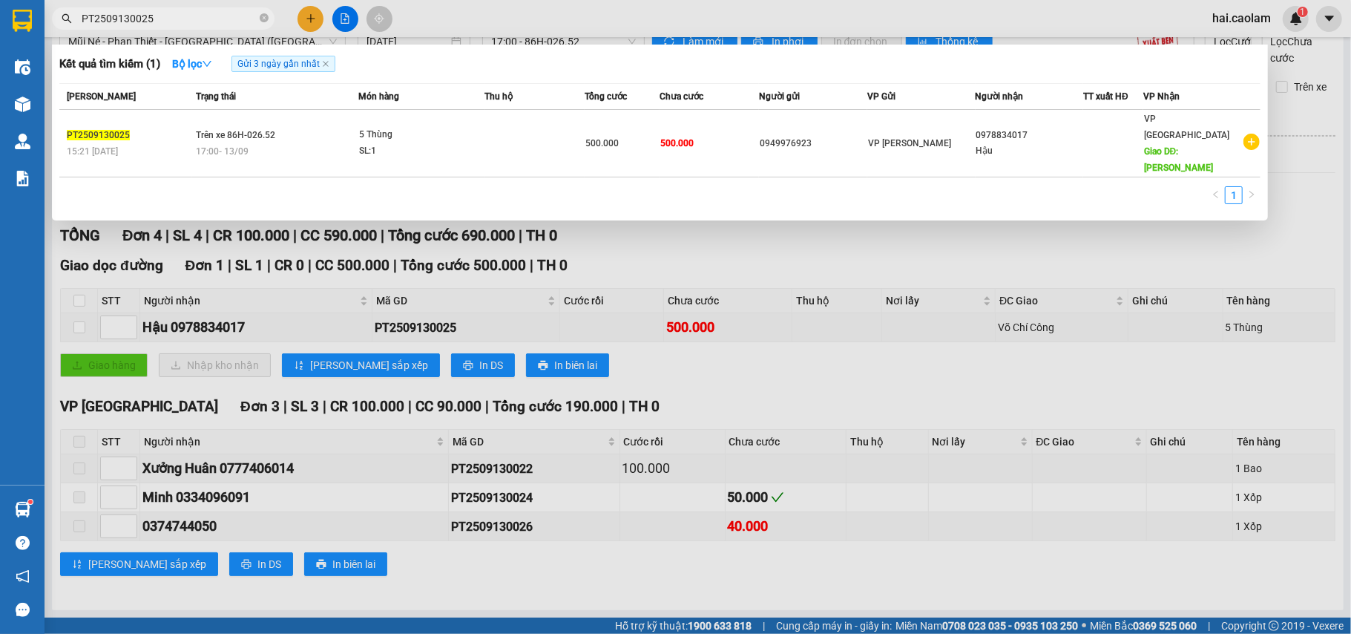
type input "PT2509130025"
click at [672, 138] on span "500.000" at bounding box center [676, 143] width 33 height 10
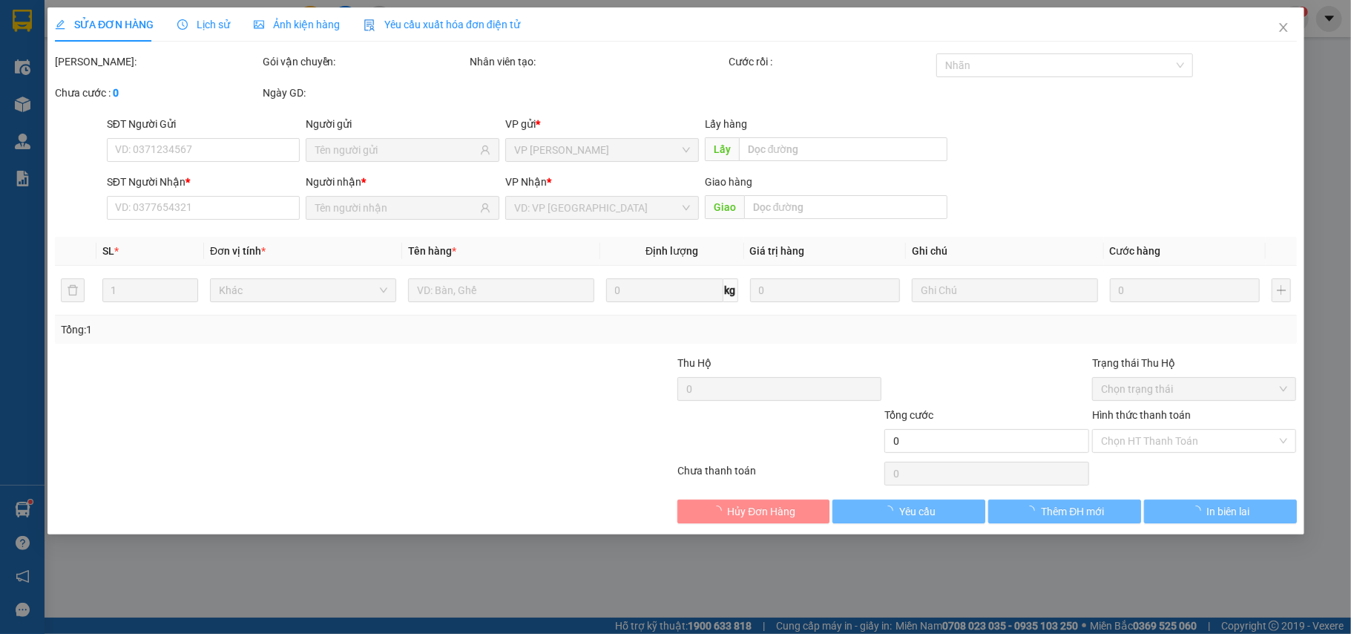
type input "0949976923"
type input "0978834017"
type input "Võ Chí Công"
type input "500.000"
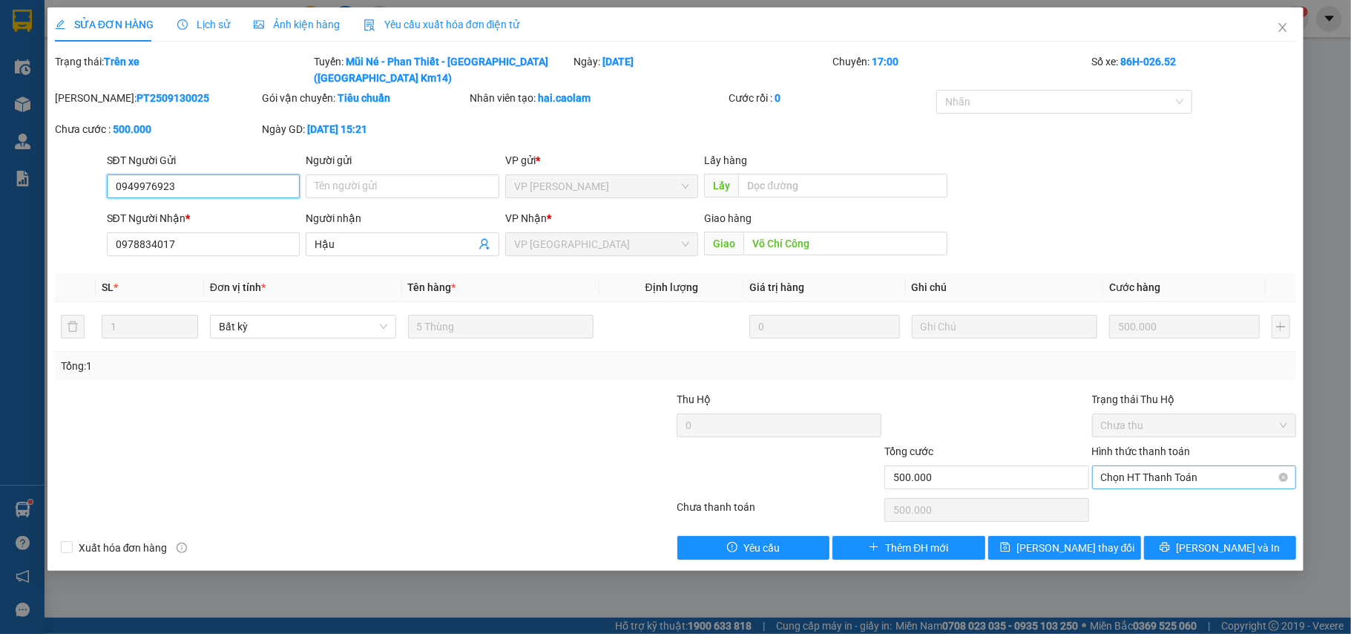
click at [1177, 466] on span "Chọn HT Thanh Toán" at bounding box center [1194, 477] width 187 height 22
click at [1161, 488] on div "Tại văn phòng" at bounding box center [1194, 492] width 187 height 16
type input "0"
click at [1054, 539] on span "[PERSON_NAME] thay đổi" at bounding box center [1076, 547] width 119 height 16
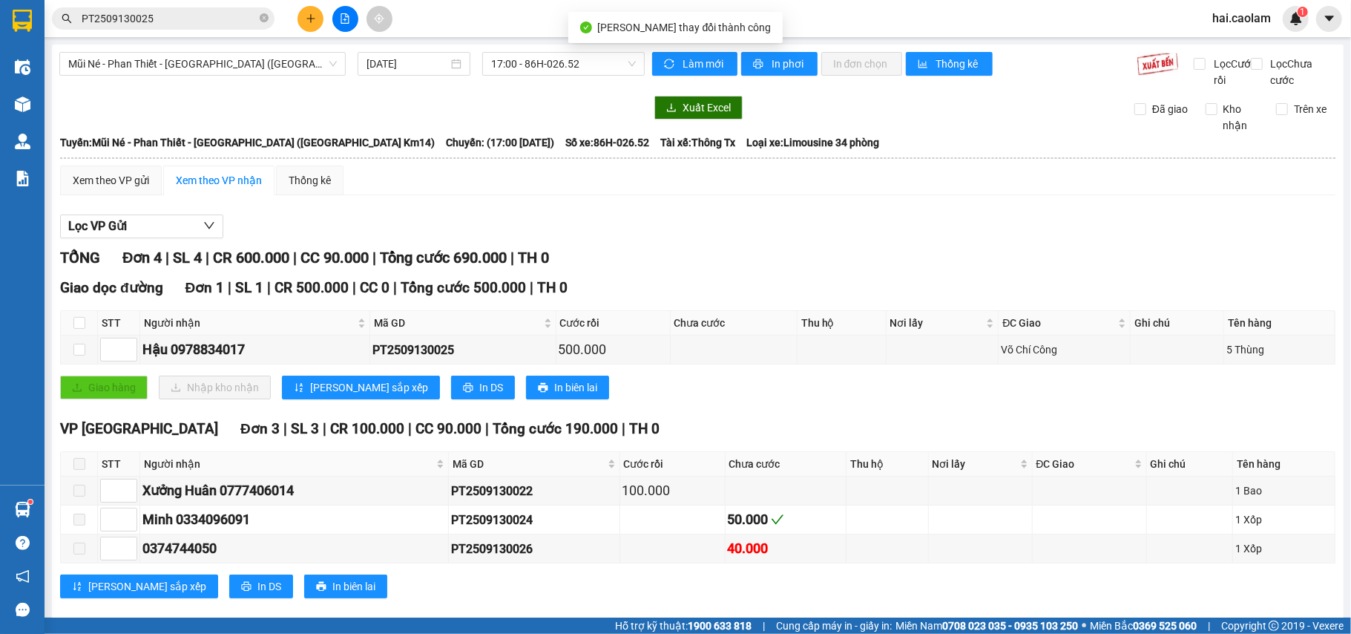
scroll to position [42, 0]
